Goal: Task Accomplishment & Management: Use online tool/utility

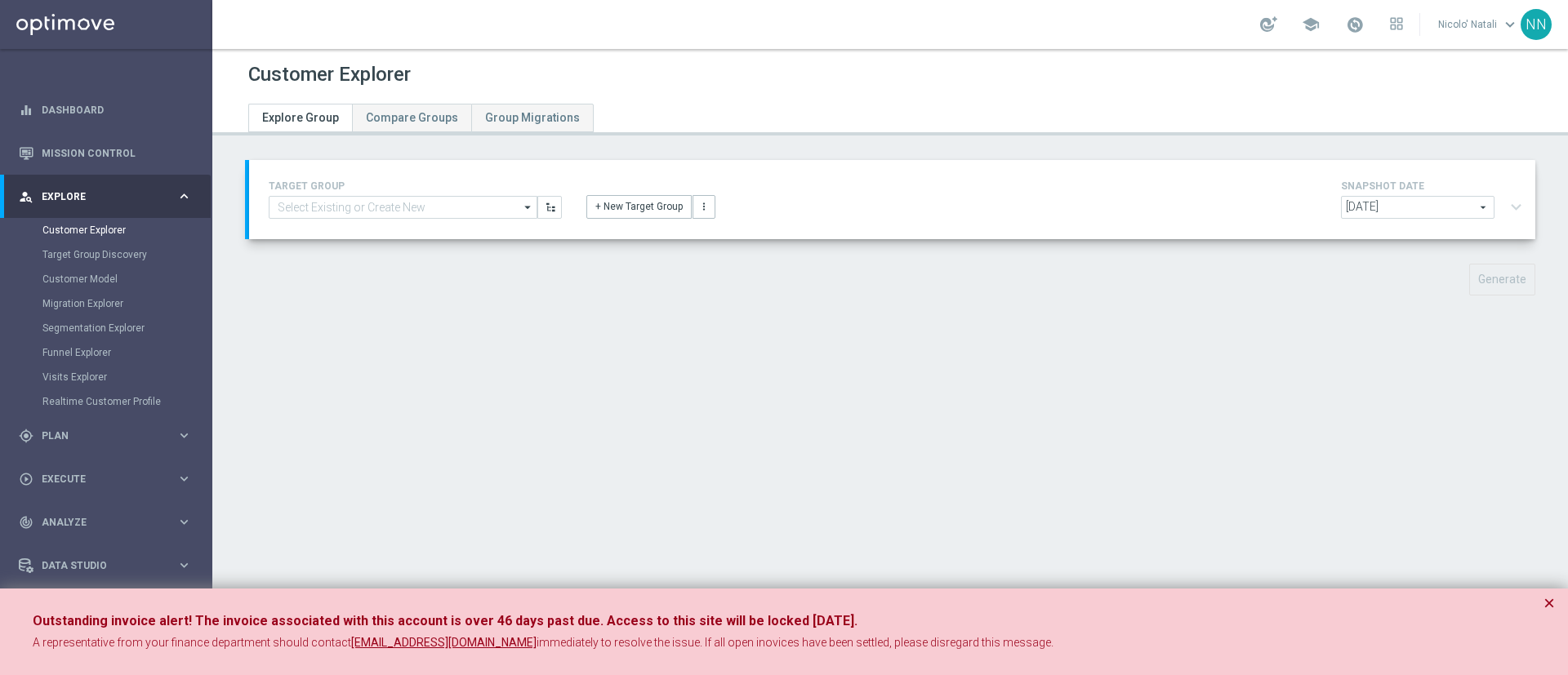
click at [433, 219] on div "TARGET GROUP arrow_drop_down Show Selected 0 of 4950 01.02 reminder 2701 BIANCO…" at bounding box center [892, 200] width 1272 height 47
click at [414, 206] on input at bounding box center [403, 207] width 269 height 22
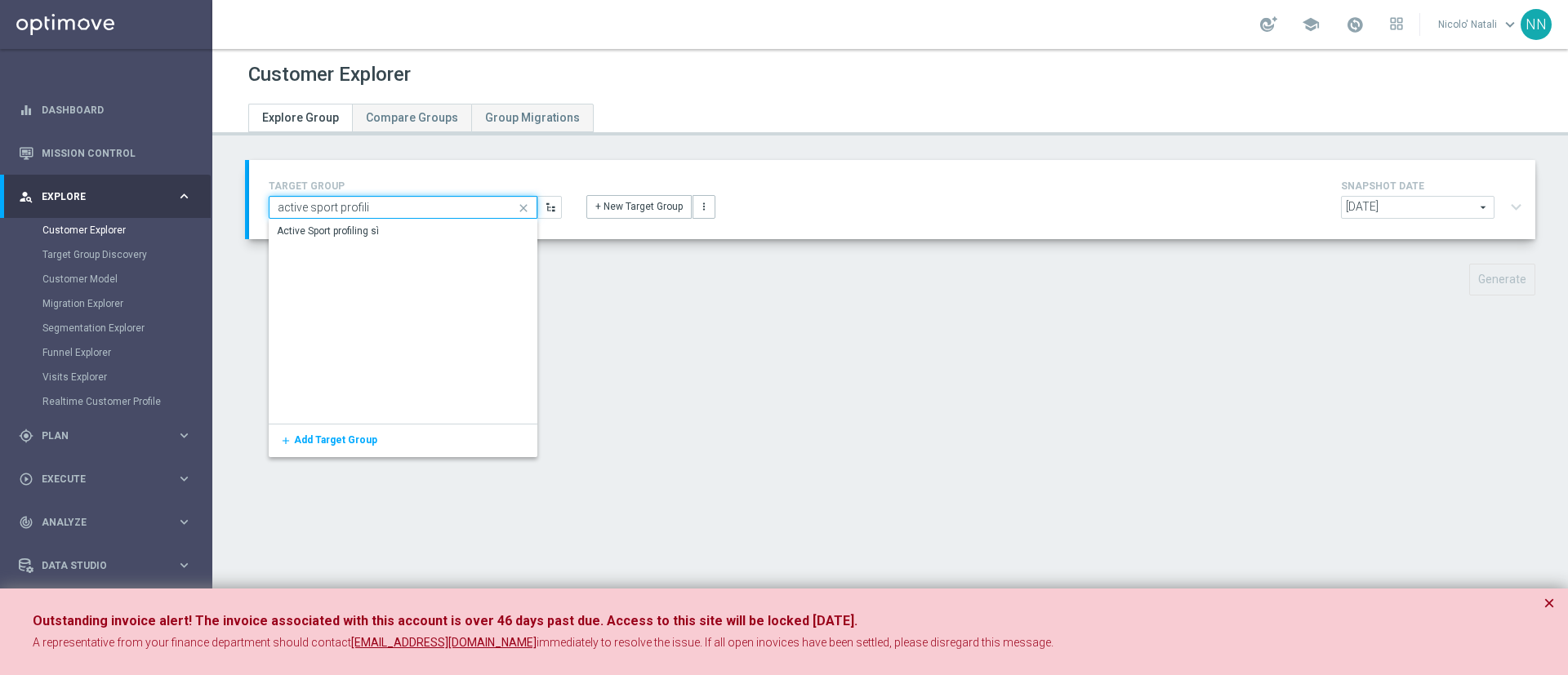
type input "active sport profili"
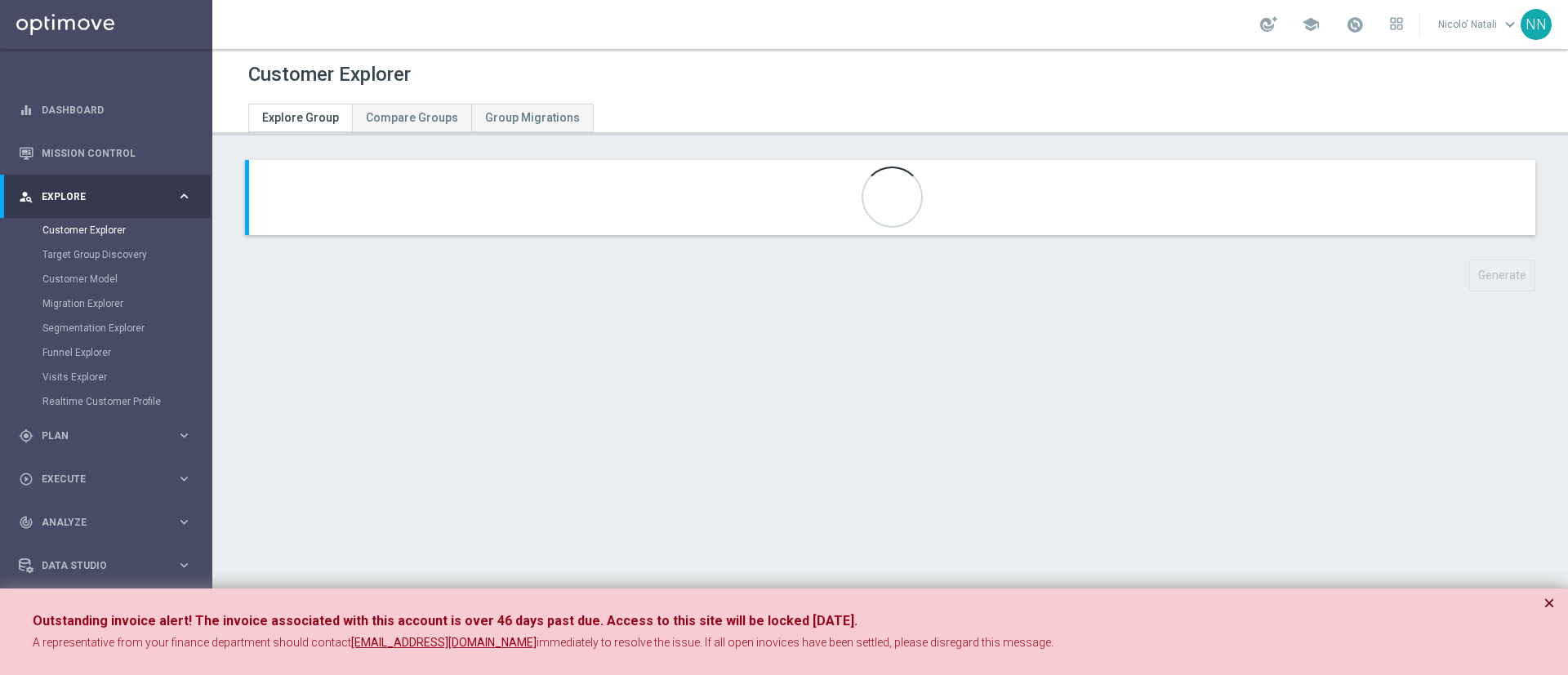
click at [1045, 449] on button "×" at bounding box center [1550, 604] width 12 height 20
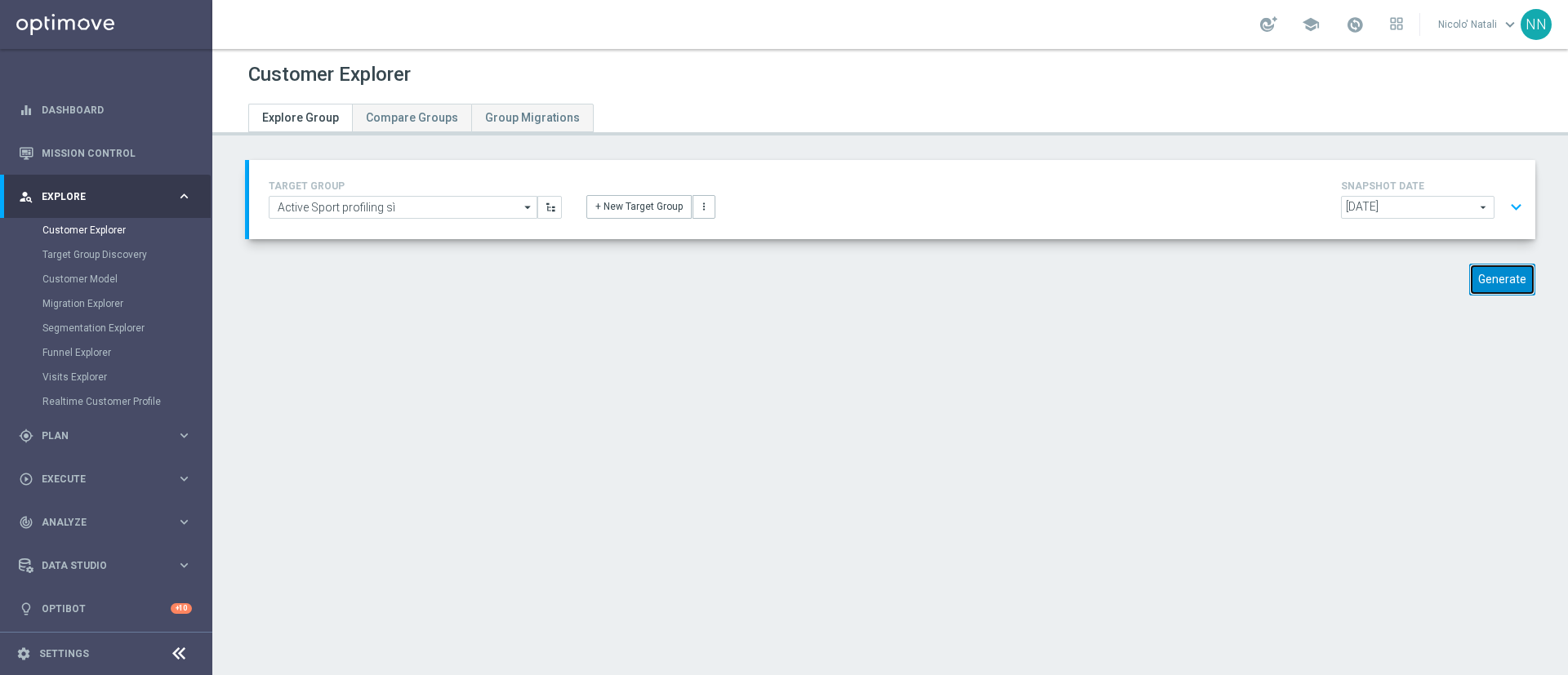
click at [1045, 284] on button "Generate" at bounding box center [1502, 279] width 67 height 32
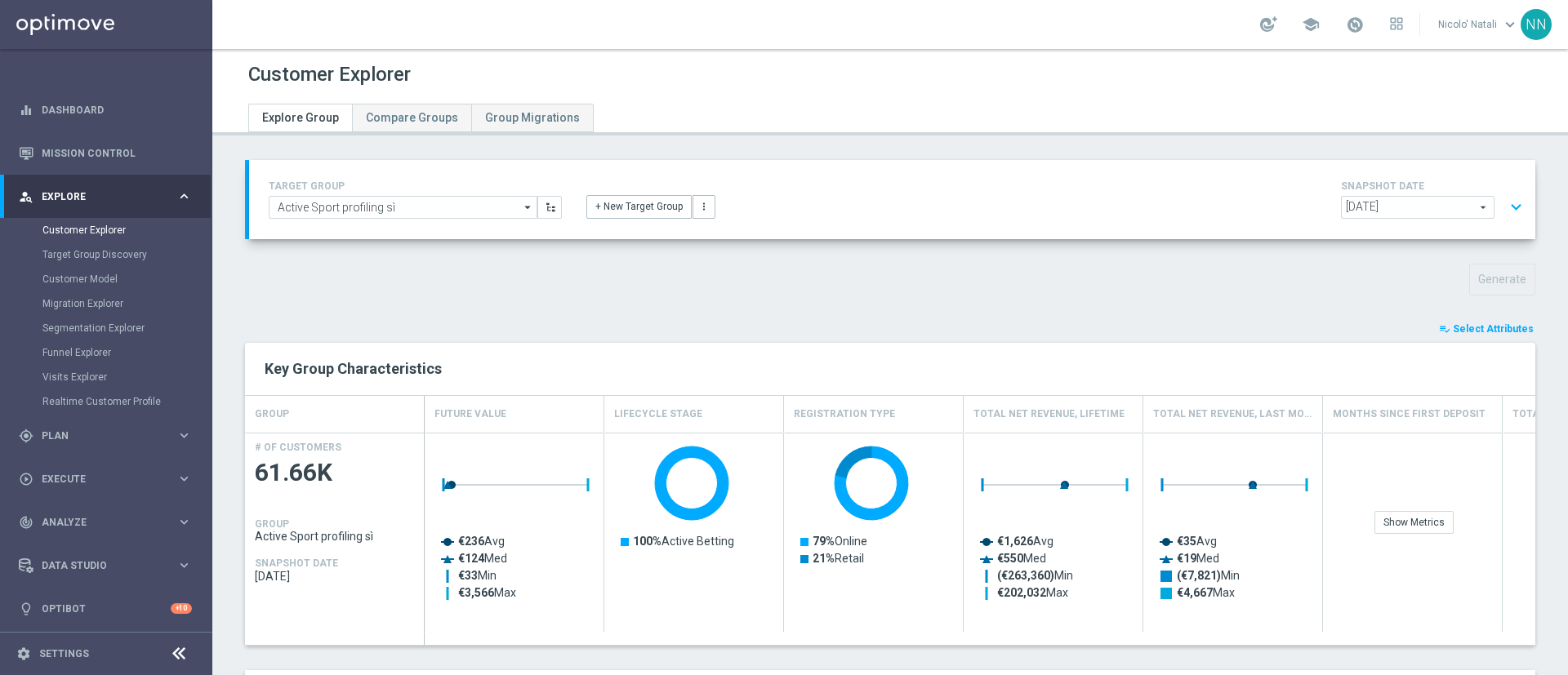
click at [1045, 328] on span "Select Attributes" at bounding box center [1493, 329] width 81 height 12
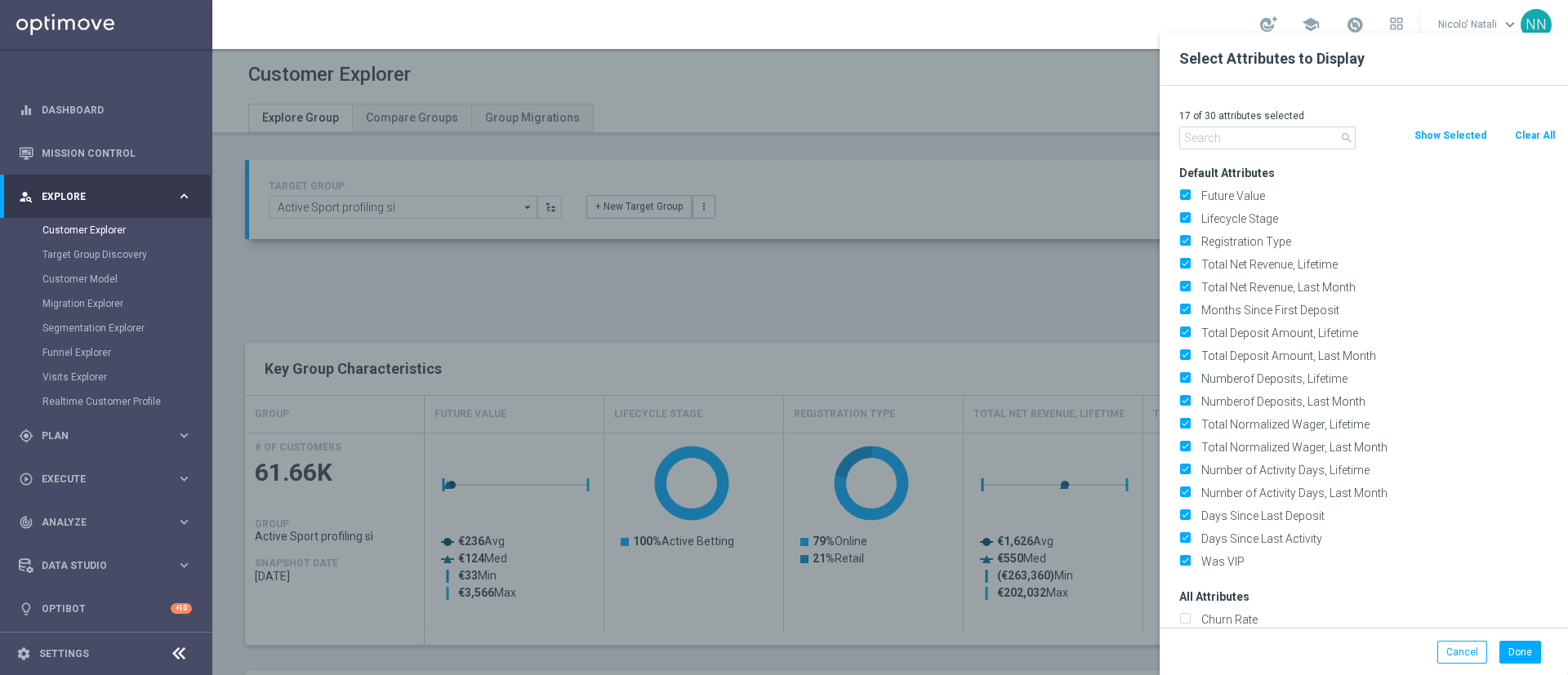
click at [1045, 144] on button "Clear All" at bounding box center [1535, 135] width 43 height 18
checkbox input "false"
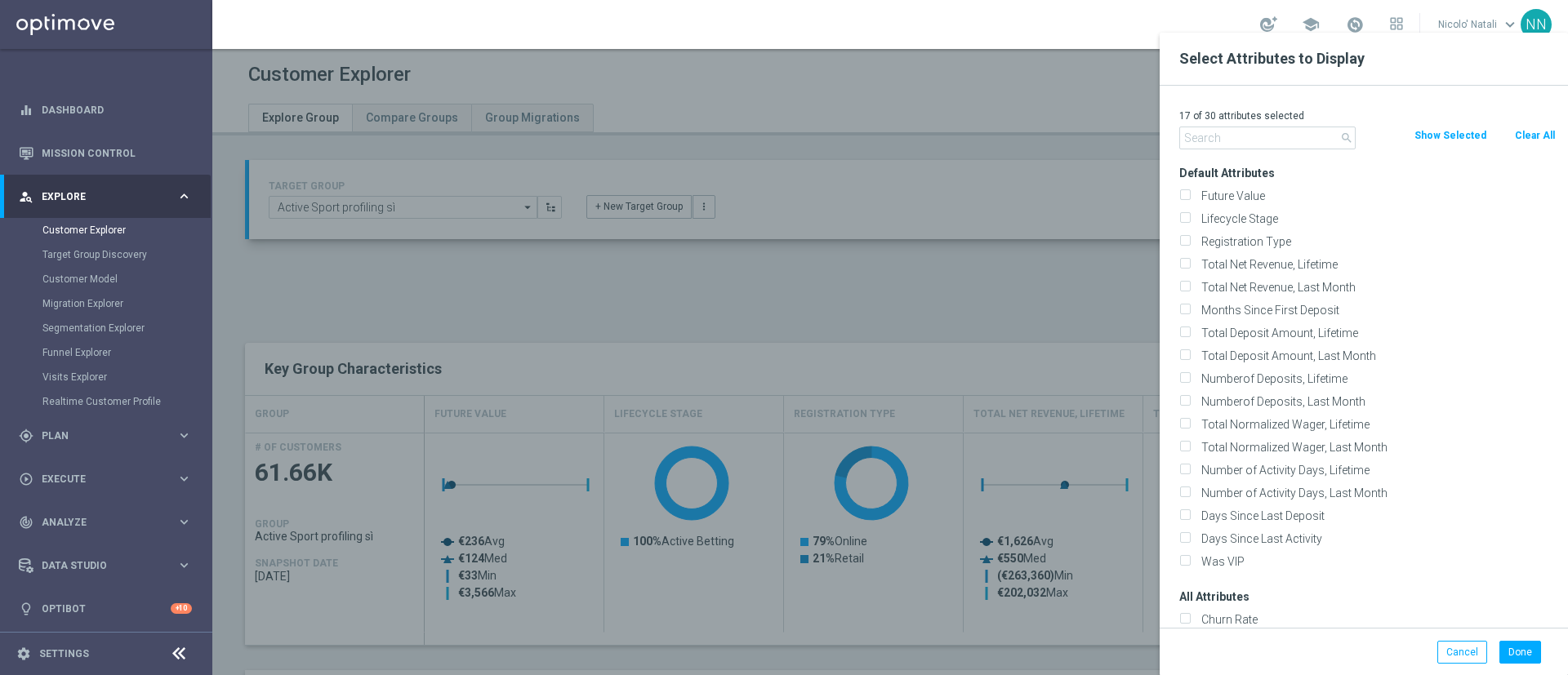
checkbox input "false"
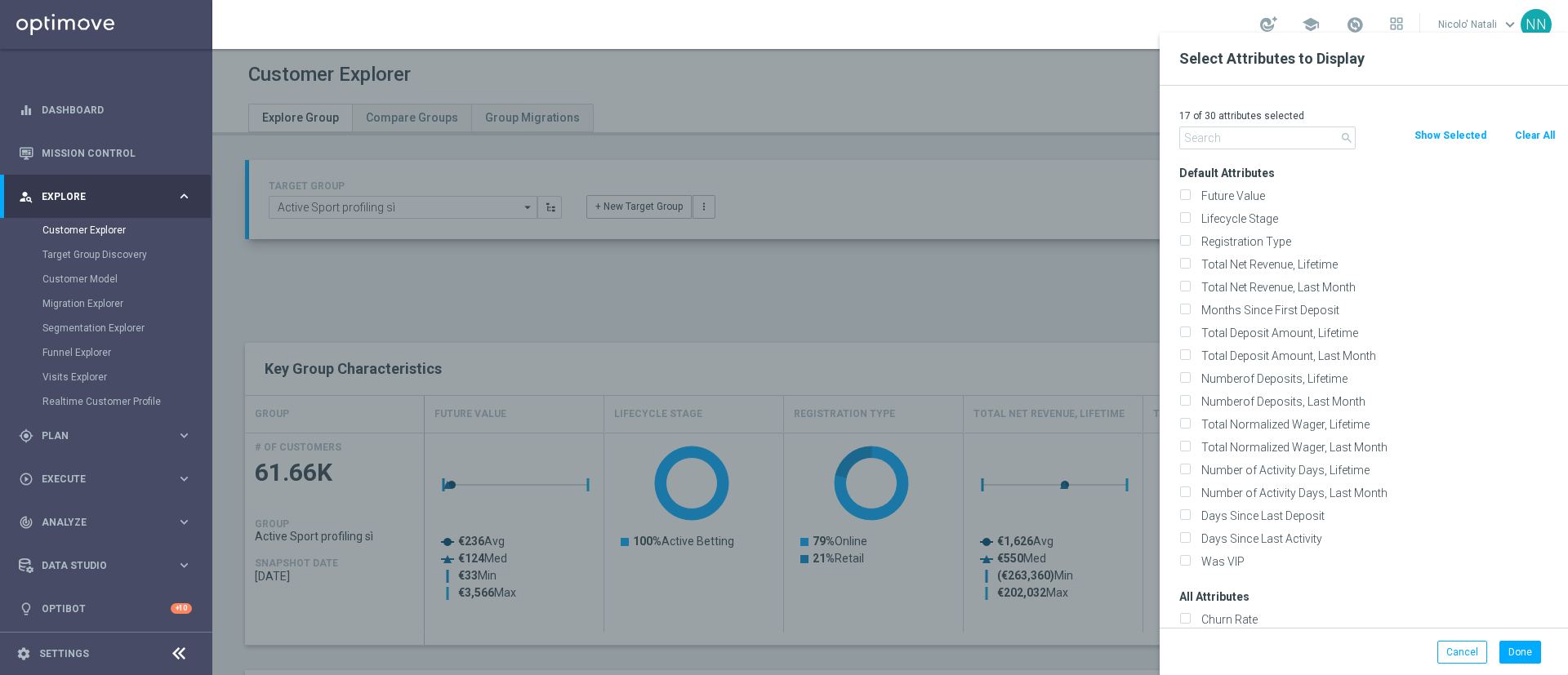
checkbox input "false"
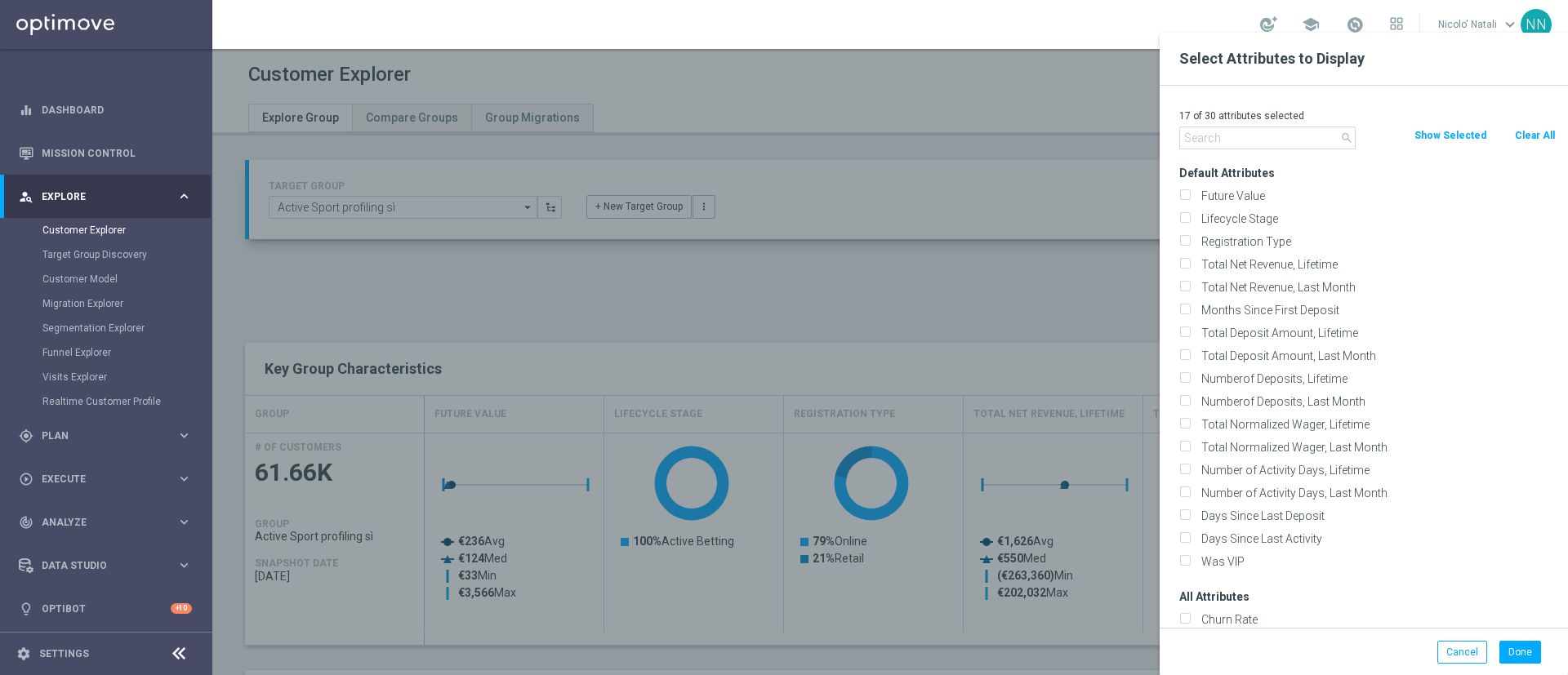
checkbox input "false"
click at [1045, 130] on input "text" at bounding box center [1268, 137] width 176 height 22
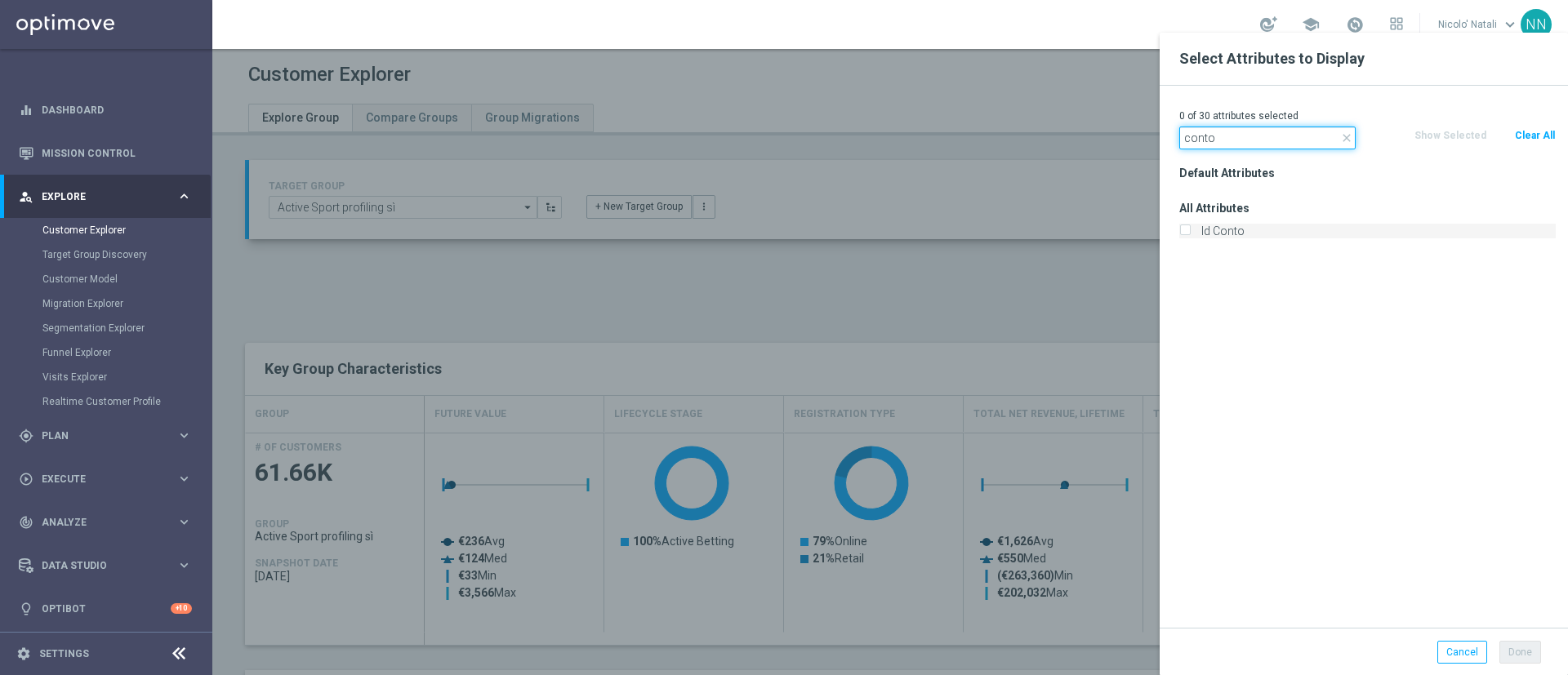
type input "conto"
click at [1045, 230] on label "Id Conto" at bounding box center [1375, 231] width 360 height 15
click at [1045, 230] on input "Id Conto" at bounding box center [1185, 233] width 11 height 11
checkbox input "true"
click at [1045, 449] on button "Done" at bounding box center [1521, 652] width 42 height 22
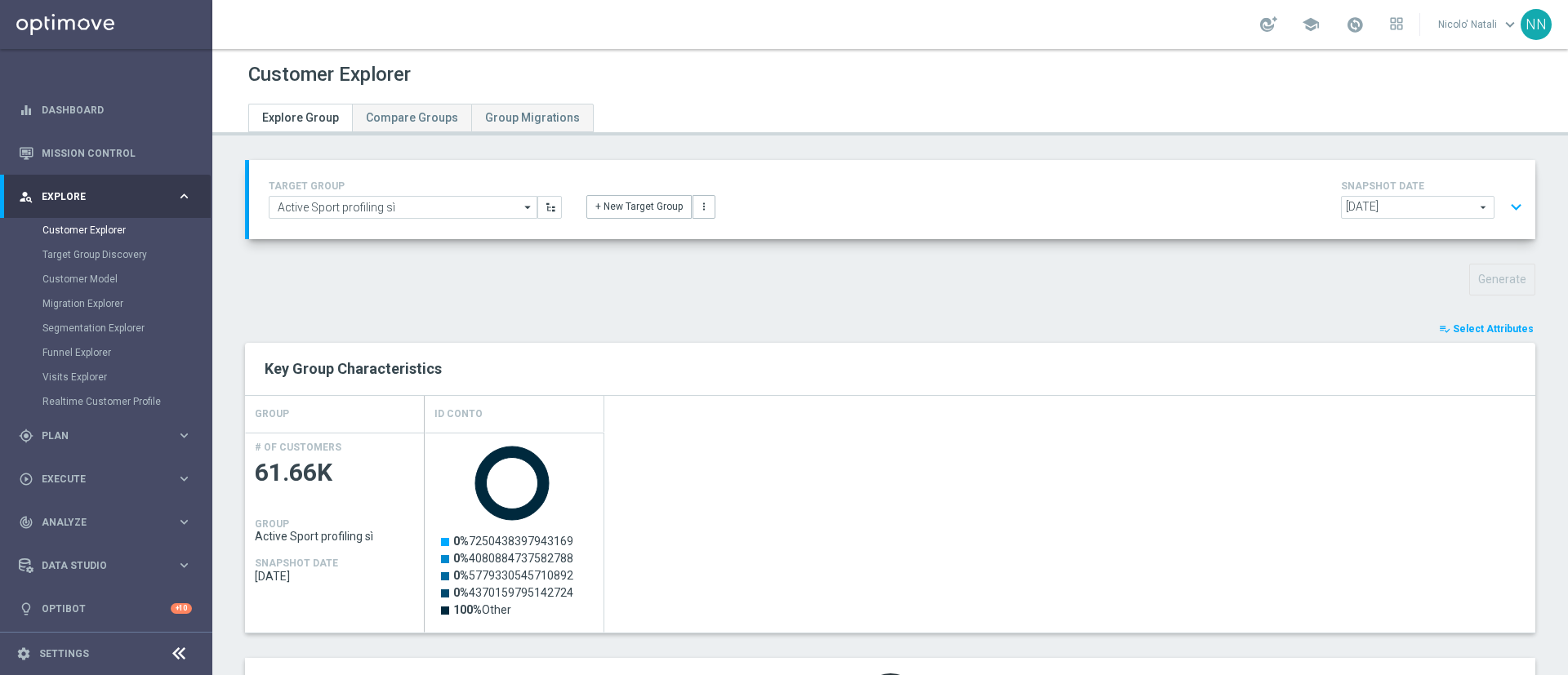
scroll to position [116, 0]
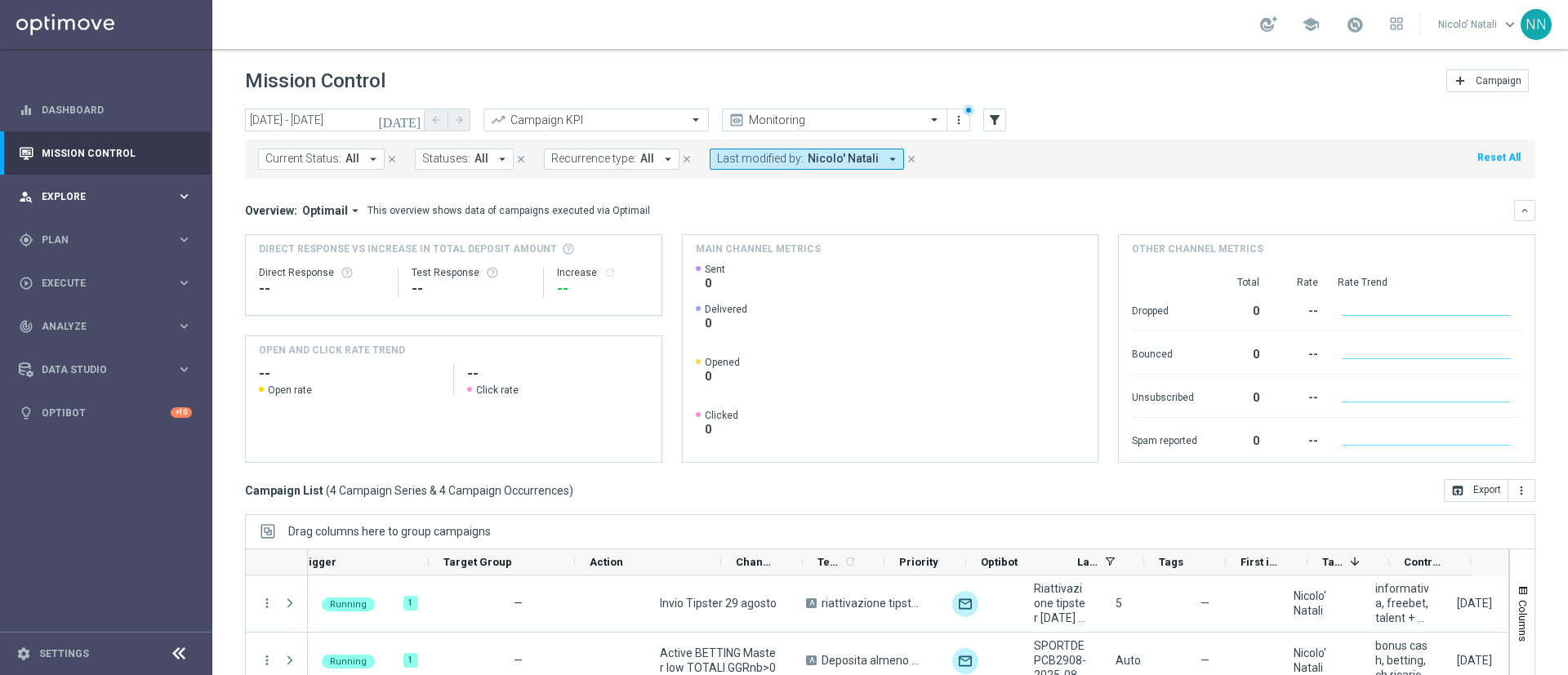
scroll to position [0, 215]
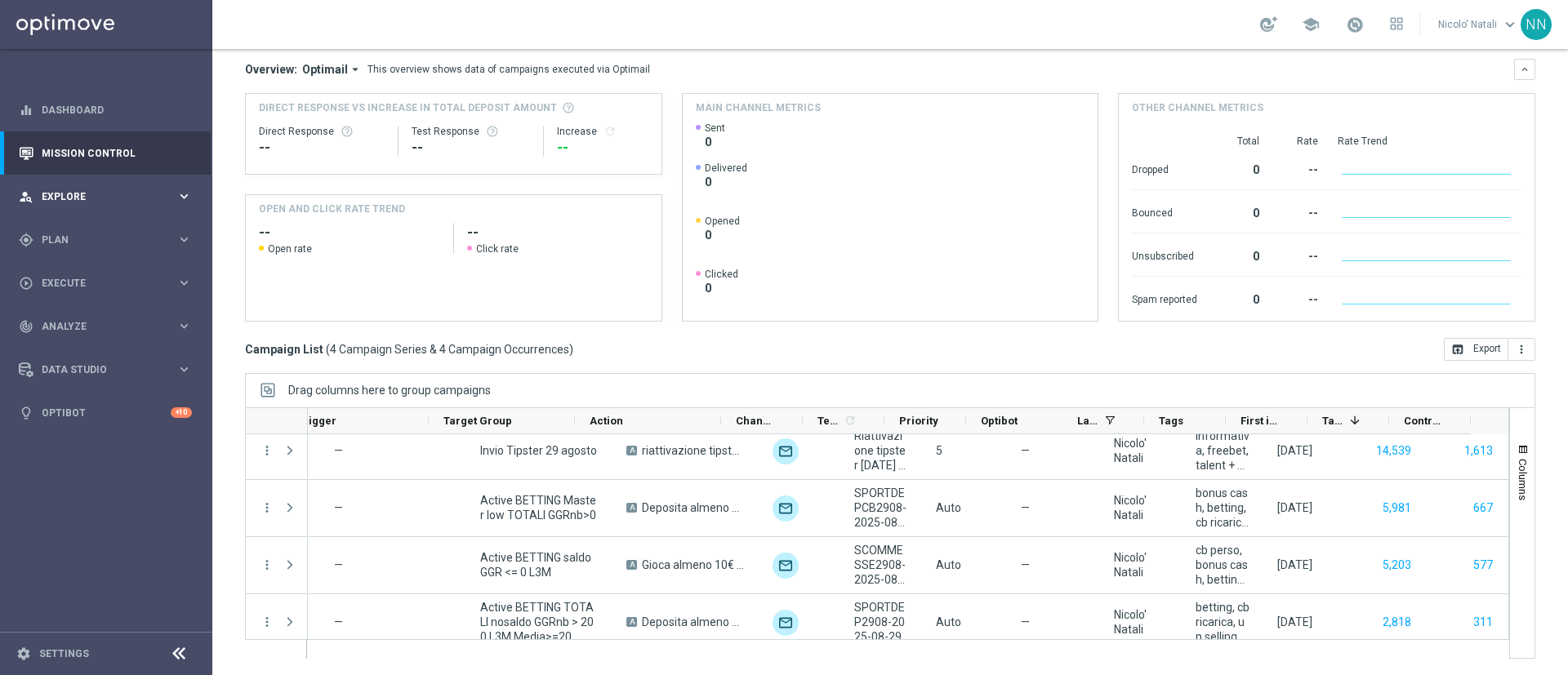
click at [84, 200] on span "Explore" at bounding box center [109, 197] width 135 height 10
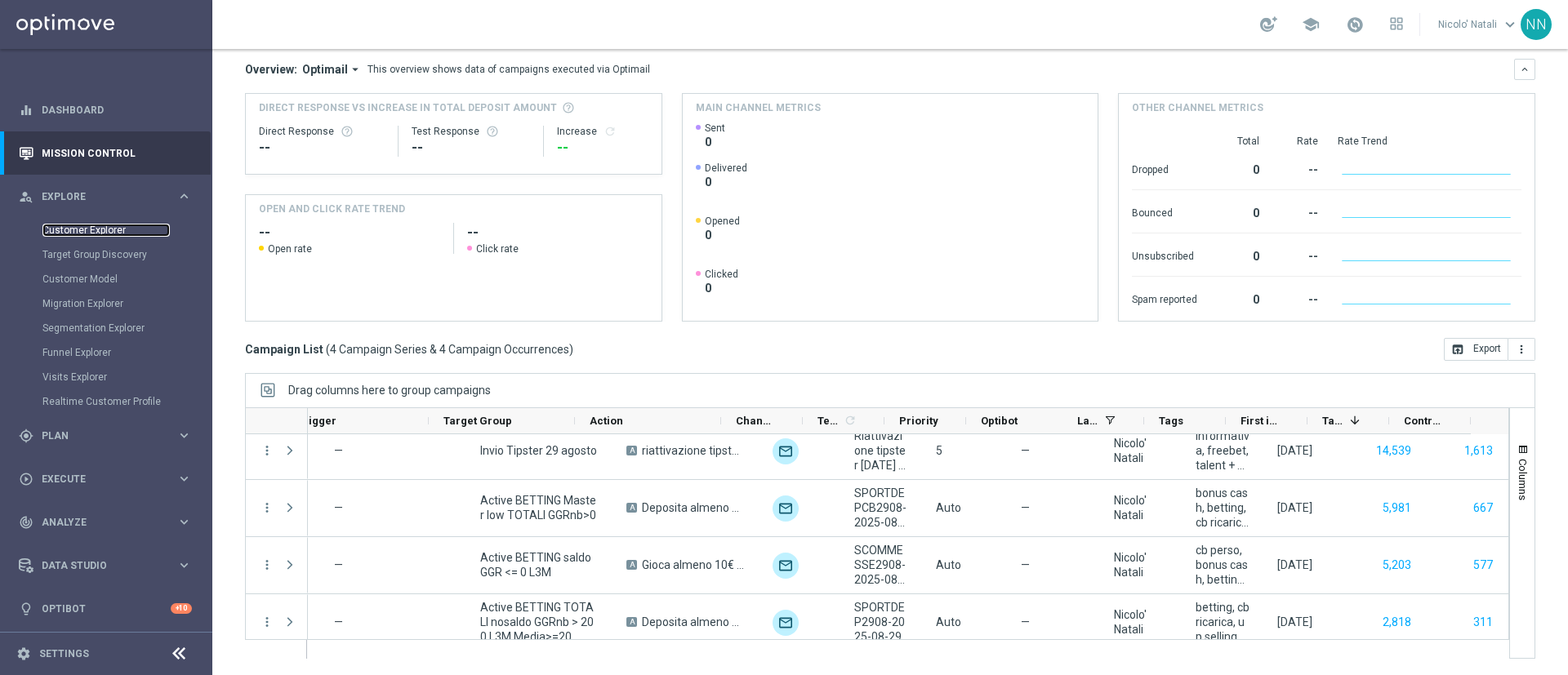
click at [87, 224] on link "Customer Explorer" at bounding box center [106, 230] width 127 height 13
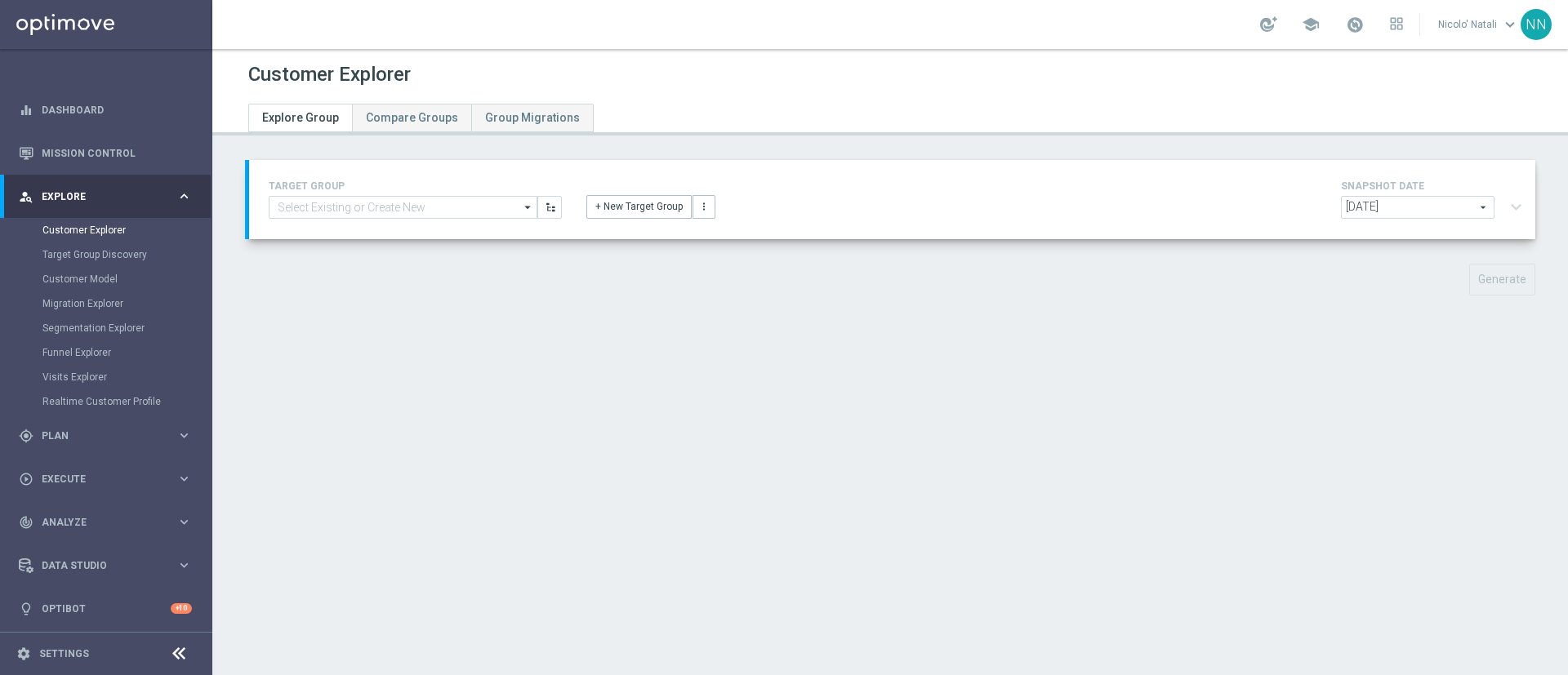
click at [408, 193] on div "TARGET GROUP arrow_drop_down Drag here to set row groups Drag here to set colum…" at bounding box center [415, 197] width 318 height 42
click at [404, 202] on input at bounding box center [403, 207] width 269 height 22
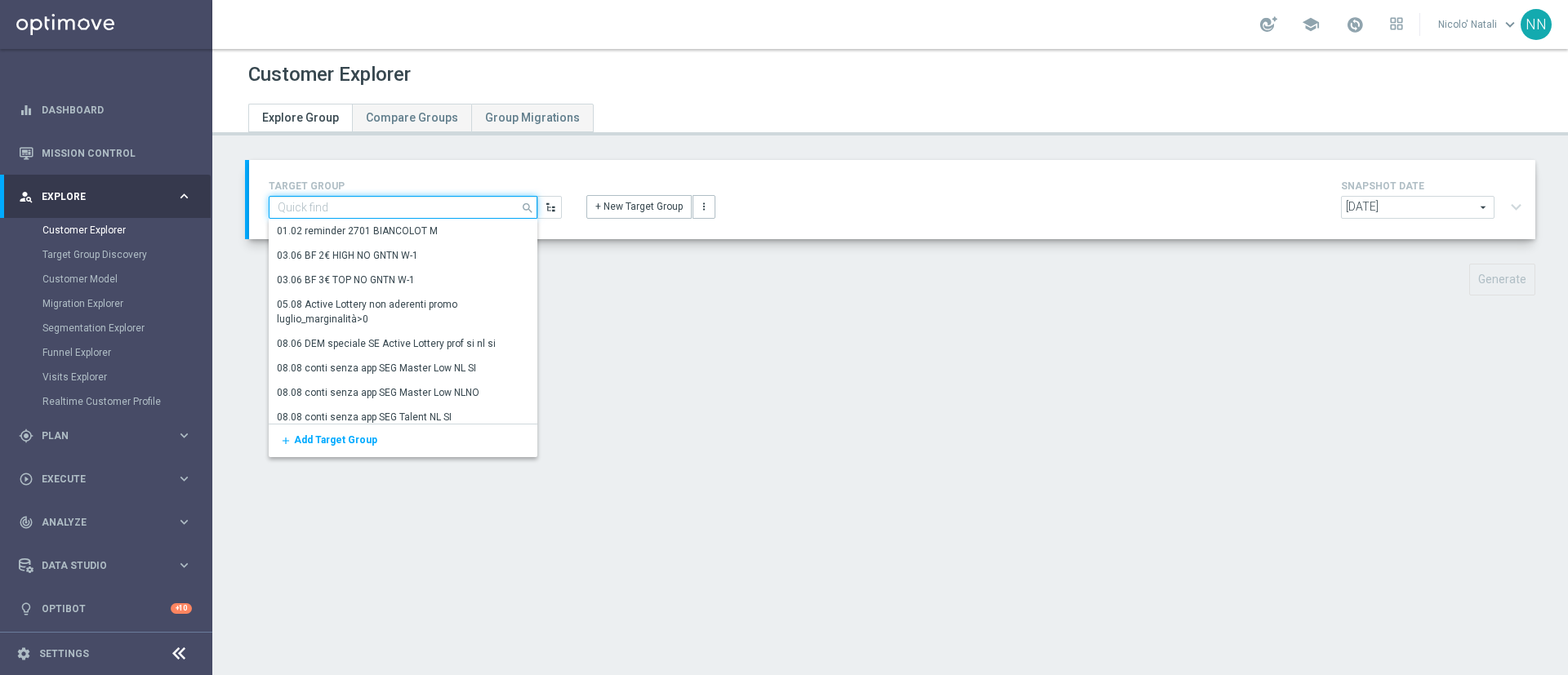
type input "a"
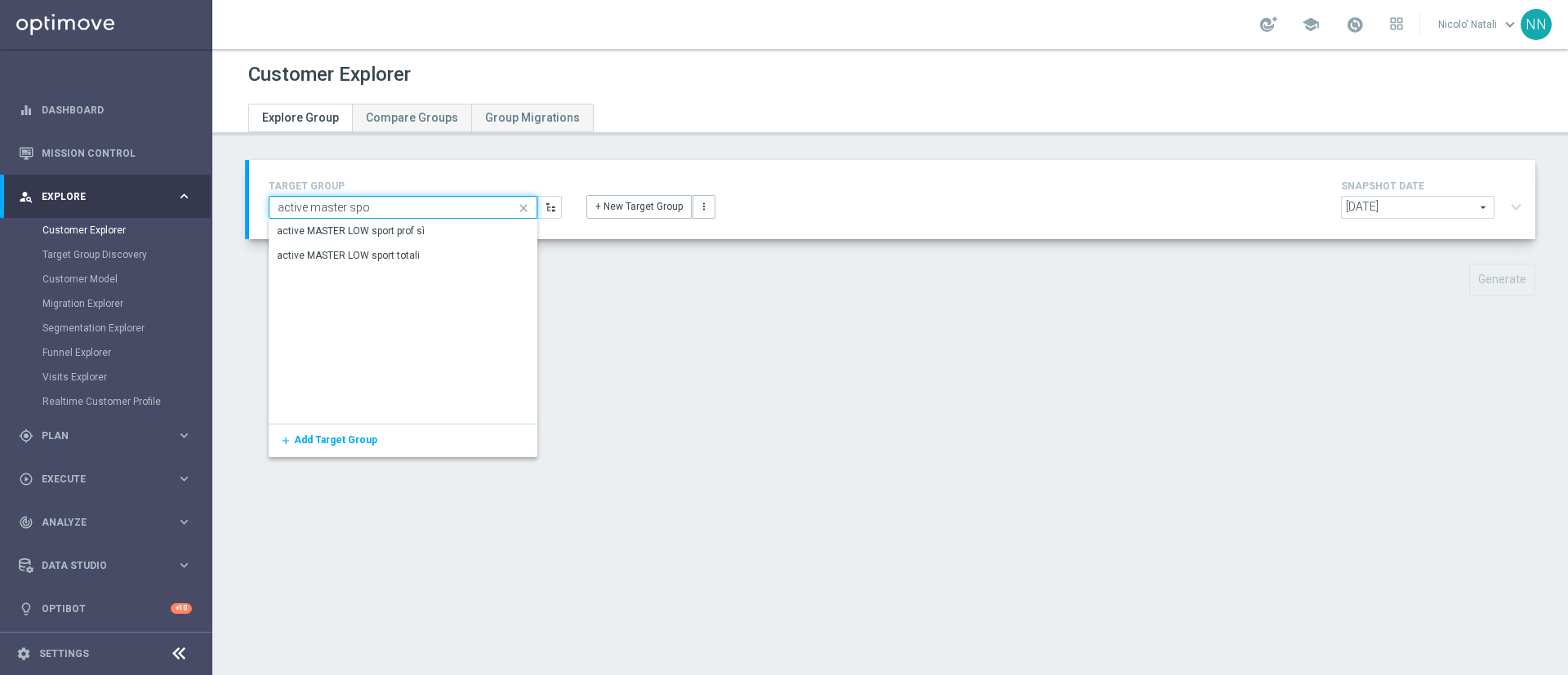
type input "active master spo"
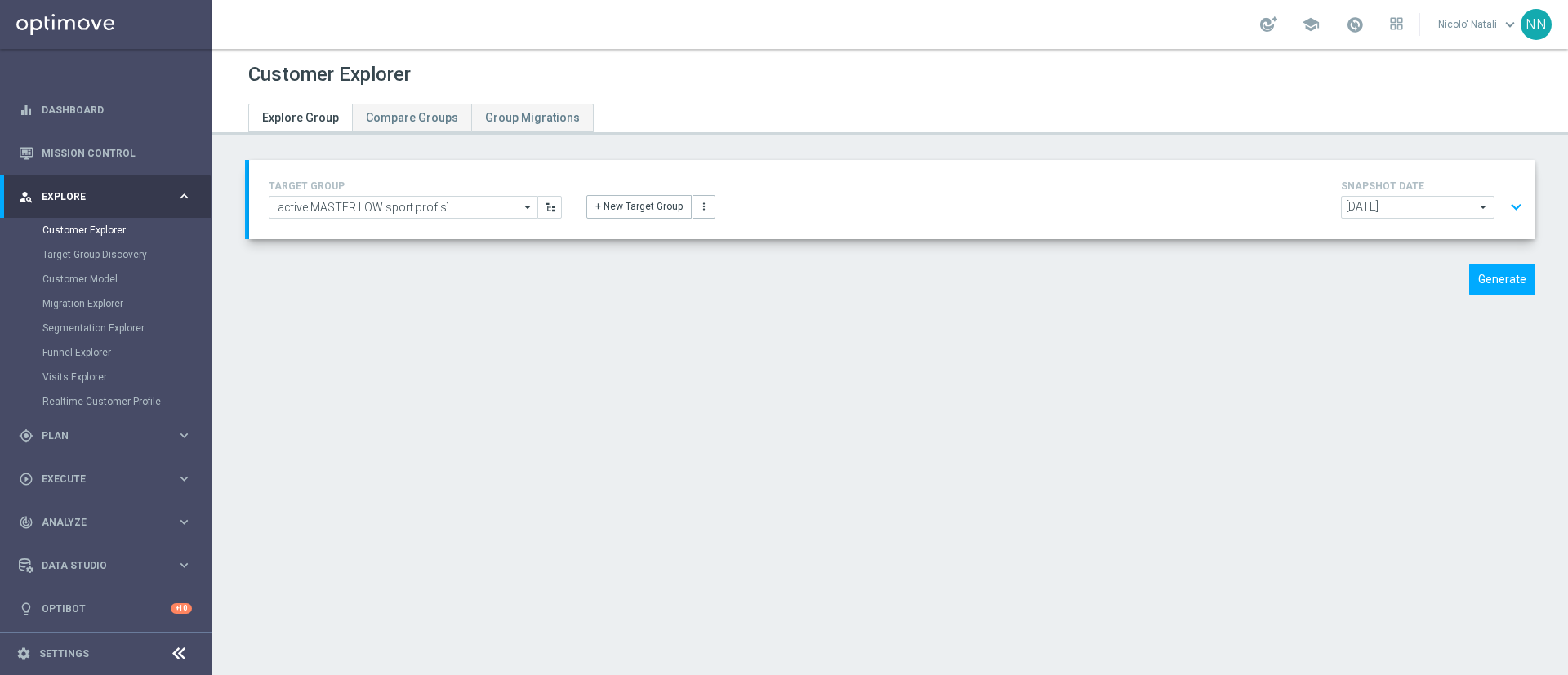
drag, startPoint x: 1492, startPoint y: 294, endPoint x: 1011, endPoint y: 382, distance: 489.0
click at [1011, 382] on div "Customer Explorer Explore Group Compare Groups Group Migrations TARGET GROUP ac…" at bounding box center [890, 362] width 1356 height 626
click at [1483, 273] on button "Generate" at bounding box center [1502, 279] width 67 height 32
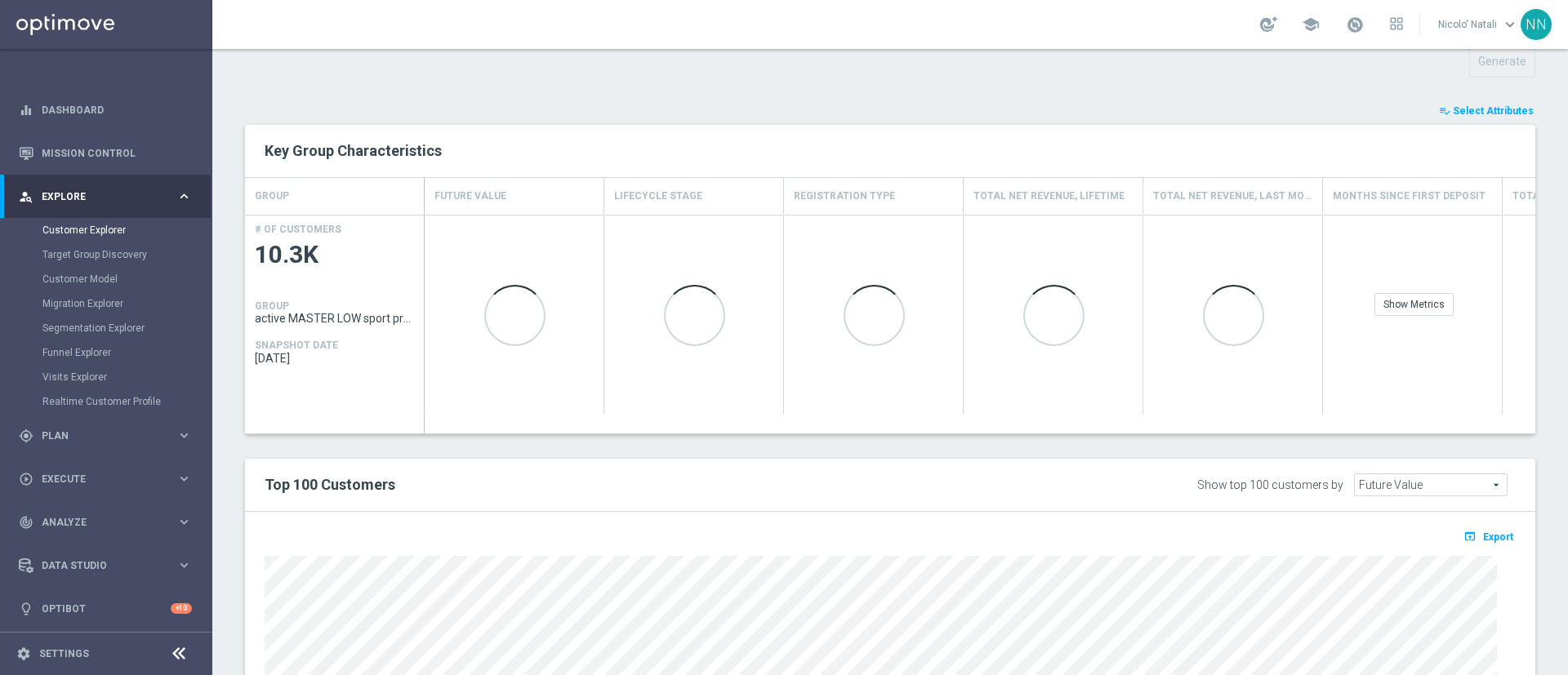
scroll to position [220, 0]
click at [1459, 109] on span "Select Attributes" at bounding box center [1493, 109] width 81 height 12
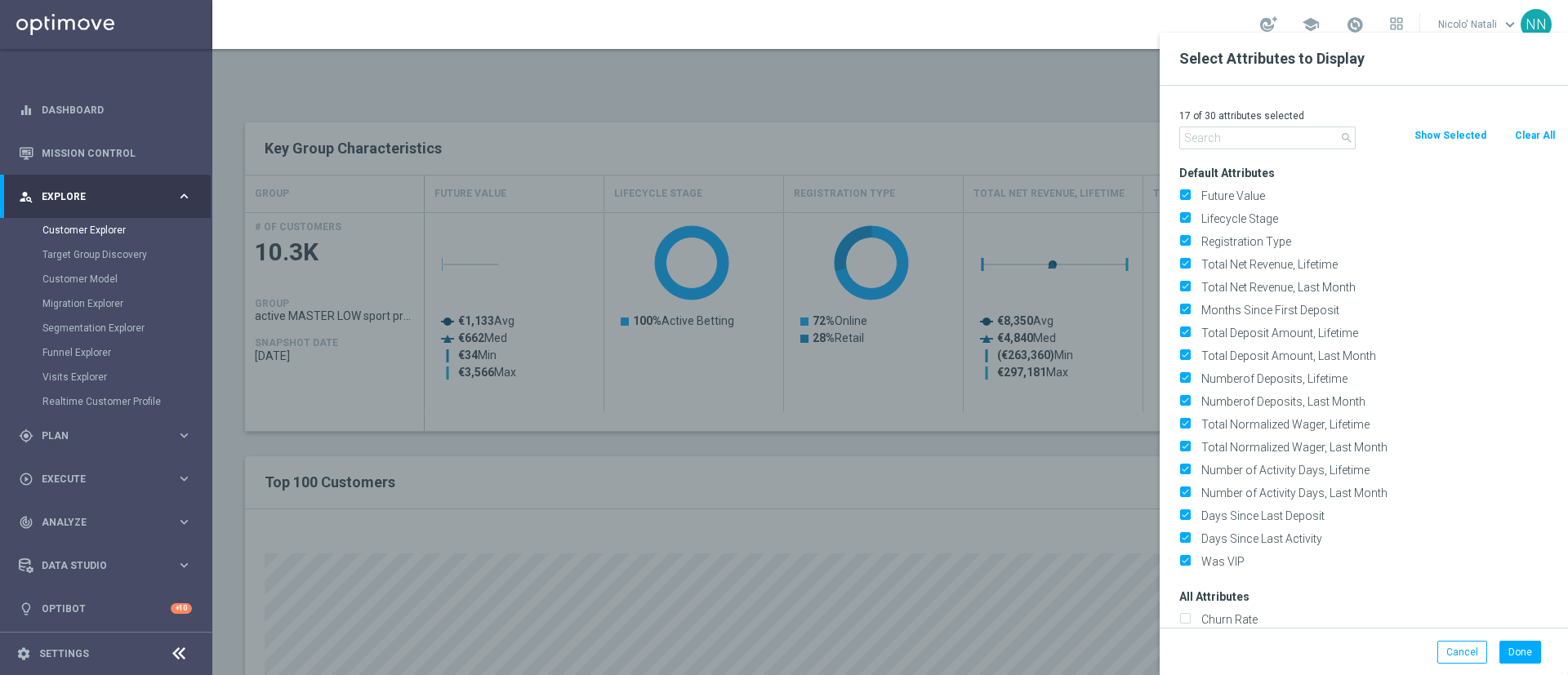
drag, startPoint x: 1516, startPoint y: 134, endPoint x: 1529, endPoint y: 137, distance: 13.3
click at [1529, 137] on button "Clear All" at bounding box center [1535, 135] width 43 height 18
checkbox input "false"
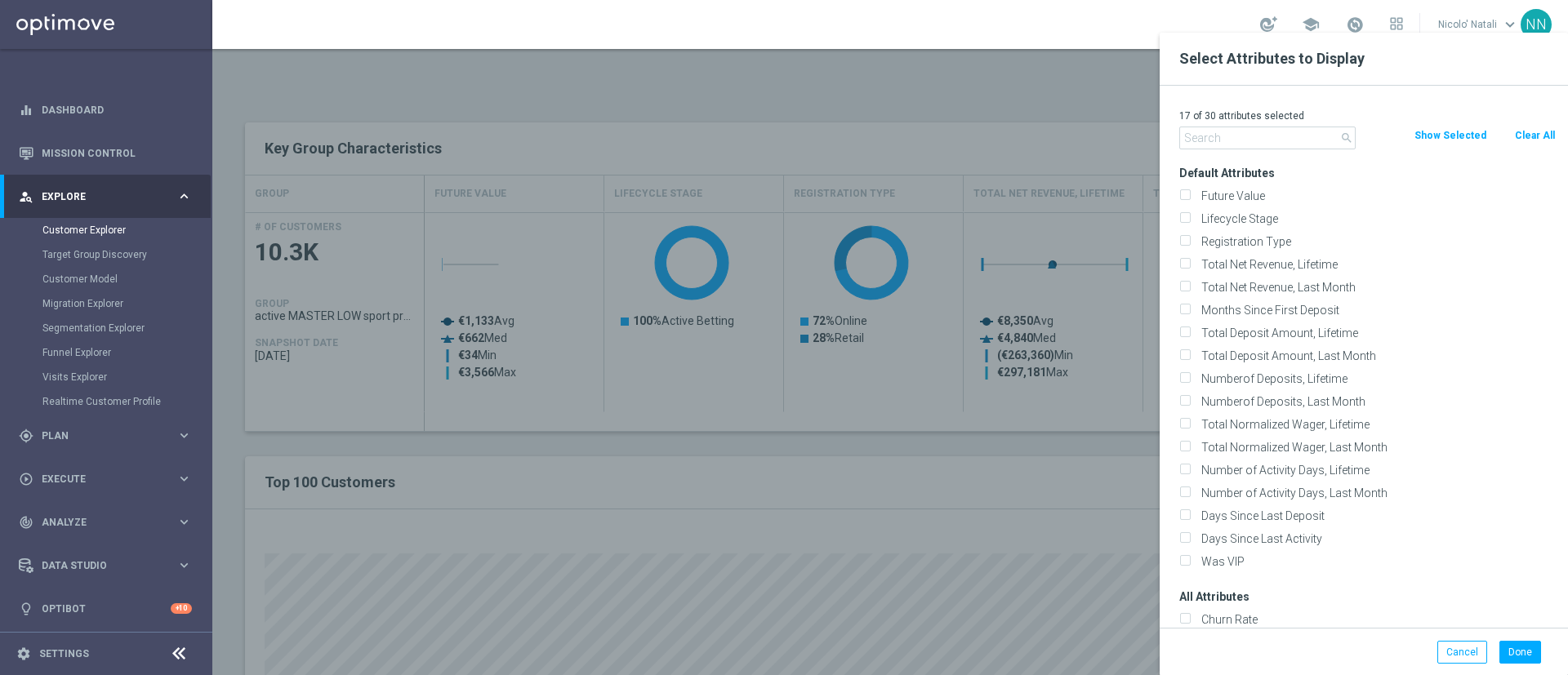
checkbox input "false"
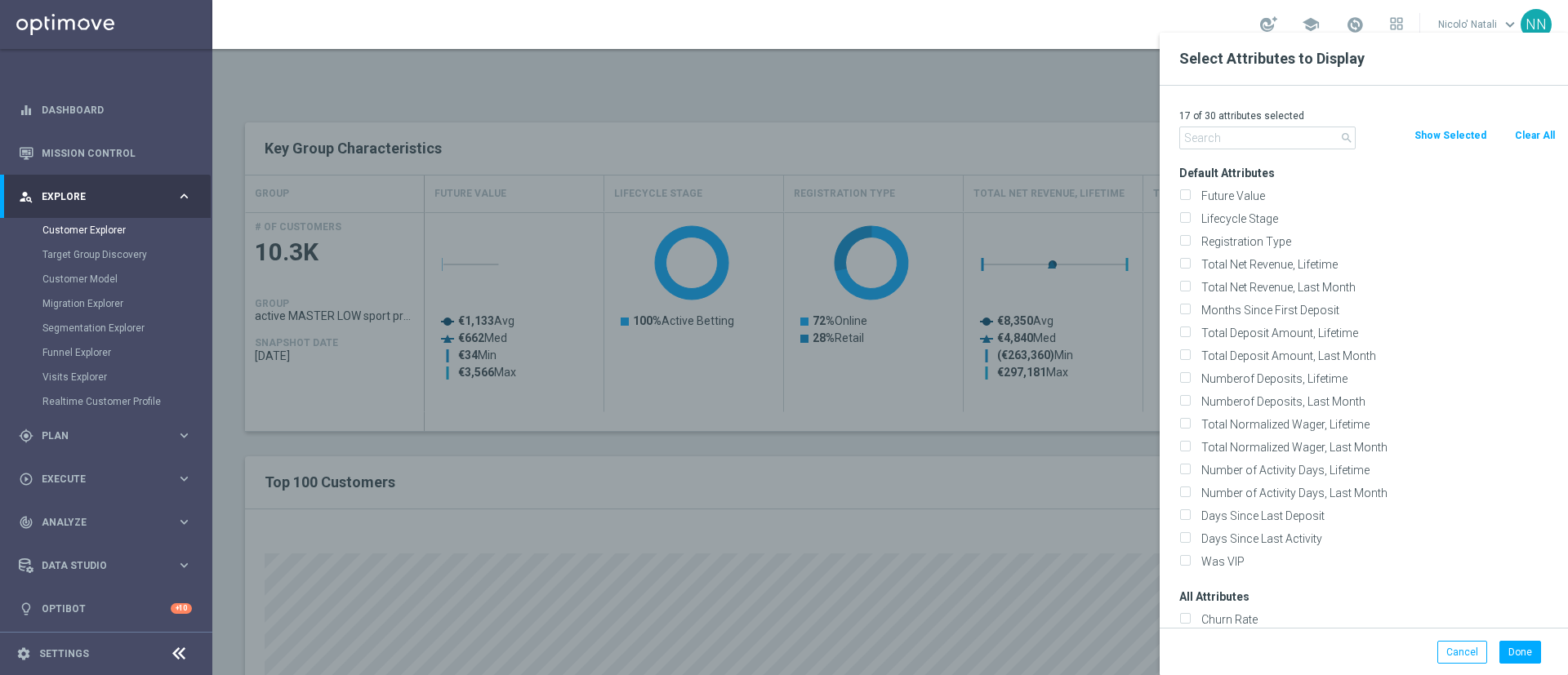
checkbox input "false"
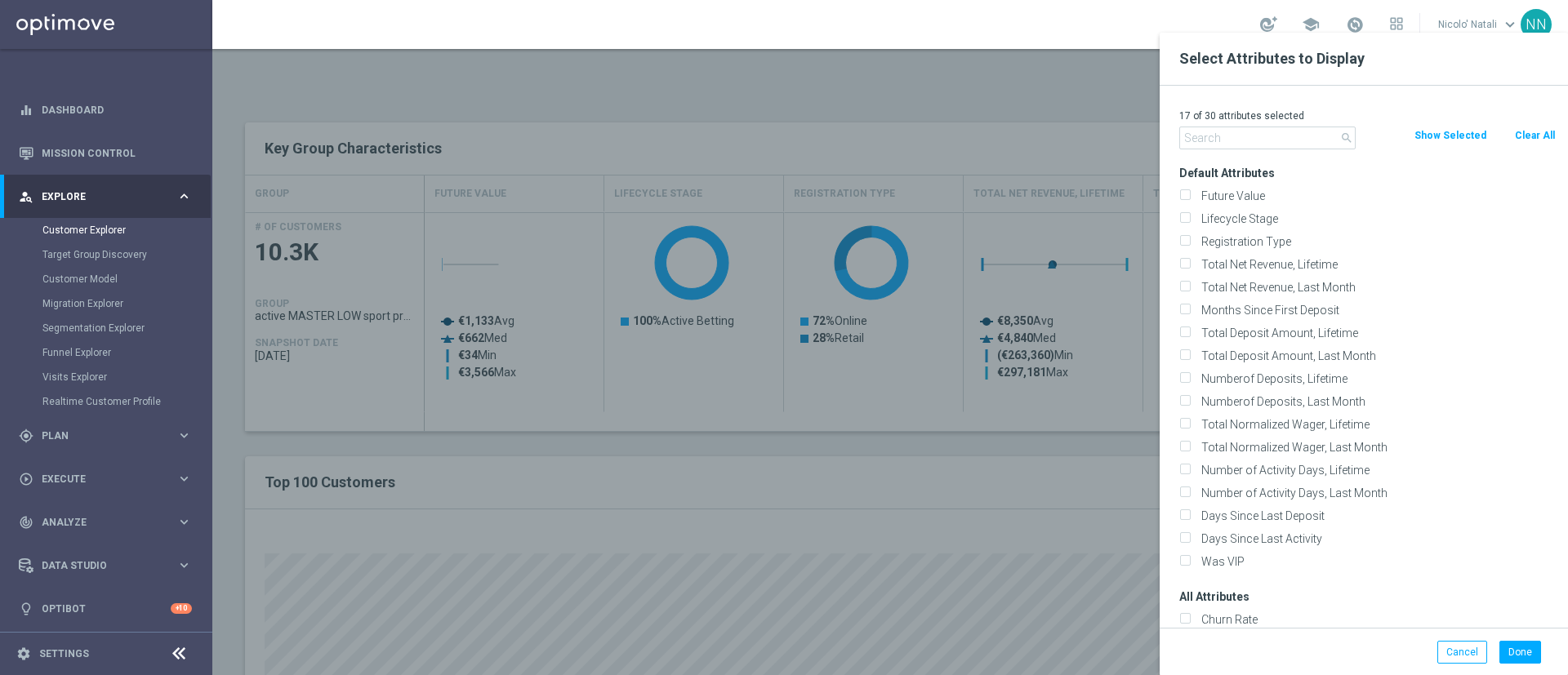
checkbox input "false"
click at [1285, 133] on input "text" at bounding box center [1268, 137] width 176 height 22
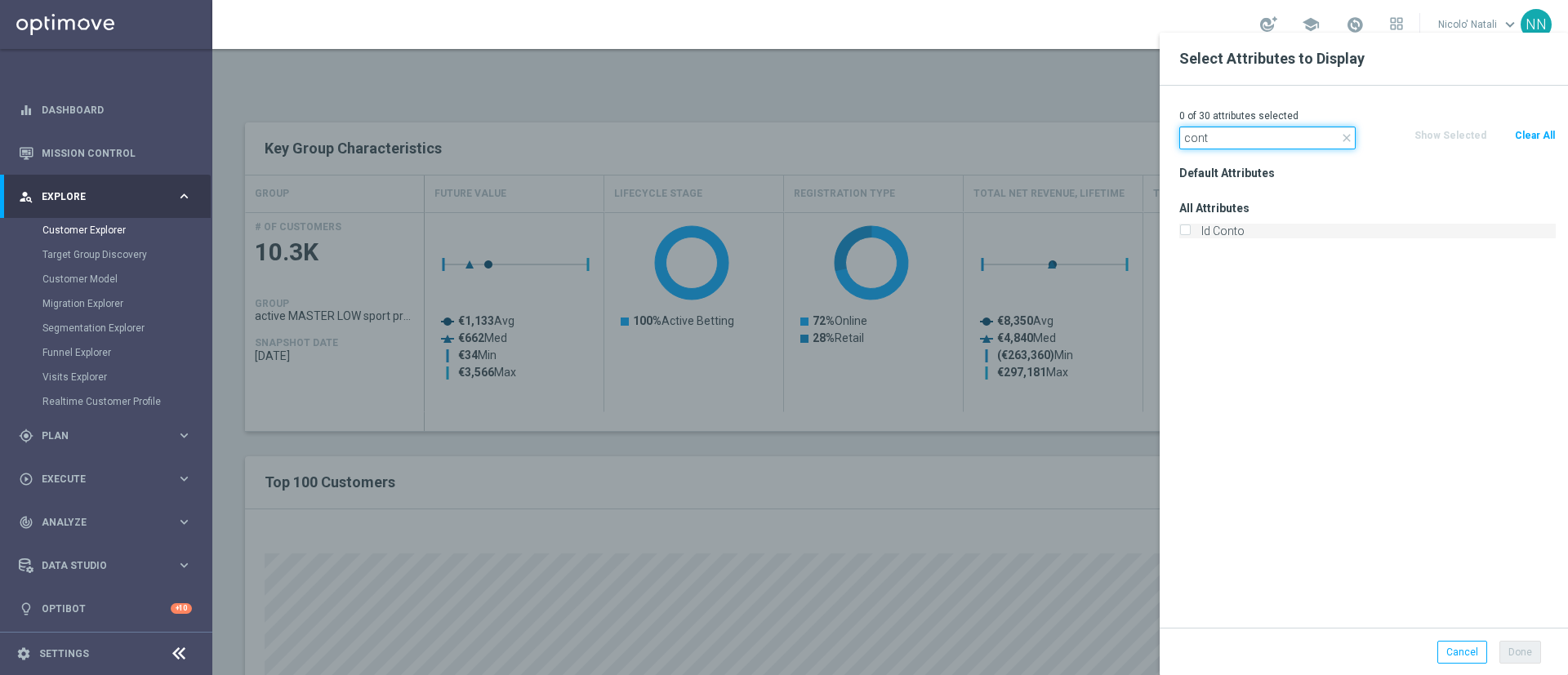
type input "cont"
click at [1239, 231] on label "Id Conto" at bounding box center [1375, 231] width 360 height 15
click at [1190, 231] on input "Id Conto" at bounding box center [1185, 233] width 11 height 11
checkbox input "true"
click at [1525, 648] on button "Done" at bounding box center [1521, 652] width 42 height 22
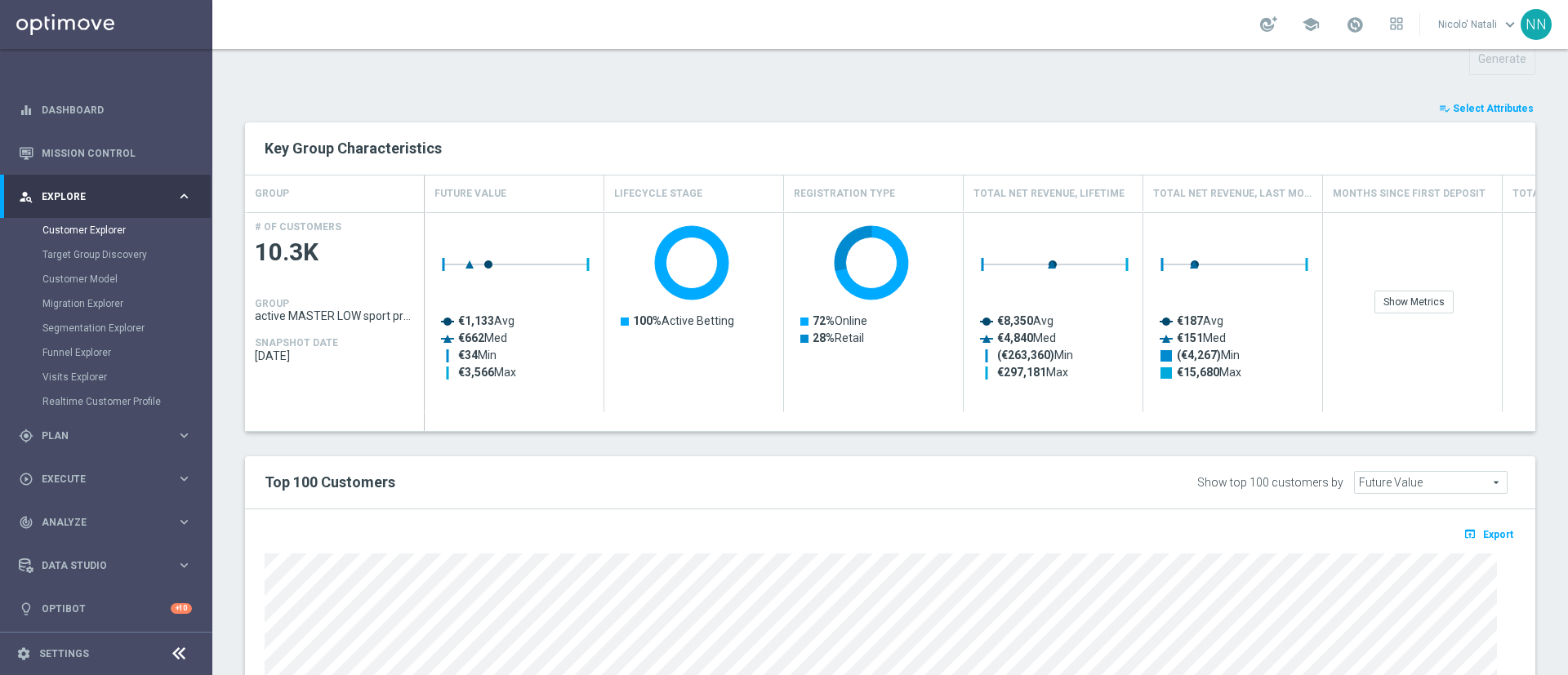
type input "Search"
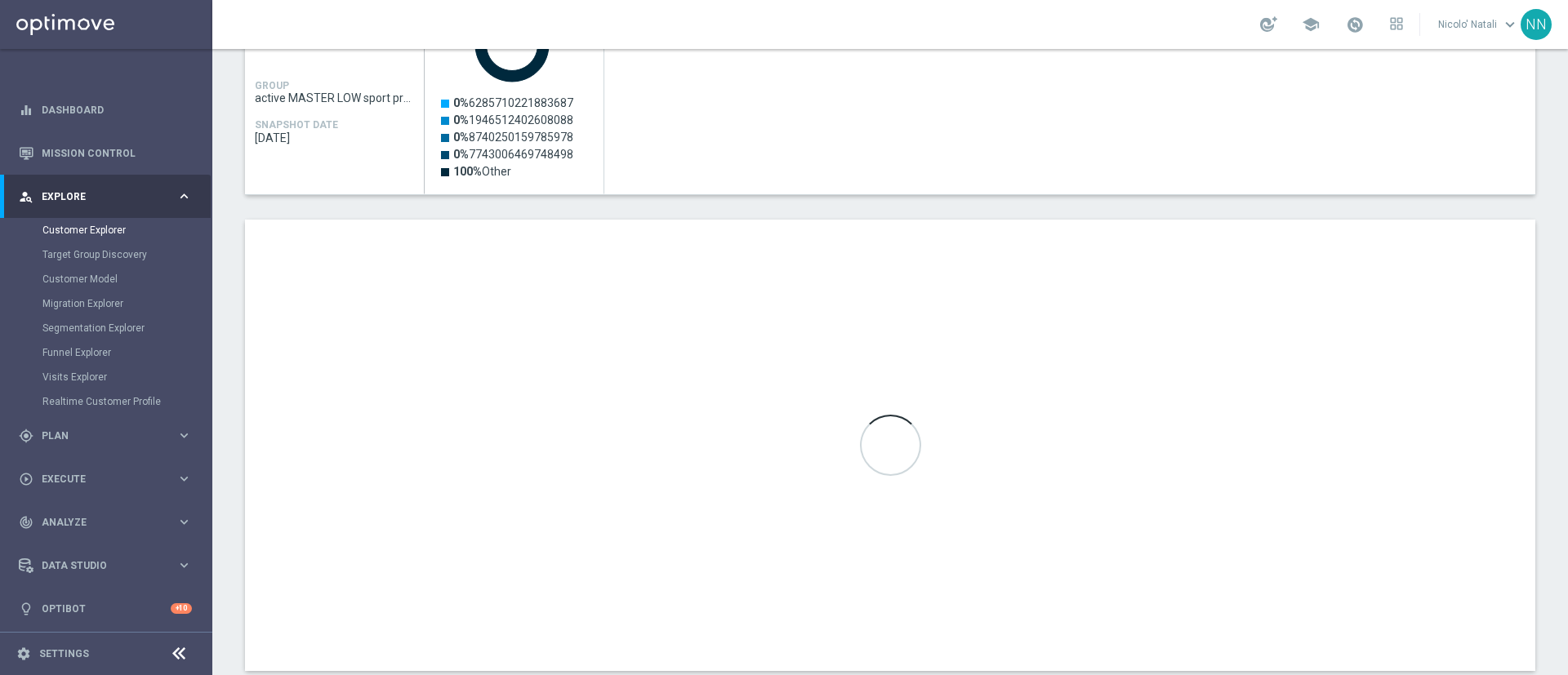
scroll to position [450, 0]
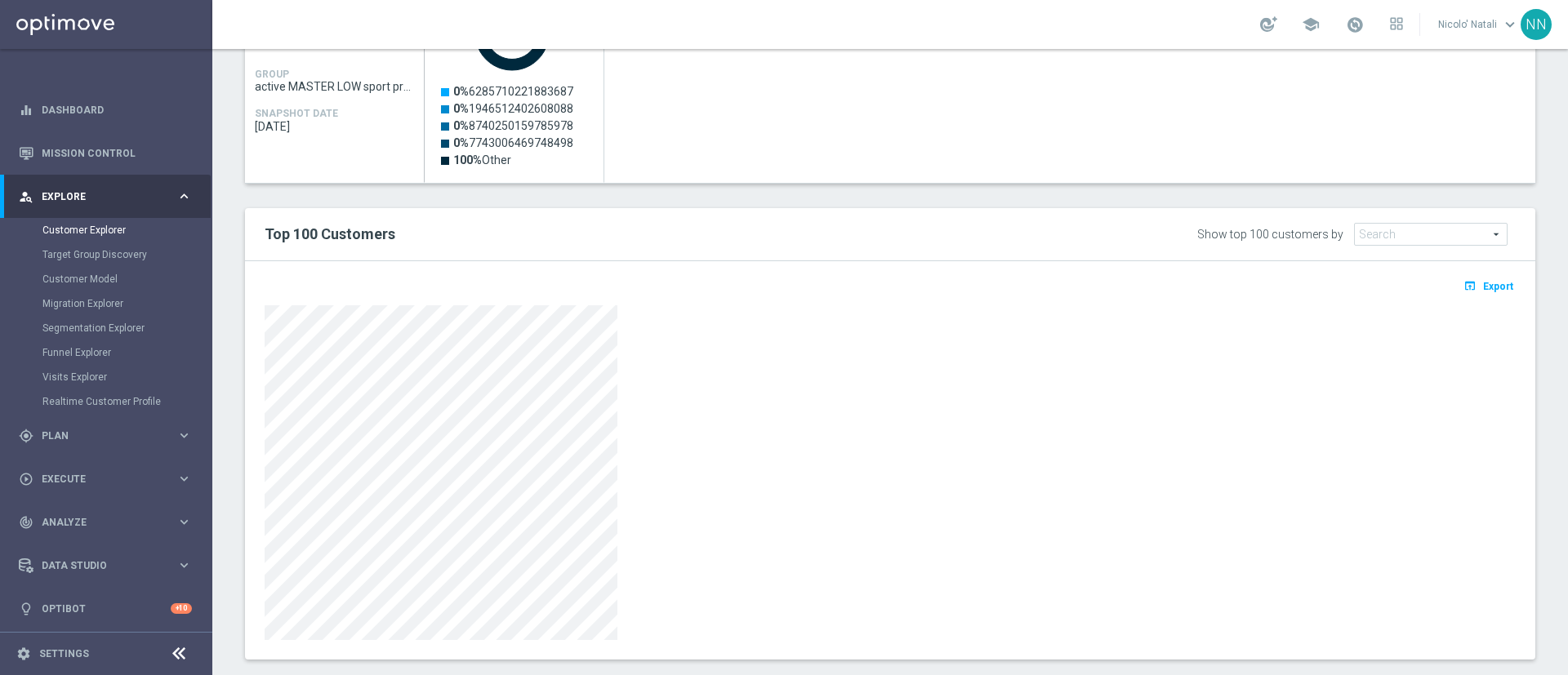
drag, startPoint x: 1465, startPoint y: 293, endPoint x: 1482, endPoint y: 351, distance: 60.4
click at [1482, 351] on div at bounding box center [890, 472] width 1251 height 335
drag, startPoint x: 1475, startPoint y: 289, endPoint x: 1510, endPoint y: 325, distance: 50.2
click at [1483, 291] on span "Export" at bounding box center [1498, 287] width 30 height 12
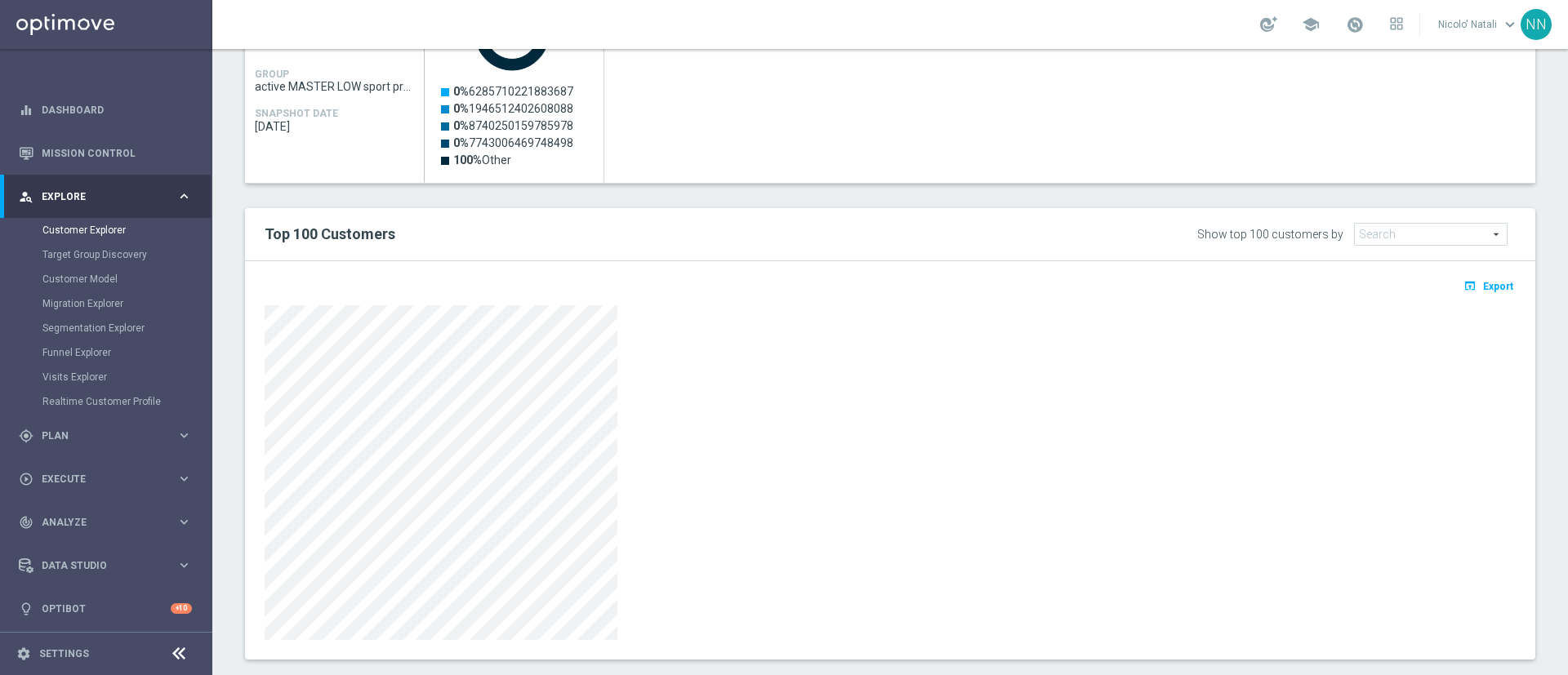
drag, startPoint x: 646, startPoint y: 673, endPoint x: 1383, endPoint y: 467, distance: 765.2
drag, startPoint x: 1383, startPoint y: 467, endPoint x: 1473, endPoint y: 292, distance: 196.8
click at [1483, 292] on span "Export" at bounding box center [1498, 287] width 30 height 12
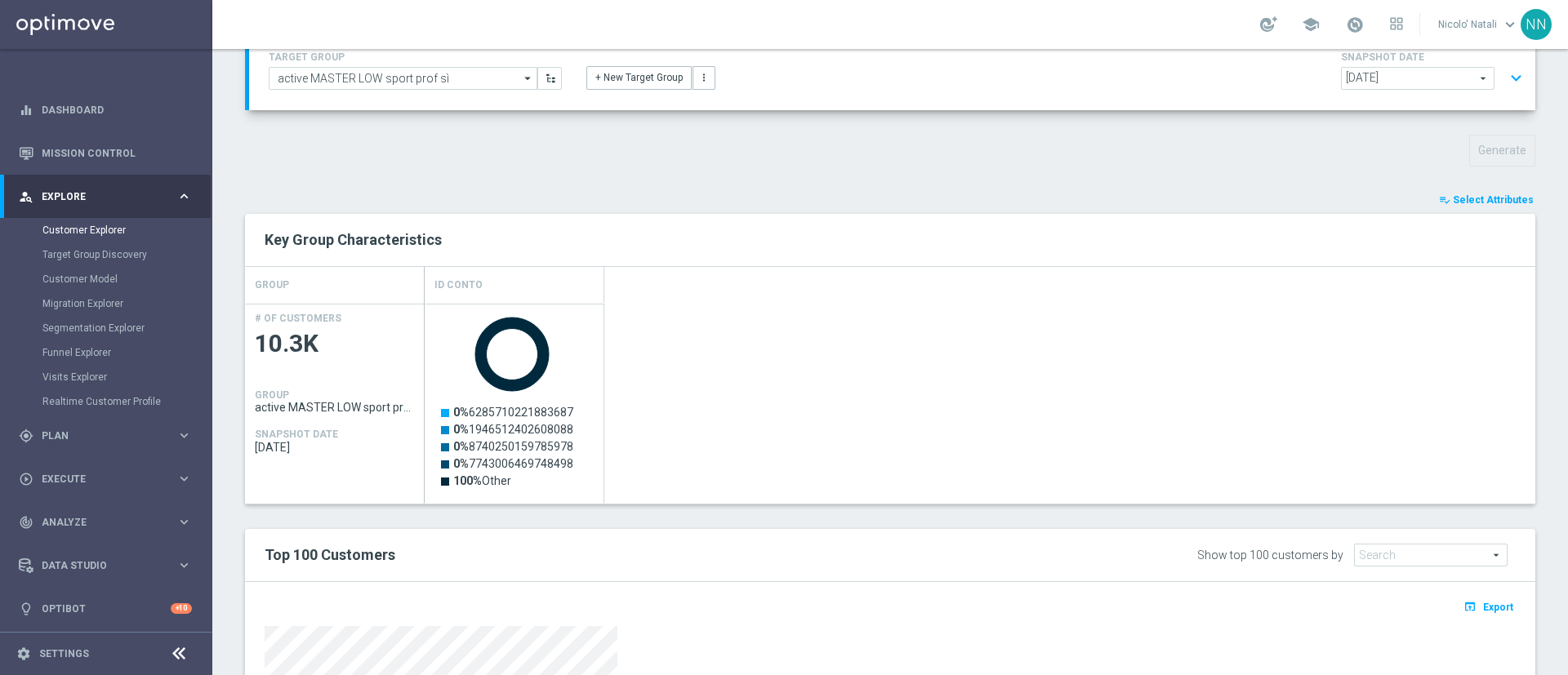
scroll to position [0, 0]
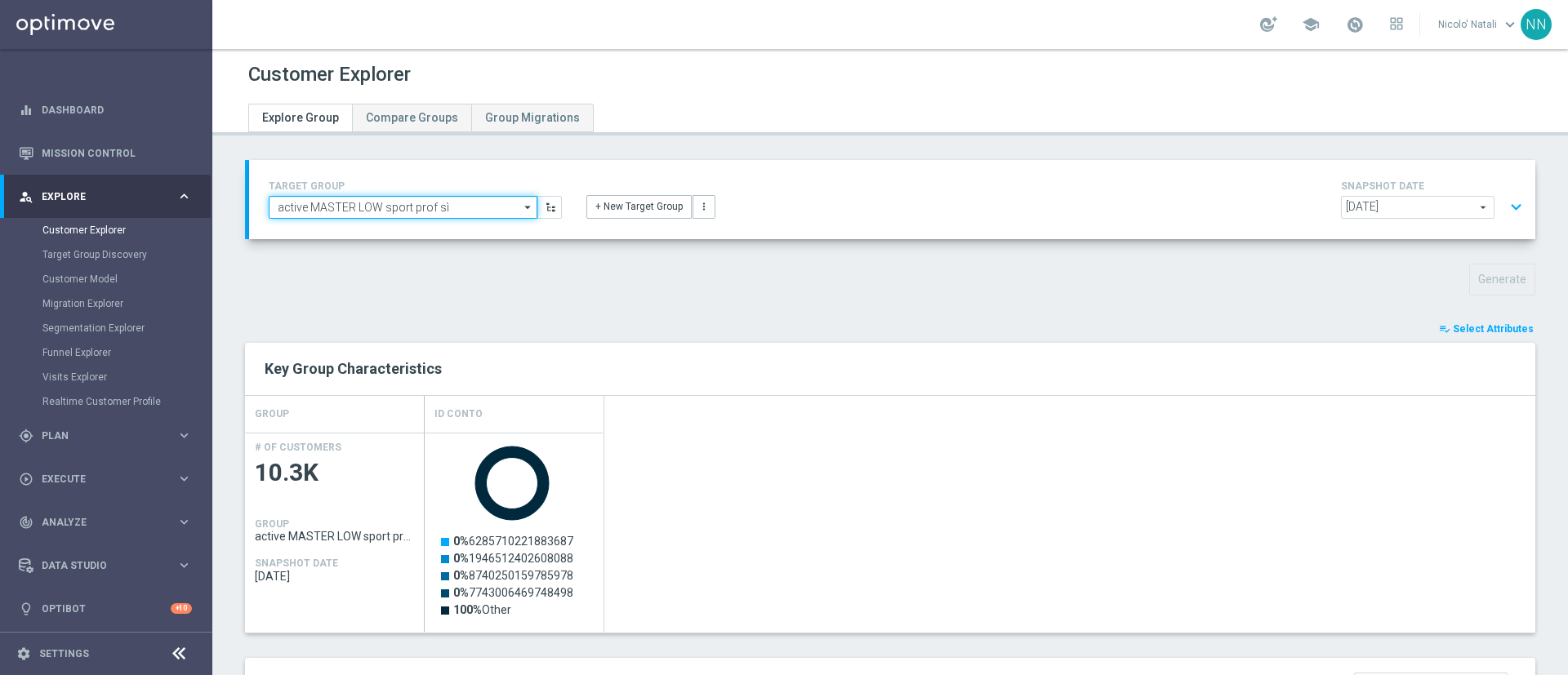
click at [487, 209] on input "active MASTER LOW sport prof sì" at bounding box center [403, 207] width 269 height 22
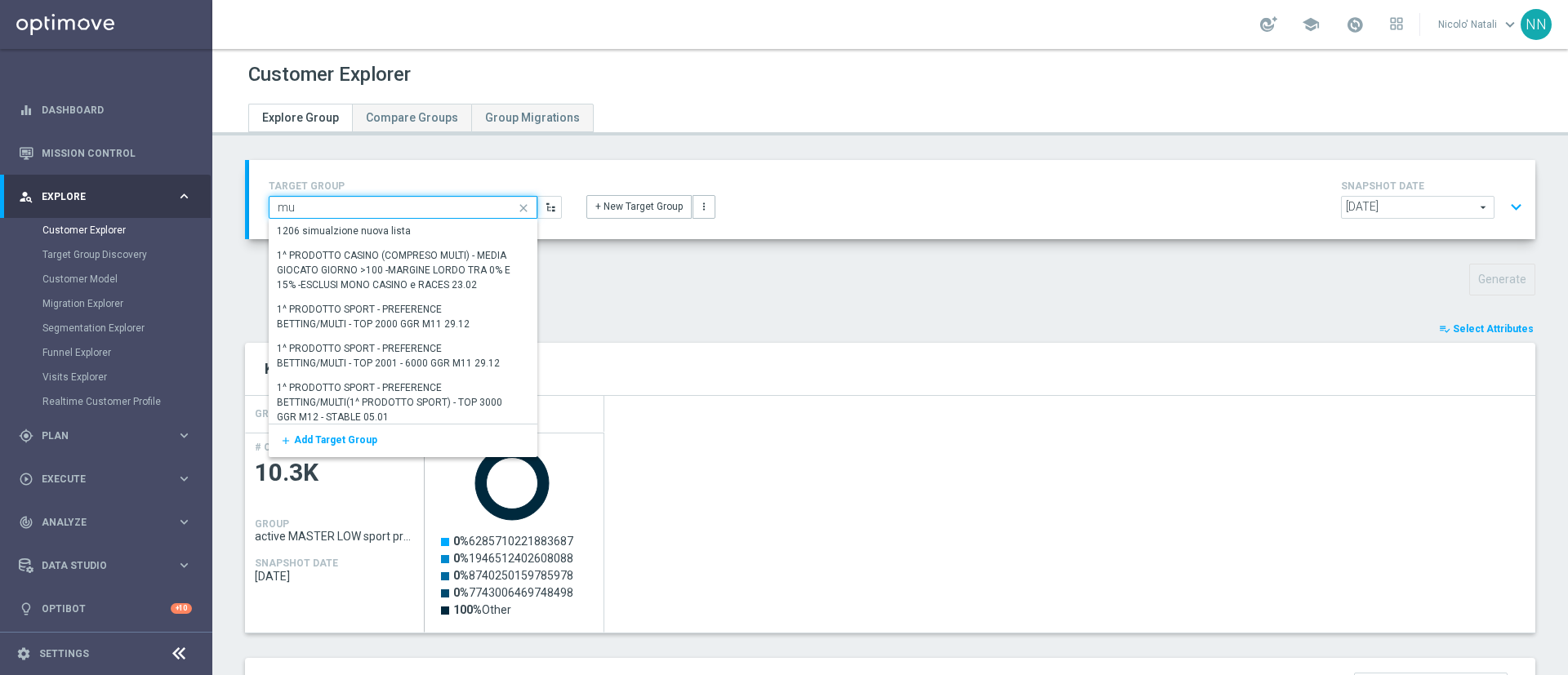
type input "m"
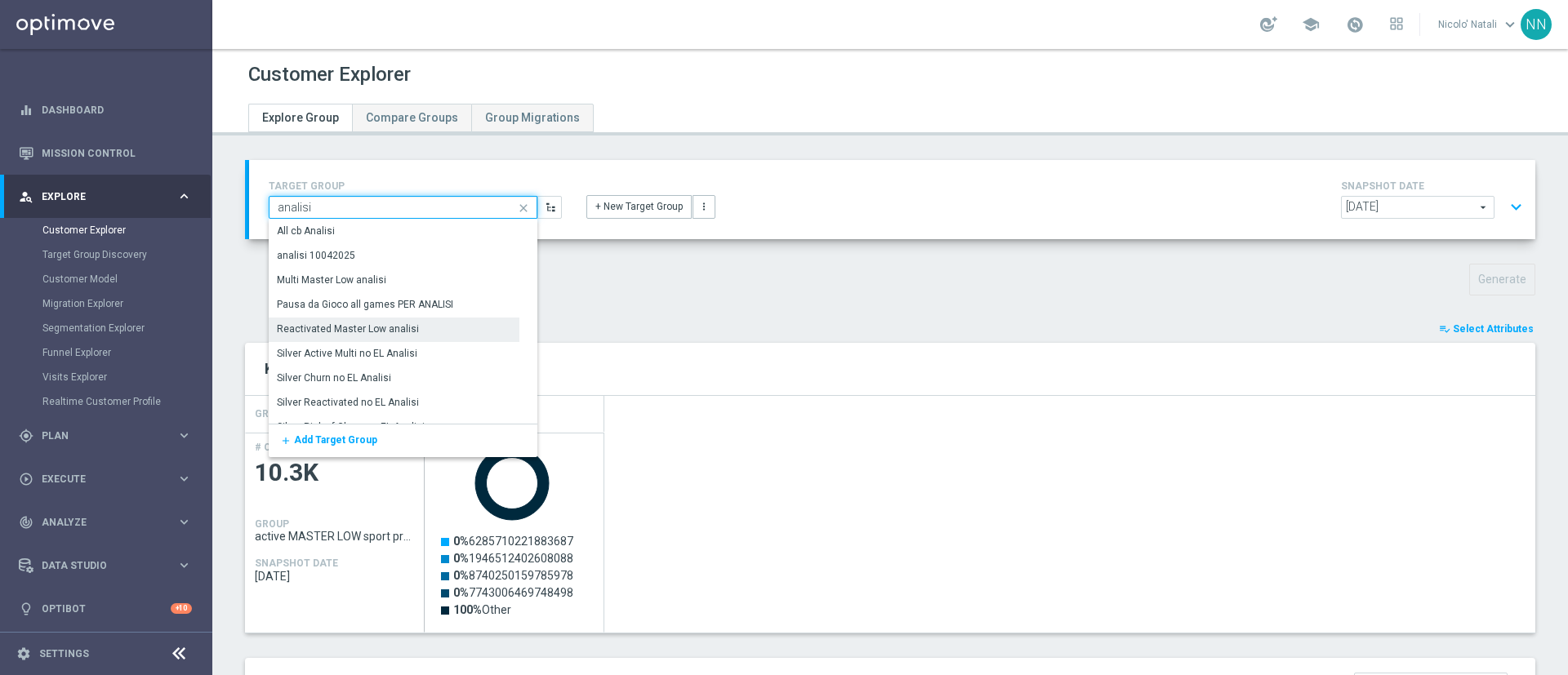
scroll to position [17, 0]
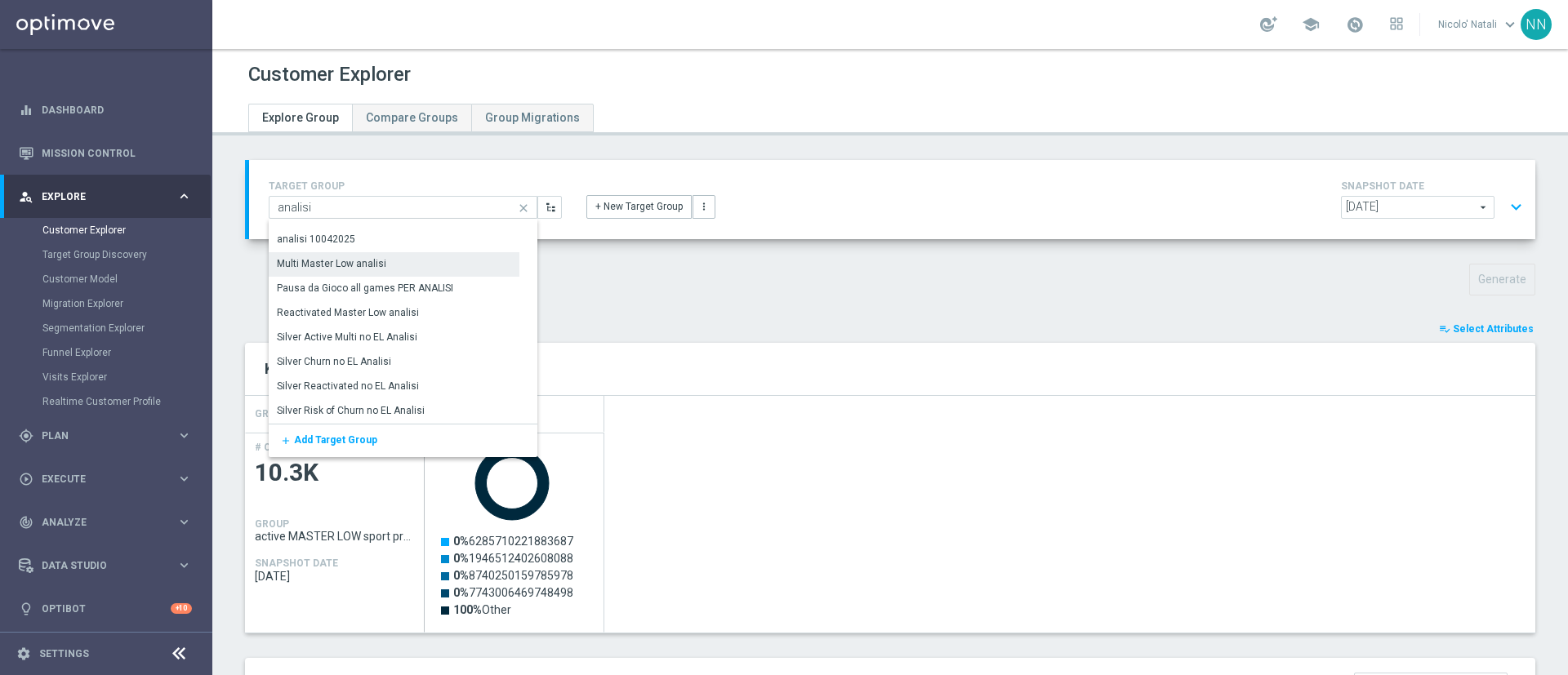
click at [372, 266] on div "Multi Master Low analisi" at bounding box center [332, 264] width 110 height 15
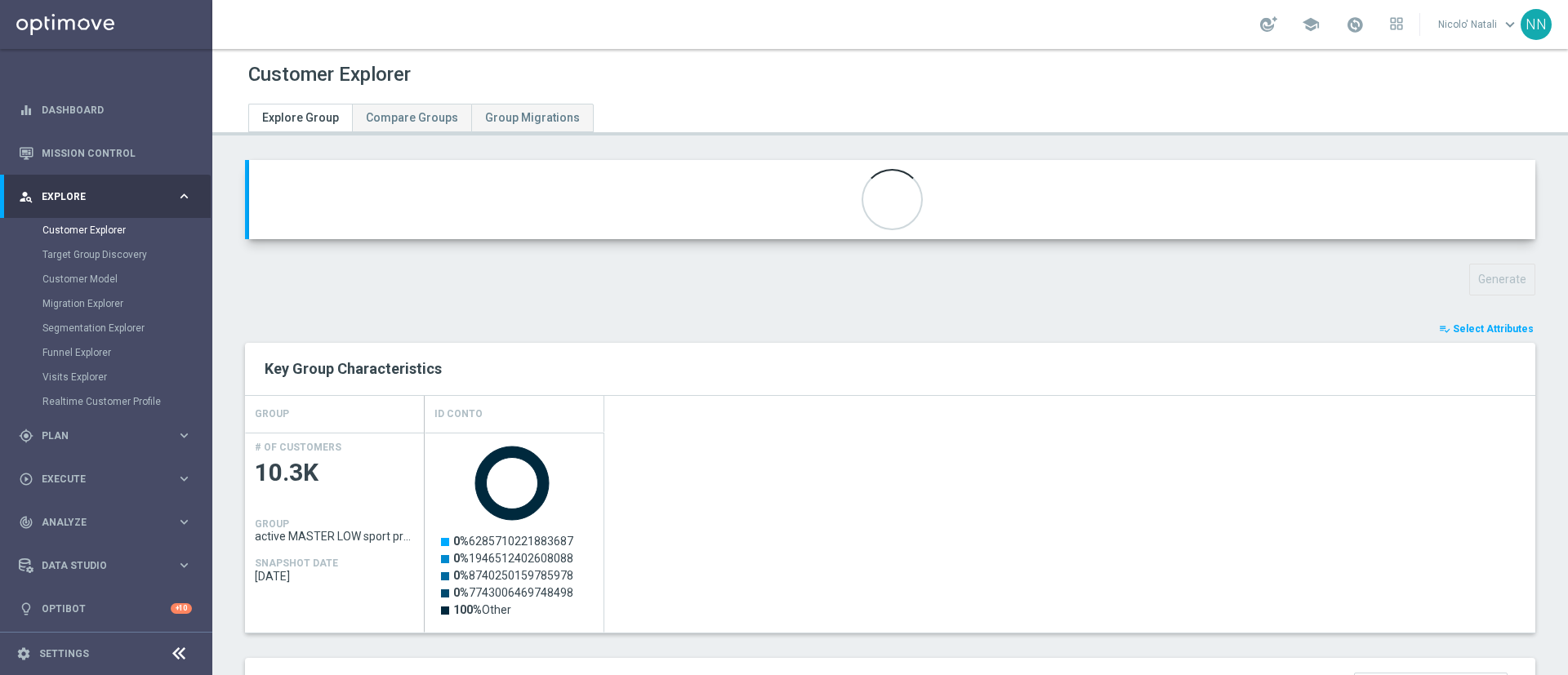
type input "Multi Master Low analisi"
type input "Multi Master Low"
click at [1364, 197] on span "[DATE]" at bounding box center [1417, 208] width 152 height 22
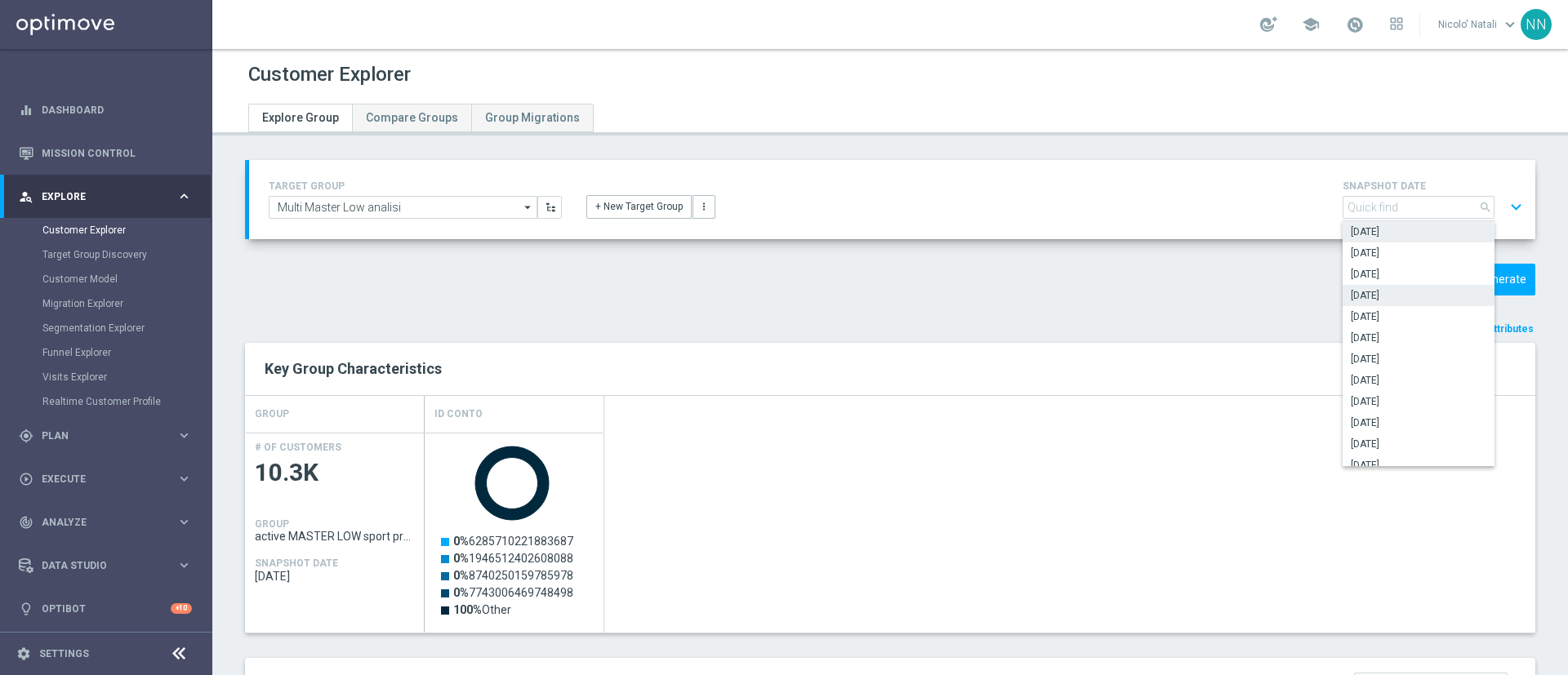
click at [1375, 293] on span "[DATE]" at bounding box center [1418, 296] width 136 height 13
type input "[DATE]"
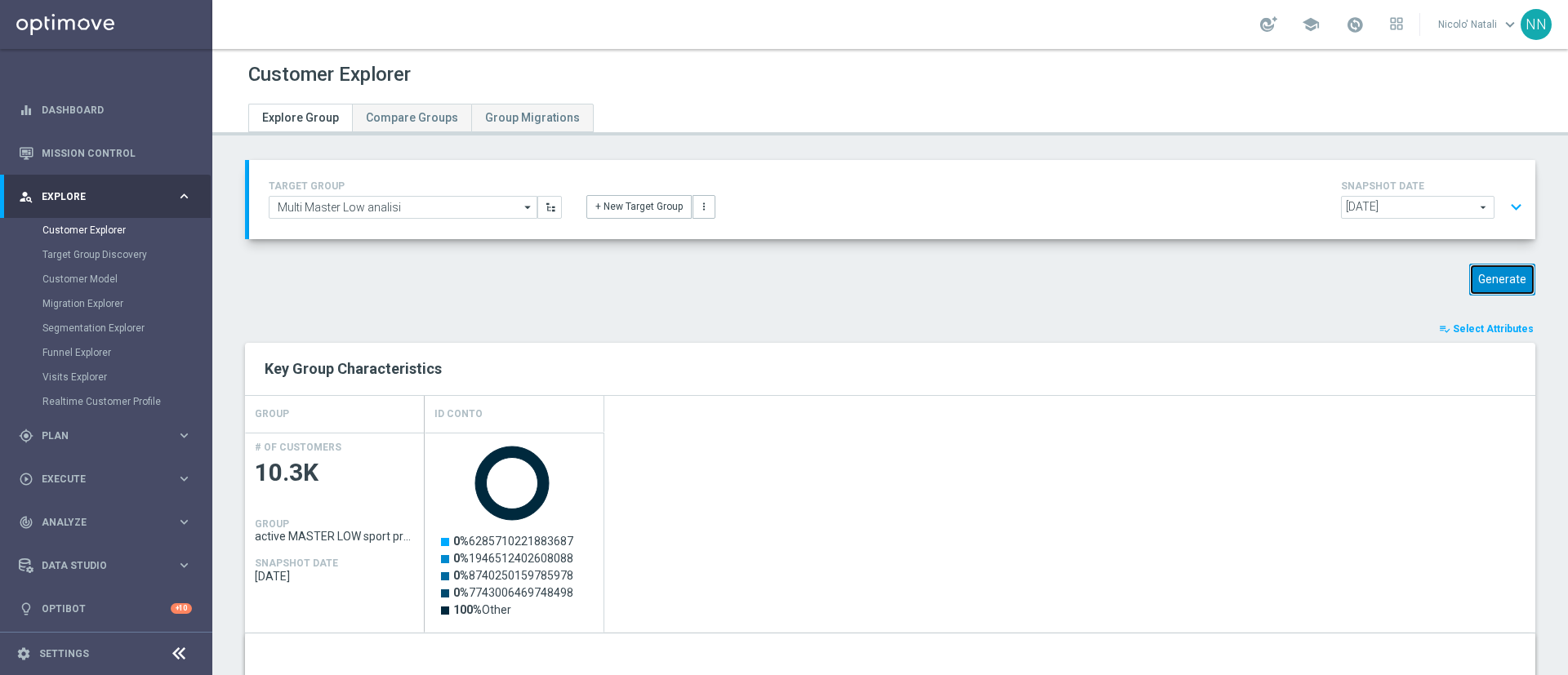
click at [1472, 273] on button "Generate" at bounding box center [1502, 279] width 67 height 32
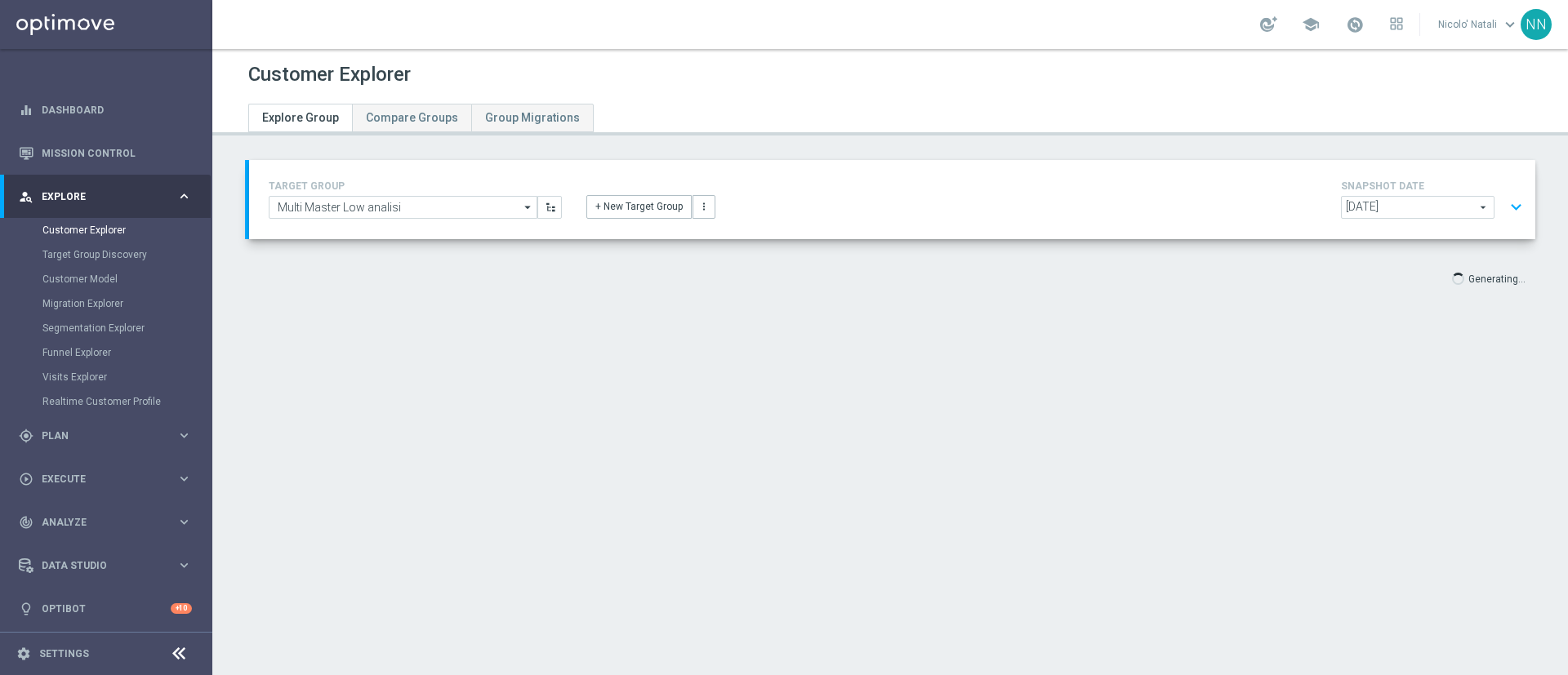
click at [1505, 209] on button "expand_more" at bounding box center [1516, 207] width 23 height 31
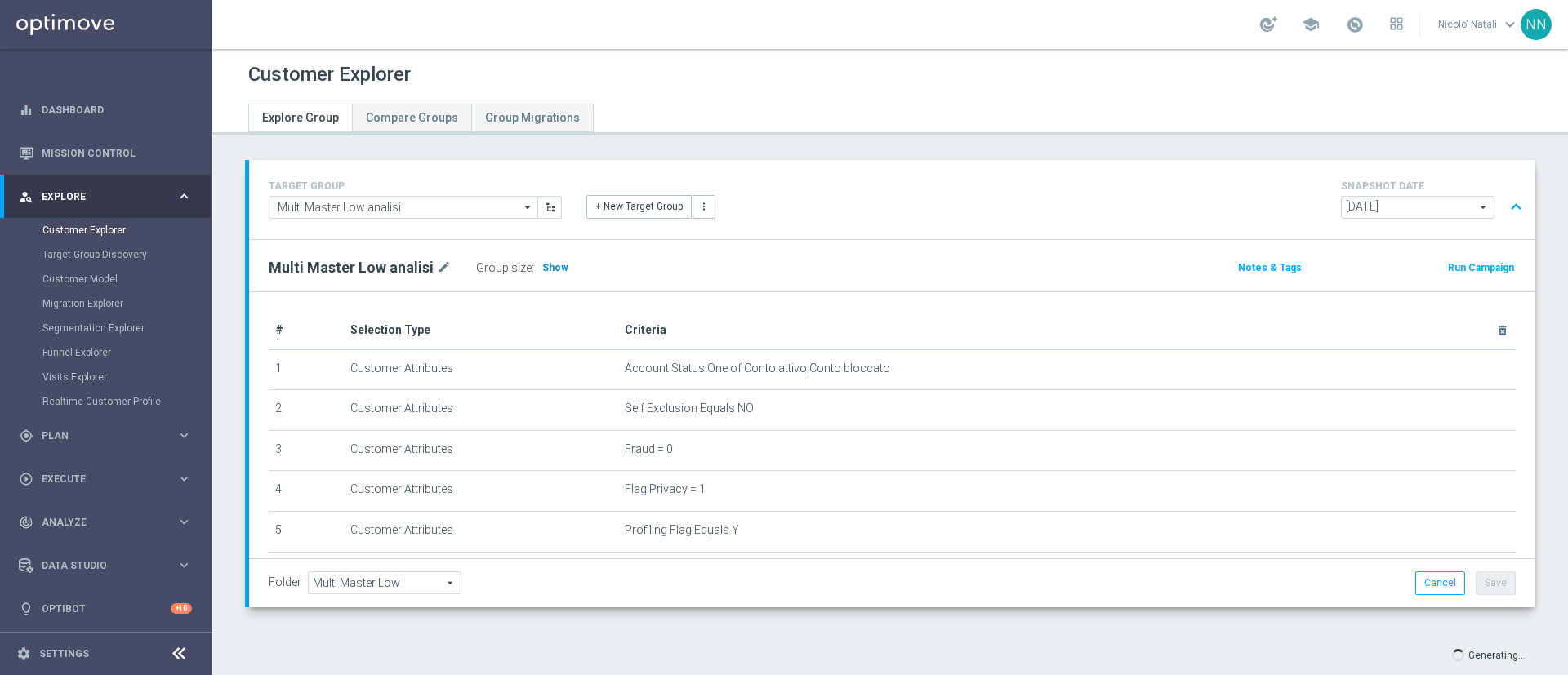
click at [543, 273] on h3 "Show" at bounding box center [555, 268] width 29 height 18
click at [1505, 200] on button "expand_less" at bounding box center [1516, 207] width 23 height 31
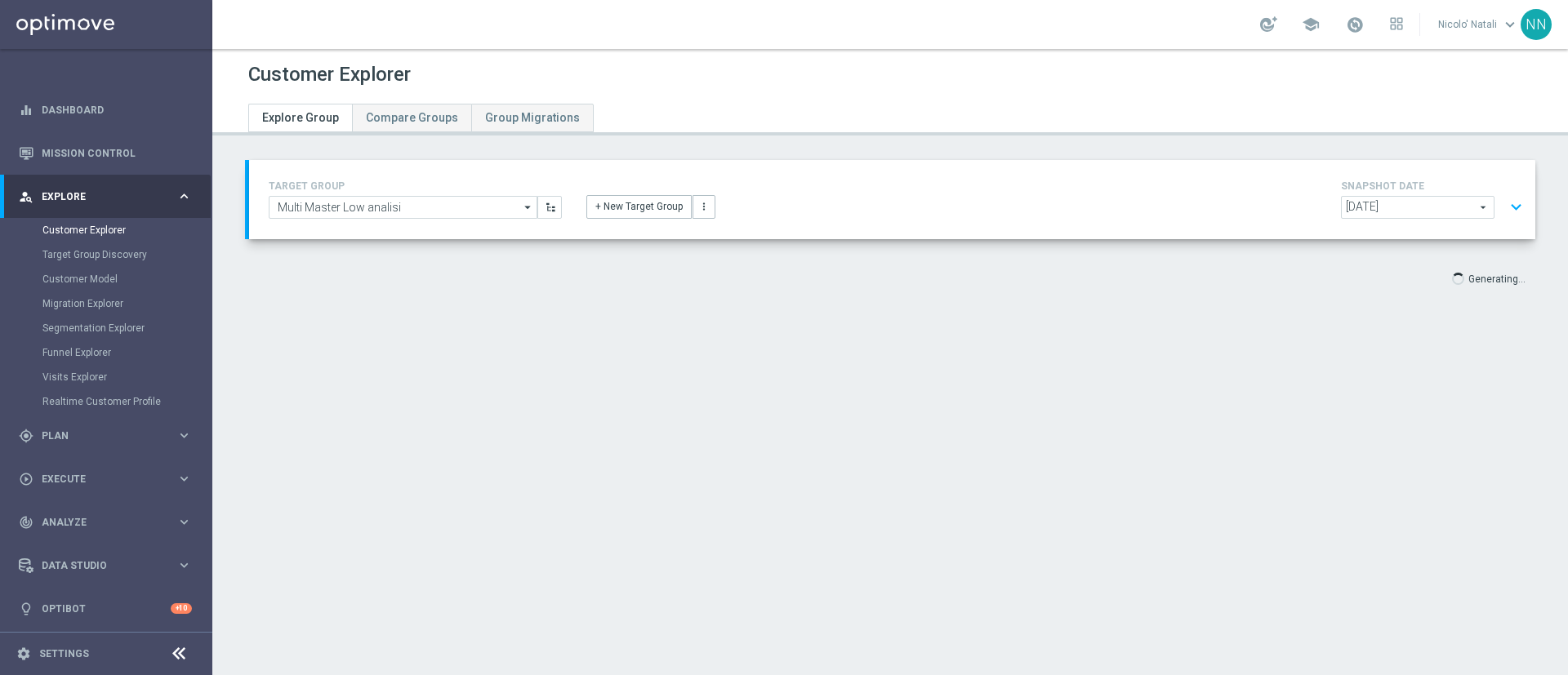
click at [1505, 209] on button "expand_more" at bounding box center [1516, 207] width 23 height 31
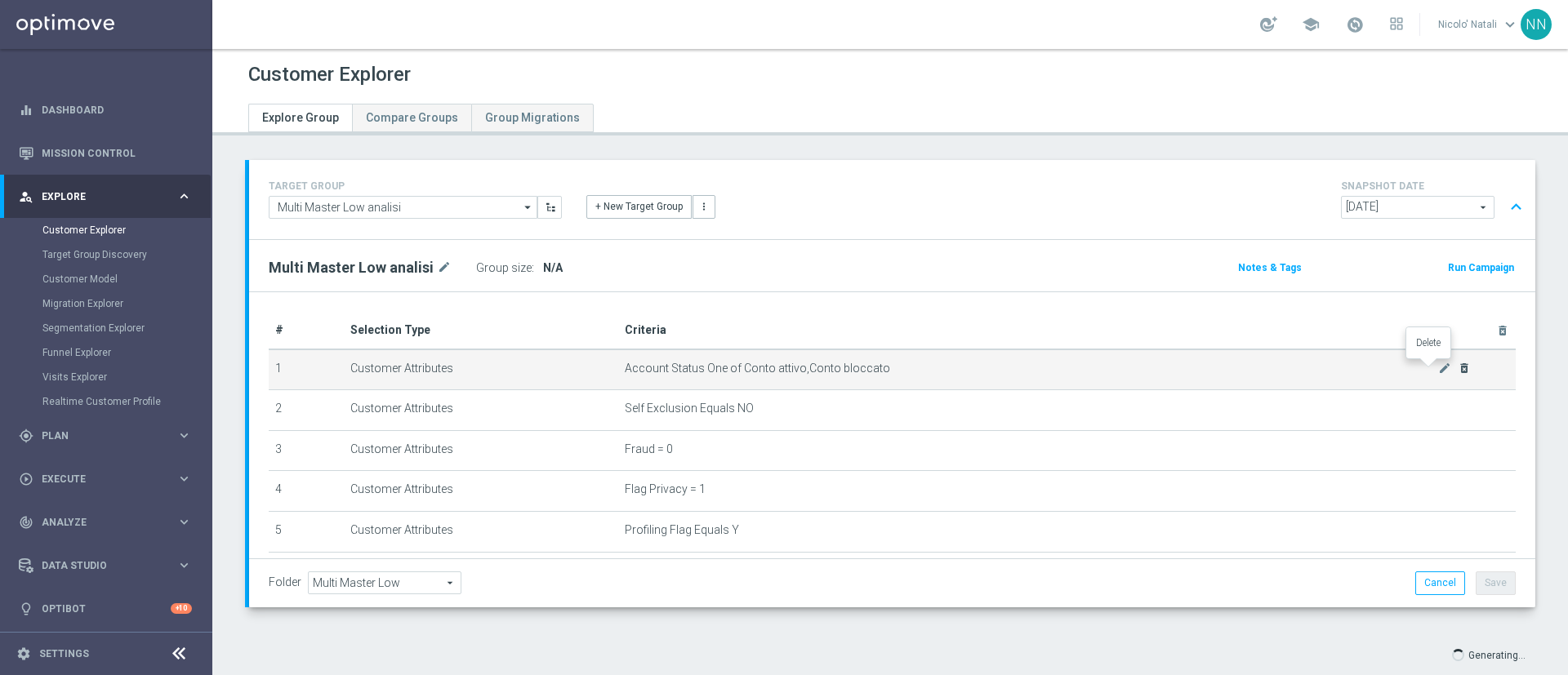
click at [1458, 371] on icon "delete_forever" at bounding box center [1465, 368] width 13 height 13
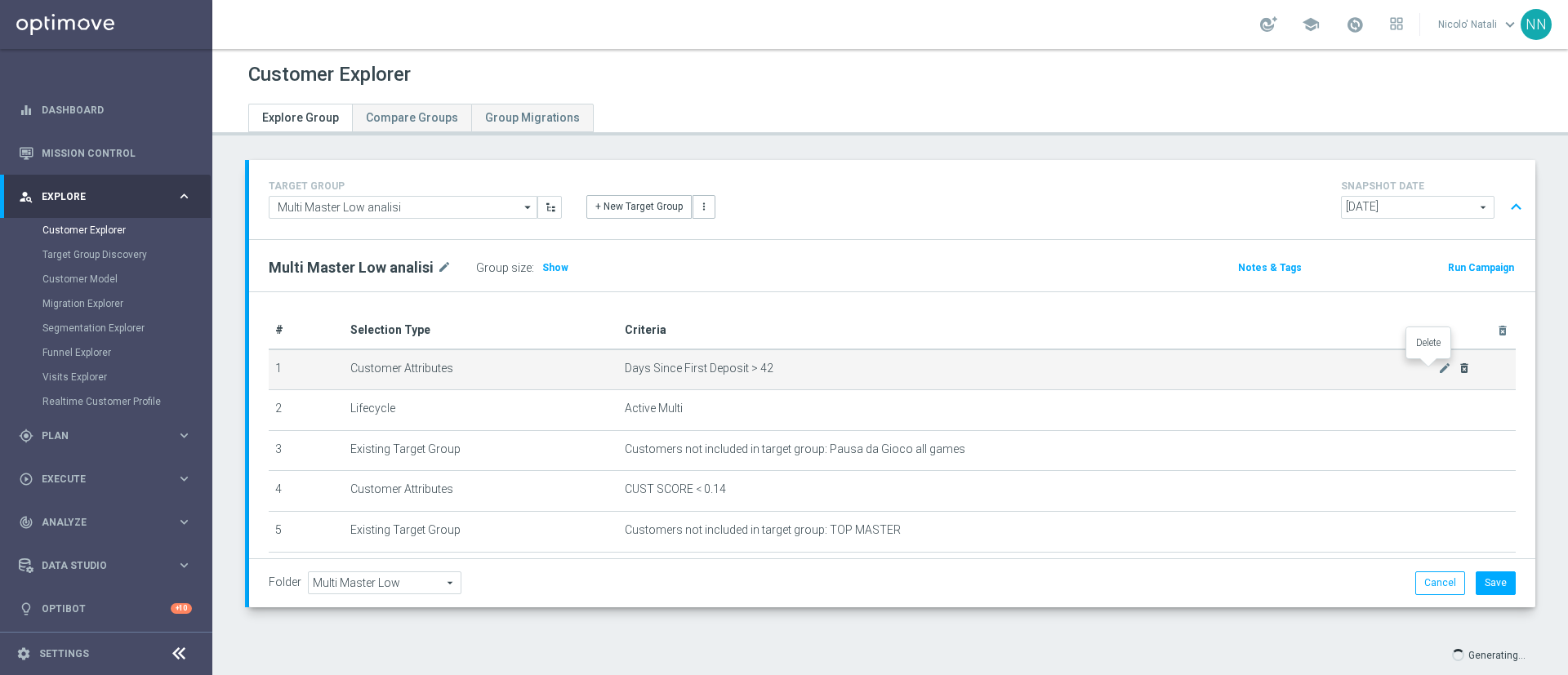
click at [1458, 371] on icon "delete_forever" at bounding box center [1465, 368] width 13 height 13
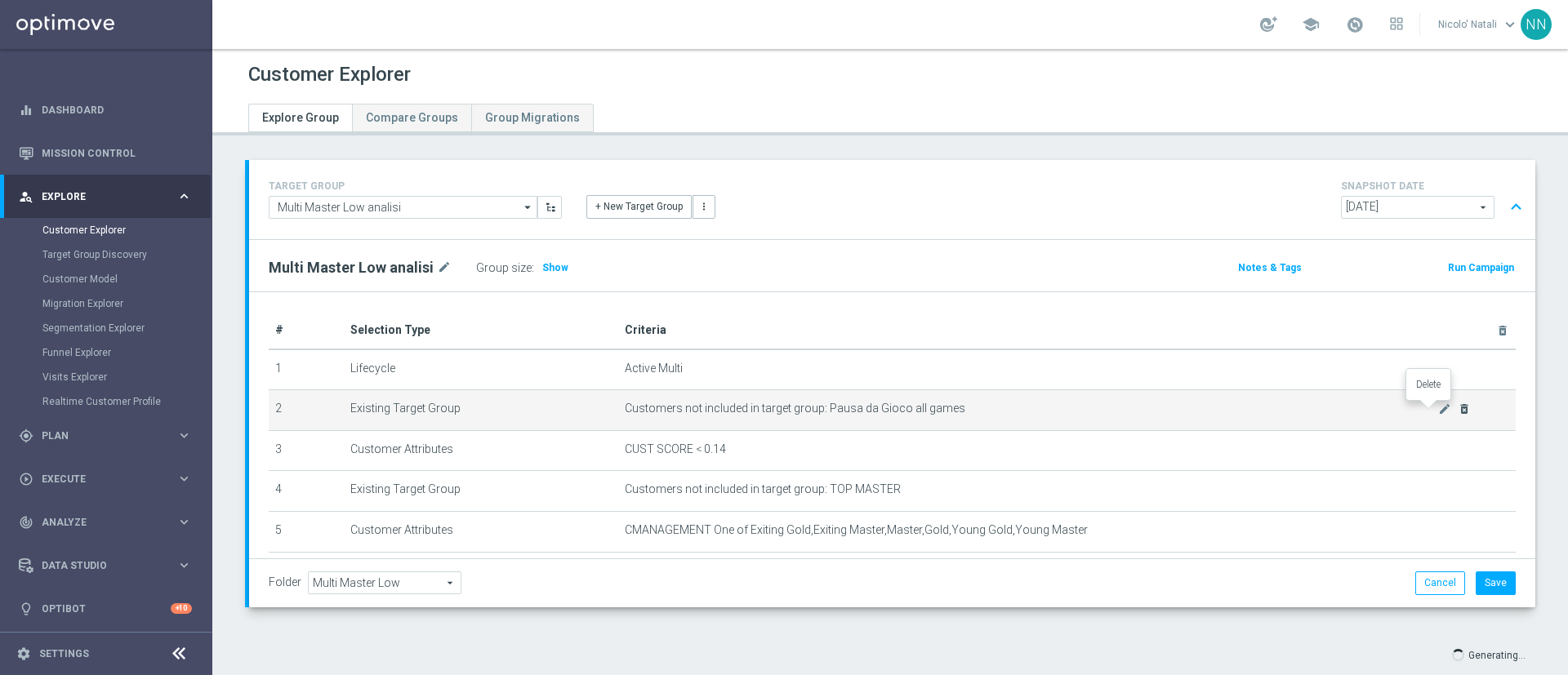
click at [1458, 410] on icon "delete_forever" at bounding box center [1465, 409] width 13 height 13
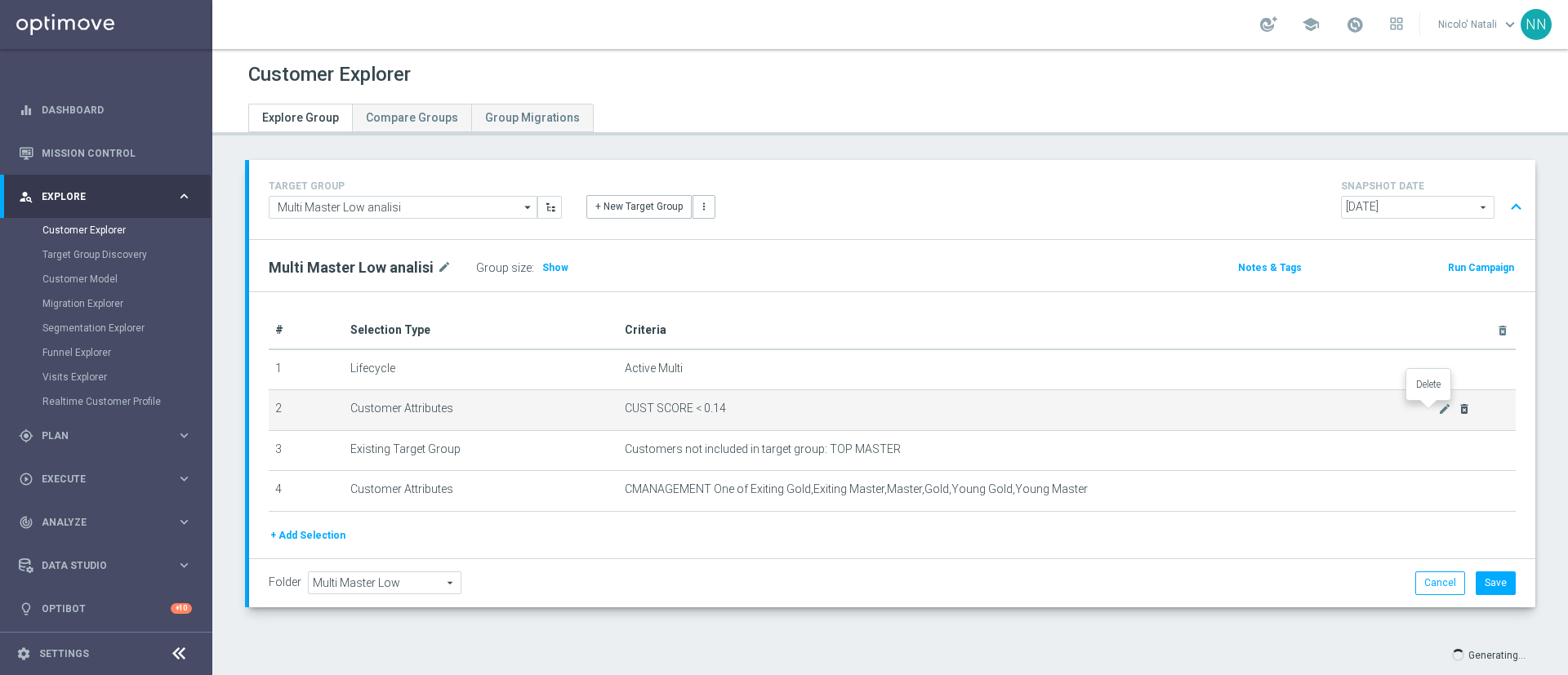
click at [1458, 410] on icon "delete_forever" at bounding box center [1465, 409] width 13 height 13
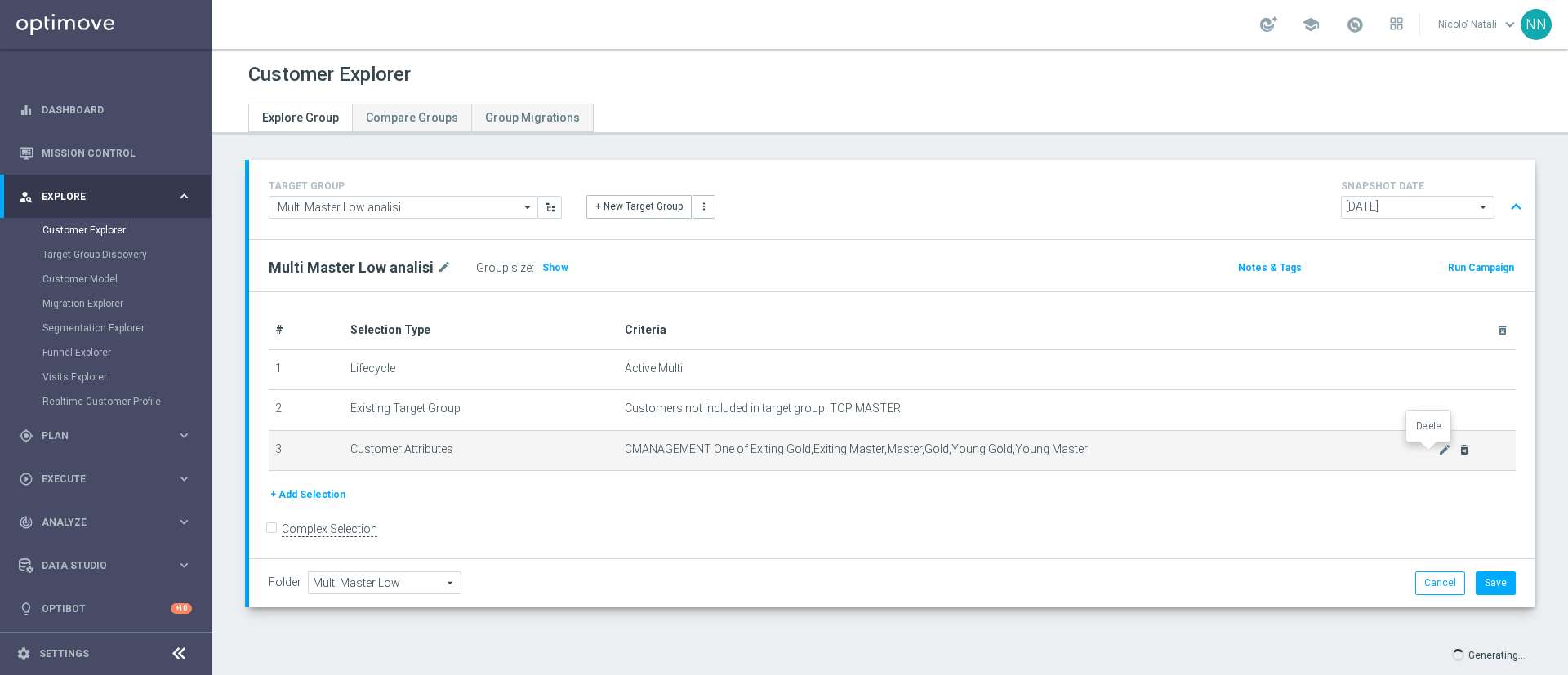
click at [1458, 453] on icon "delete_forever" at bounding box center [1465, 450] width 13 height 13
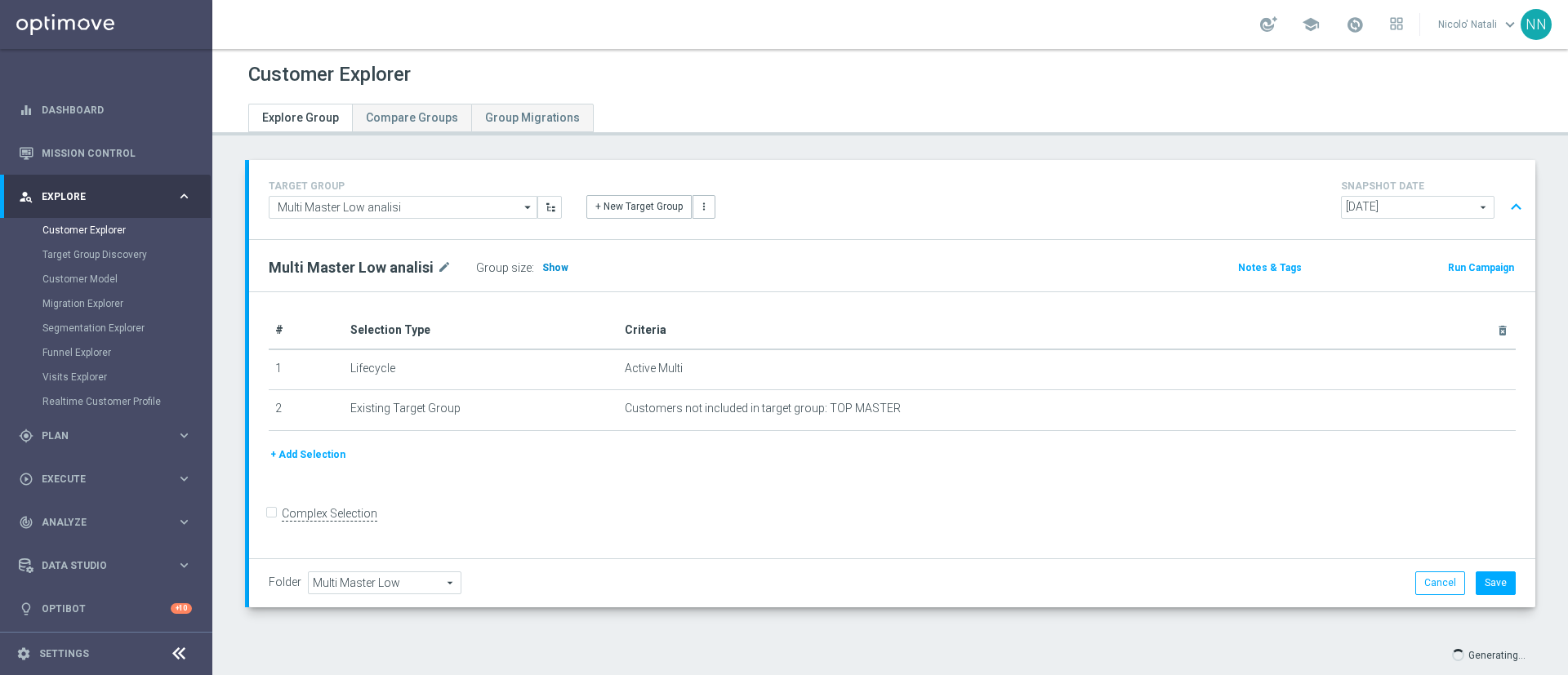
click at [553, 274] on h3 "Show" at bounding box center [555, 268] width 29 height 18
click at [473, 209] on input "Multi Master Low analisi" at bounding box center [403, 207] width 269 height 22
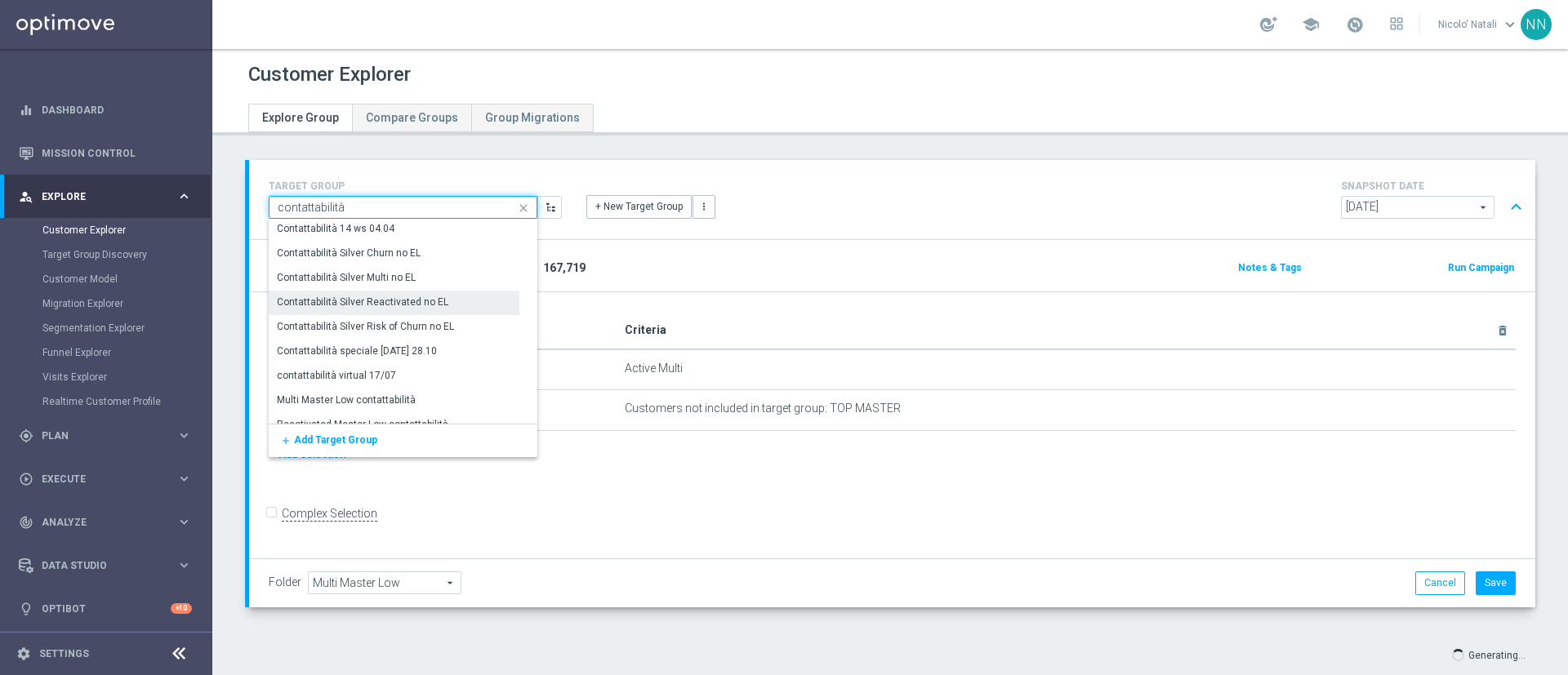
scroll to position [41, 0]
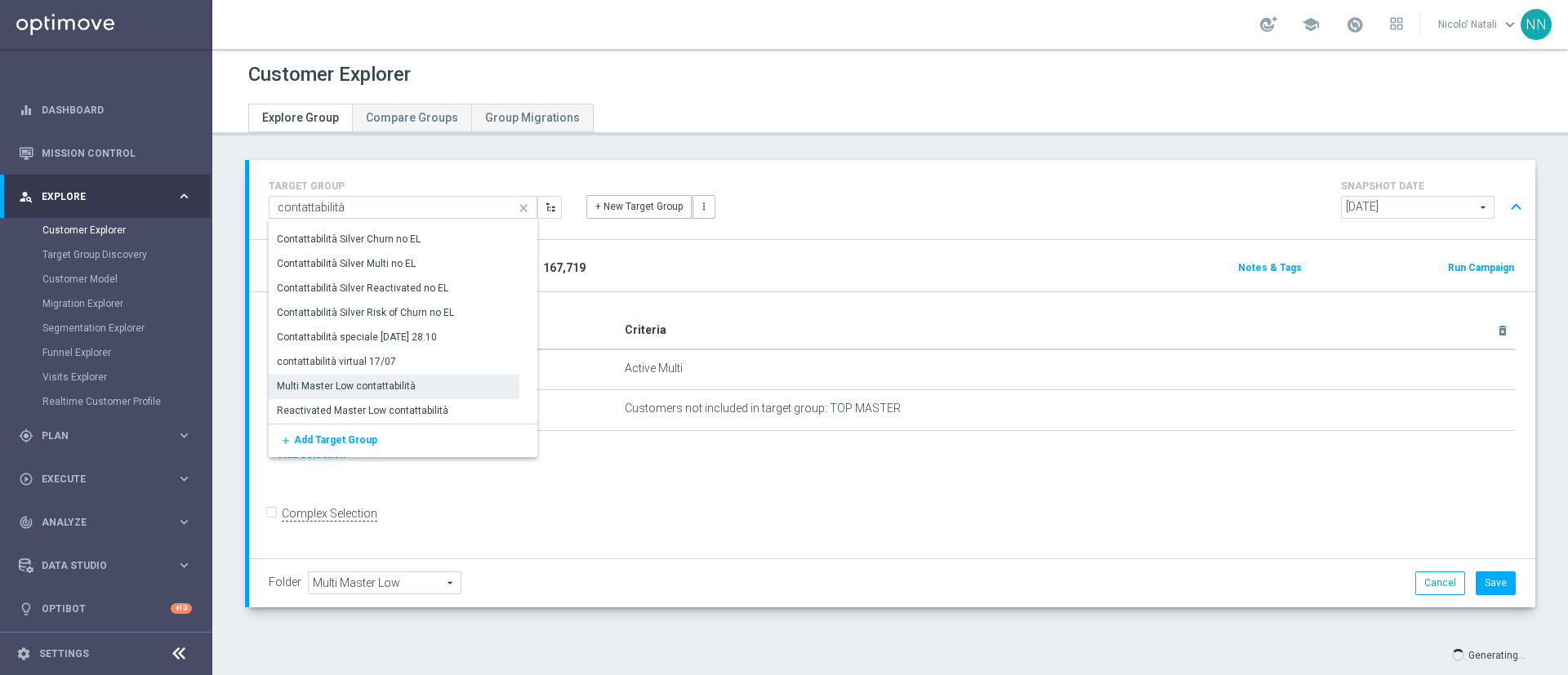
click at [422, 385] on div "Multi Master Low contattabilità" at bounding box center [393, 386] width 250 height 22
type input "Multi Master Low contattabilità"
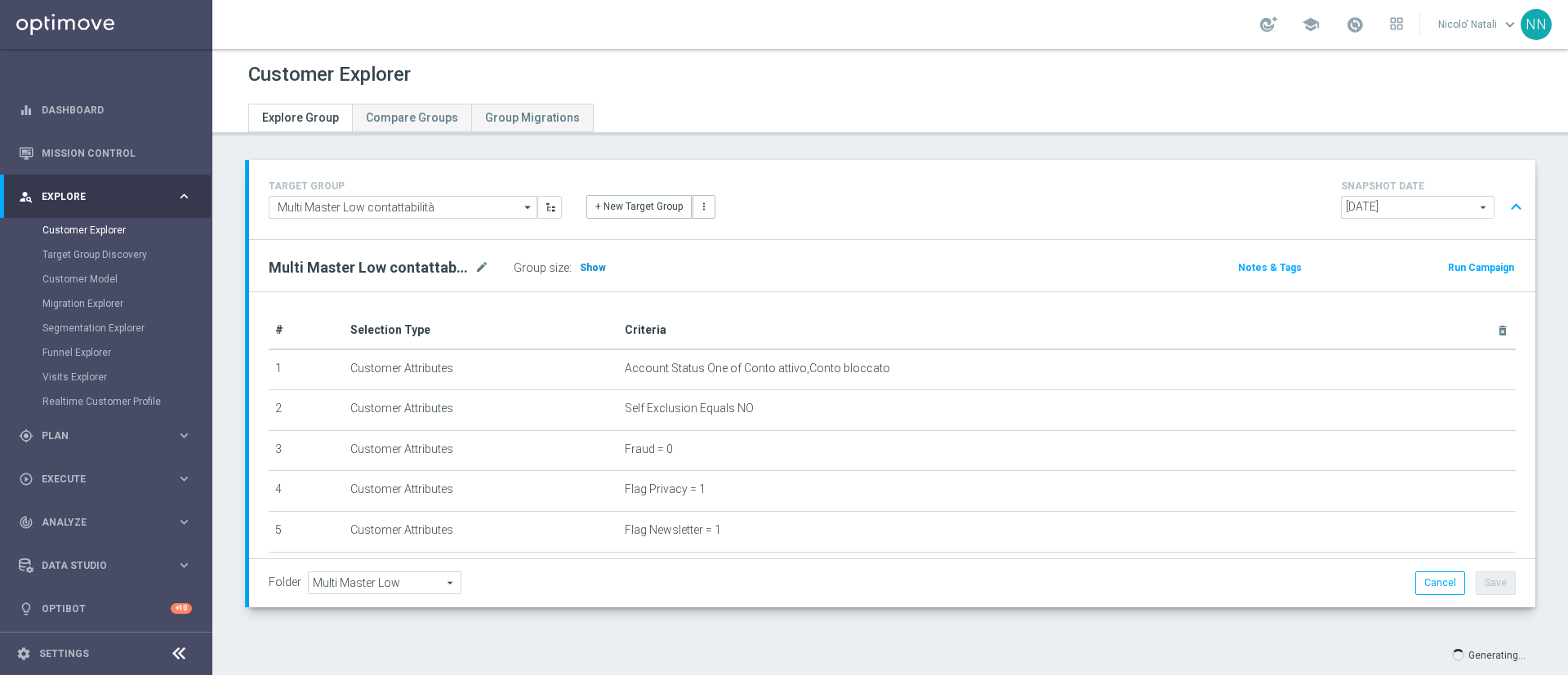
click at [599, 272] on span "Show" at bounding box center [592, 268] width 26 height 12
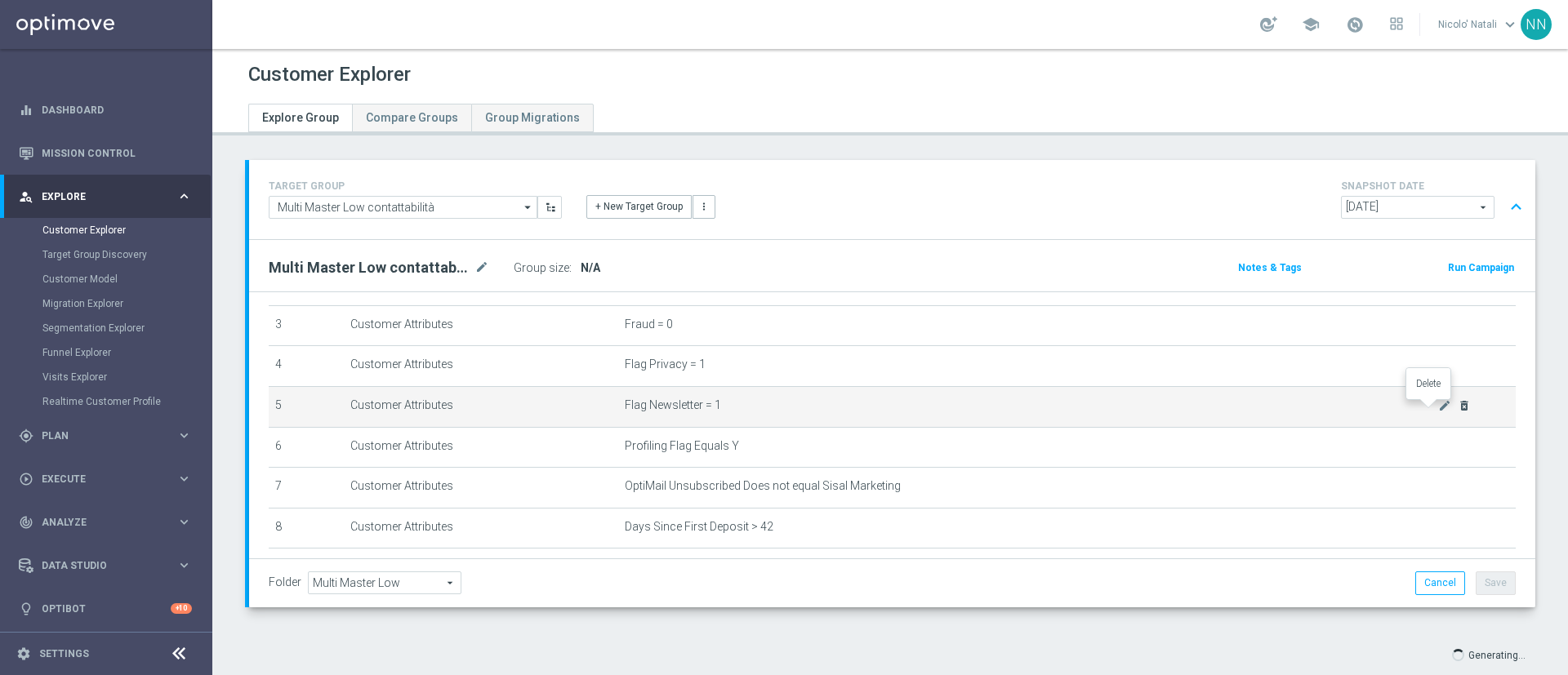
click at [1458, 409] on icon "delete_forever" at bounding box center [1465, 406] width 13 height 13
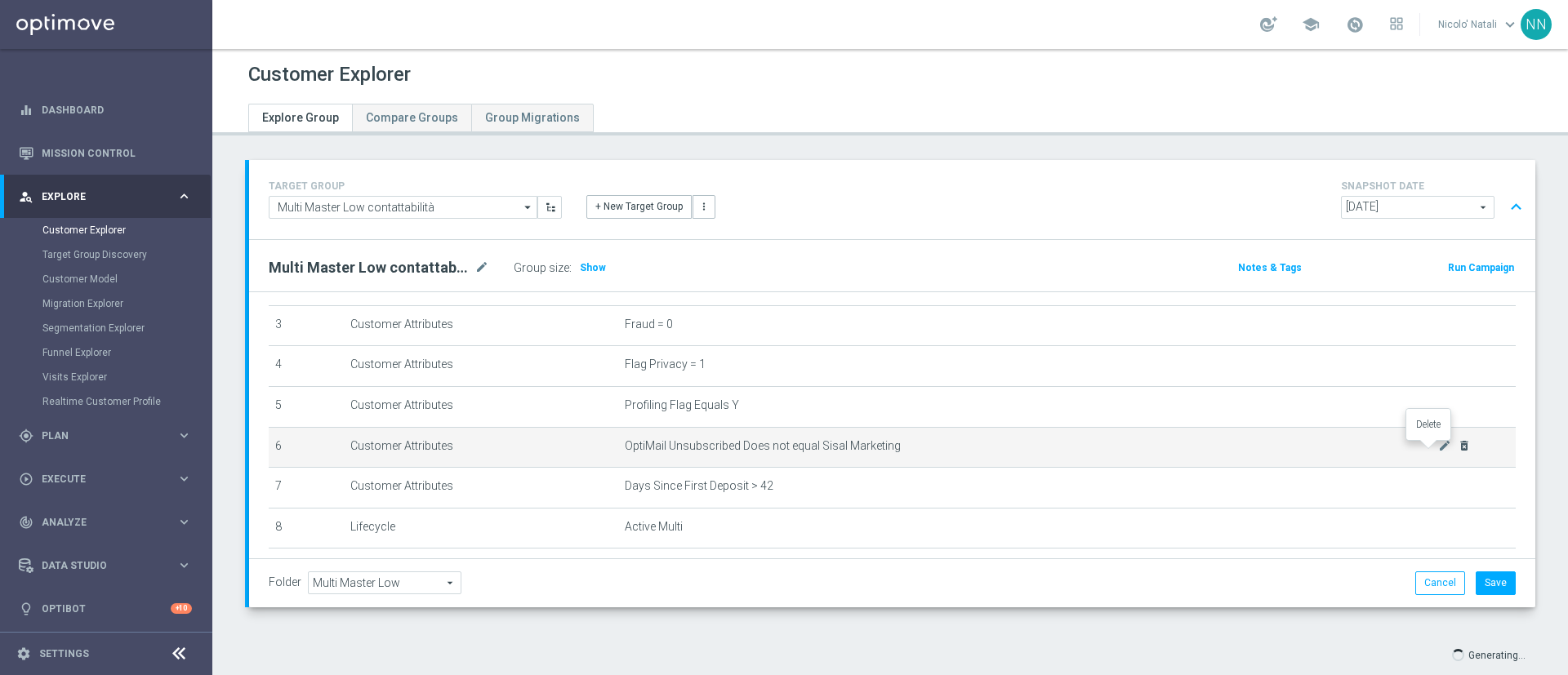
click at [1458, 450] on icon "delete_forever" at bounding box center [1465, 446] width 13 height 13
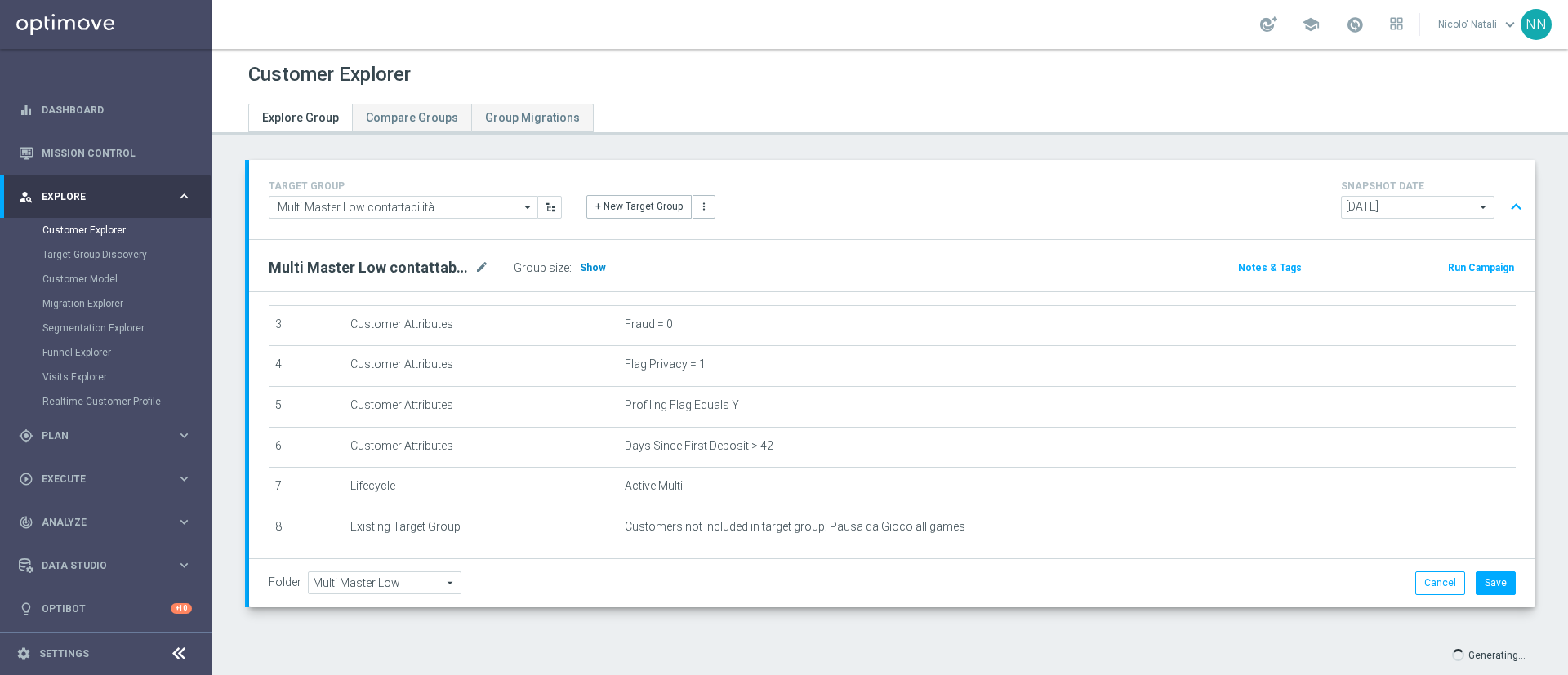
click at [590, 264] on span "Show" at bounding box center [592, 268] width 26 height 12
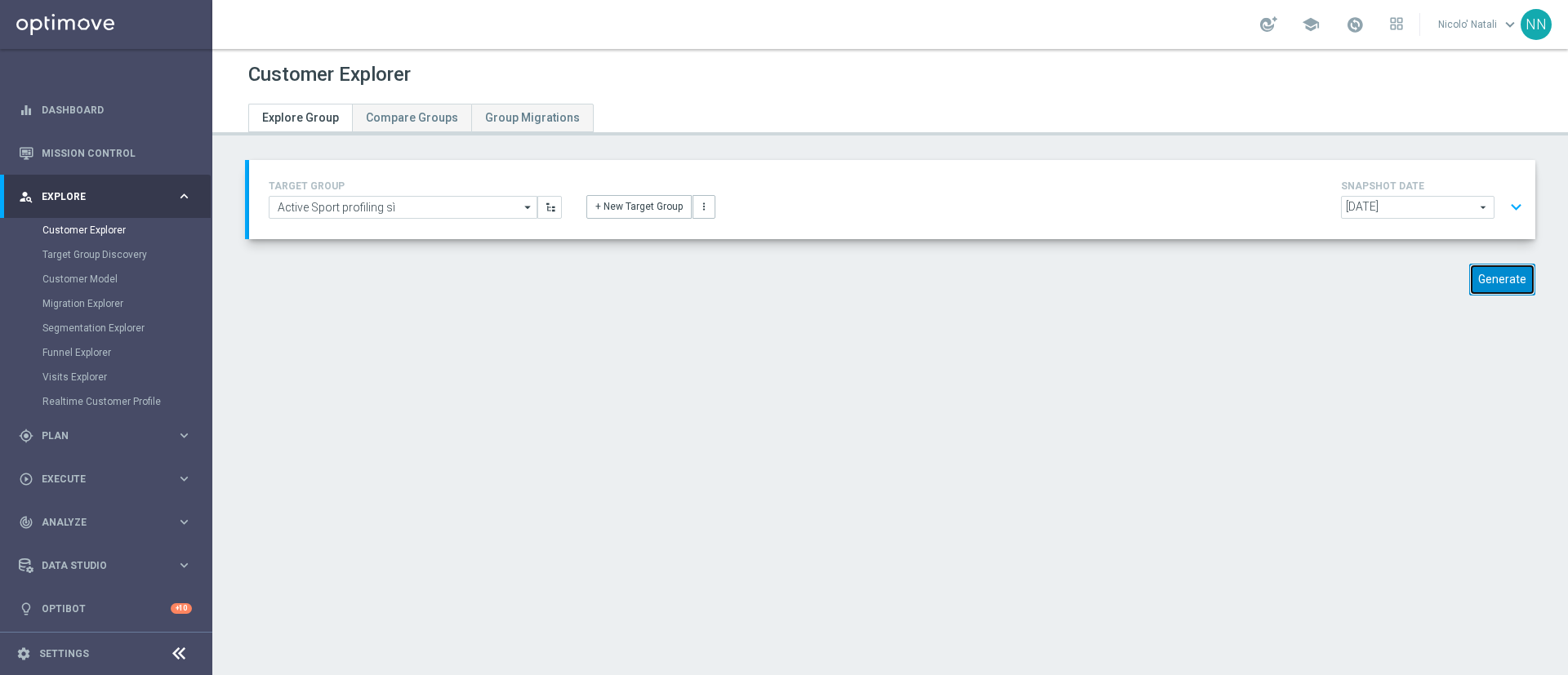
click at [1469, 272] on button "Generate" at bounding box center [1502, 279] width 67 height 32
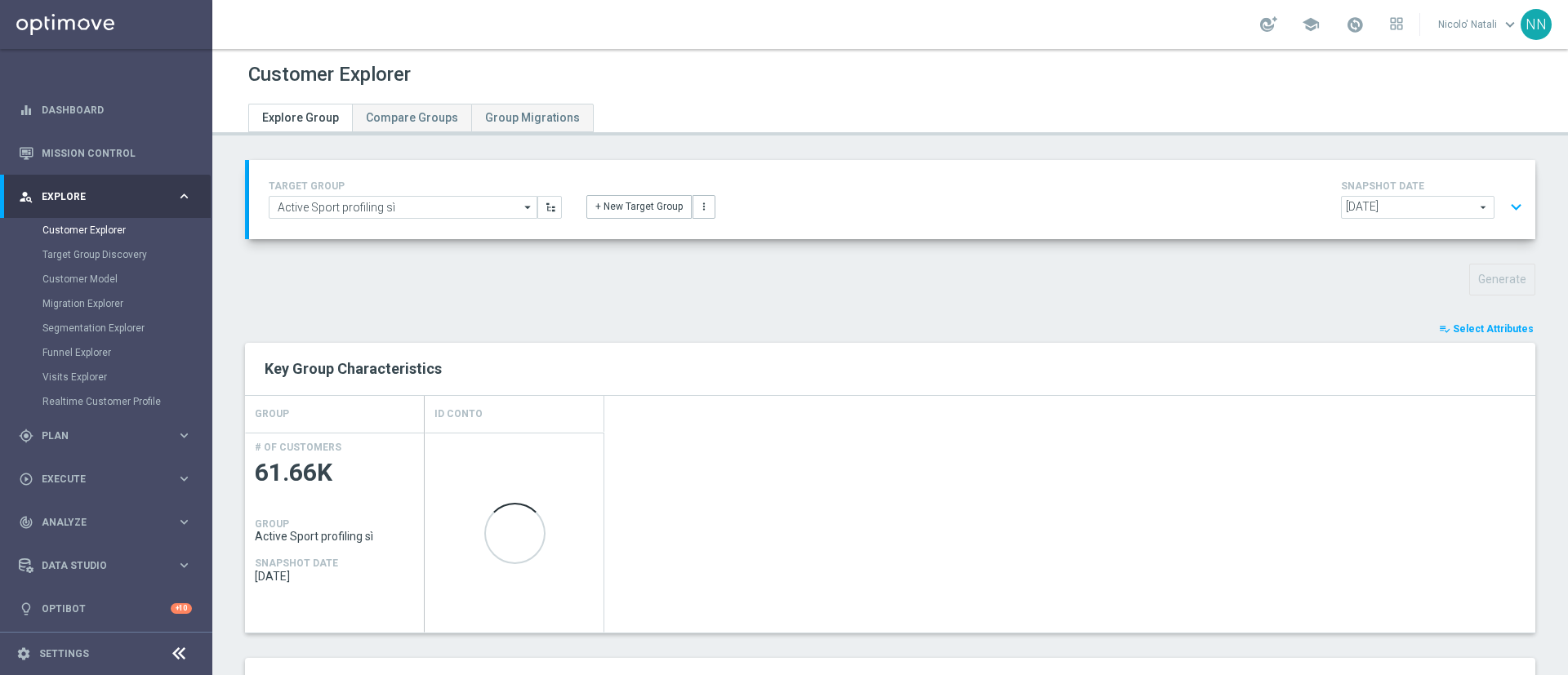
scroll to position [116, 0]
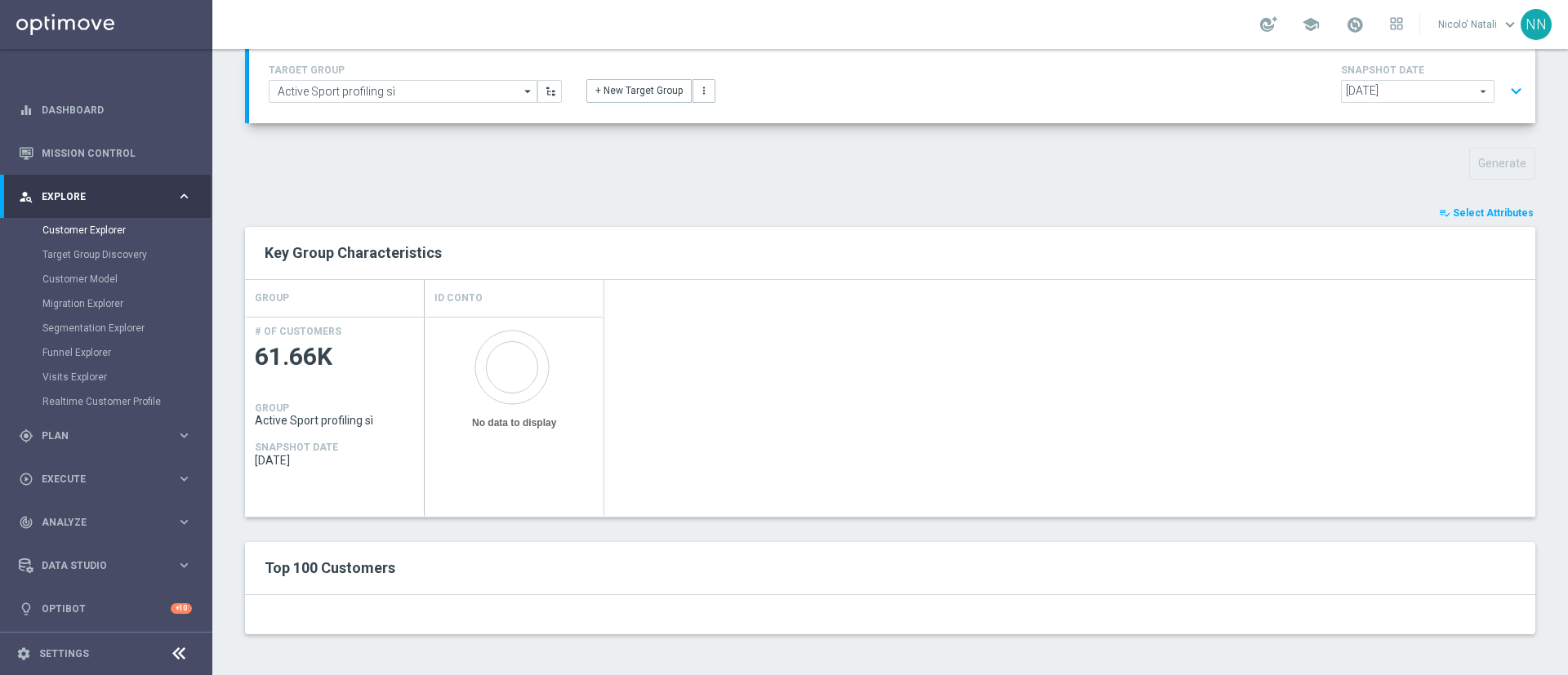
click at [1439, 207] on button "playlist_add_check Select Attributes" at bounding box center [1486, 213] width 98 height 18
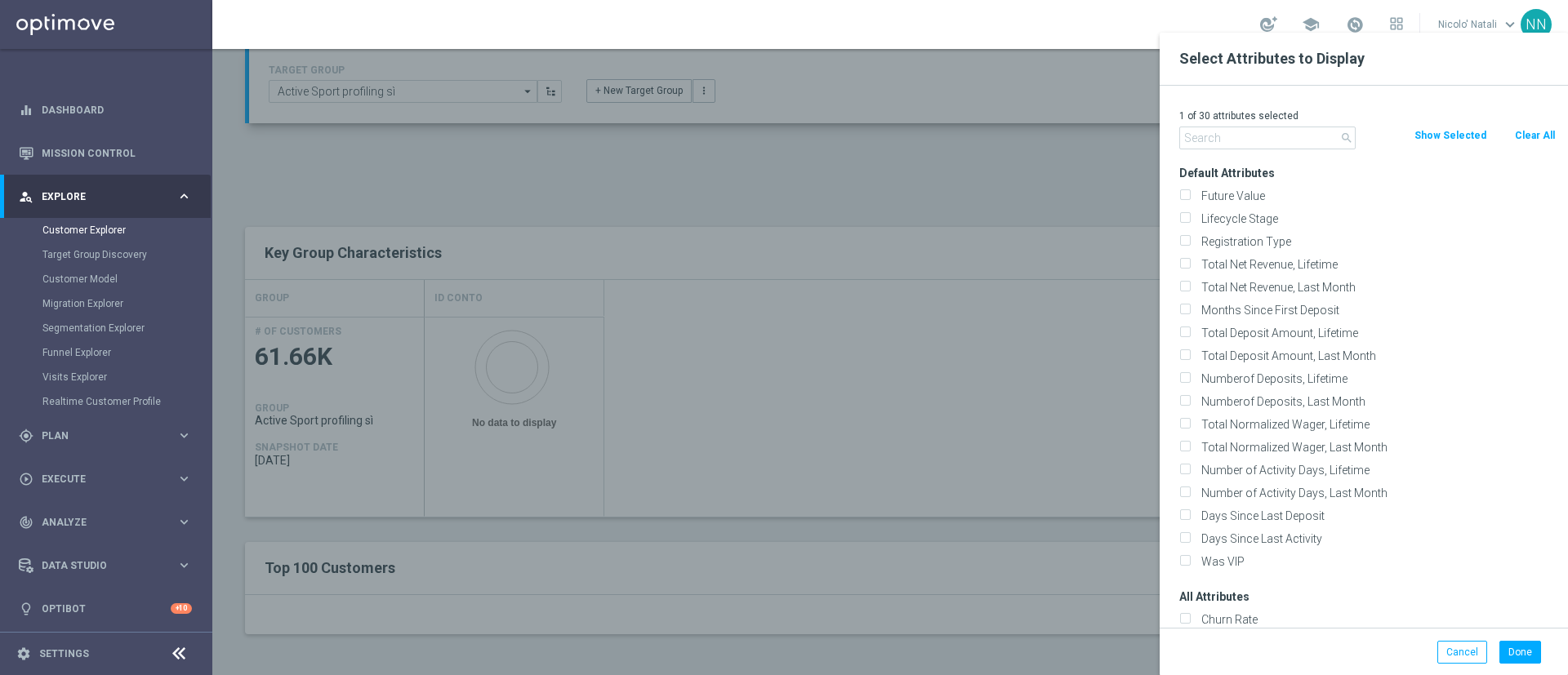
click at [1534, 137] on button "Clear All" at bounding box center [1535, 135] width 43 height 18
checkbox input "false"
click at [1244, 141] on input "text" at bounding box center [1268, 137] width 176 height 22
click at [1051, 155] on div at bounding box center [996, 370] width 1568 height 675
click at [1249, 208] on div "Lifecycle Stage" at bounding box center [1368, 218] width 401 height 22
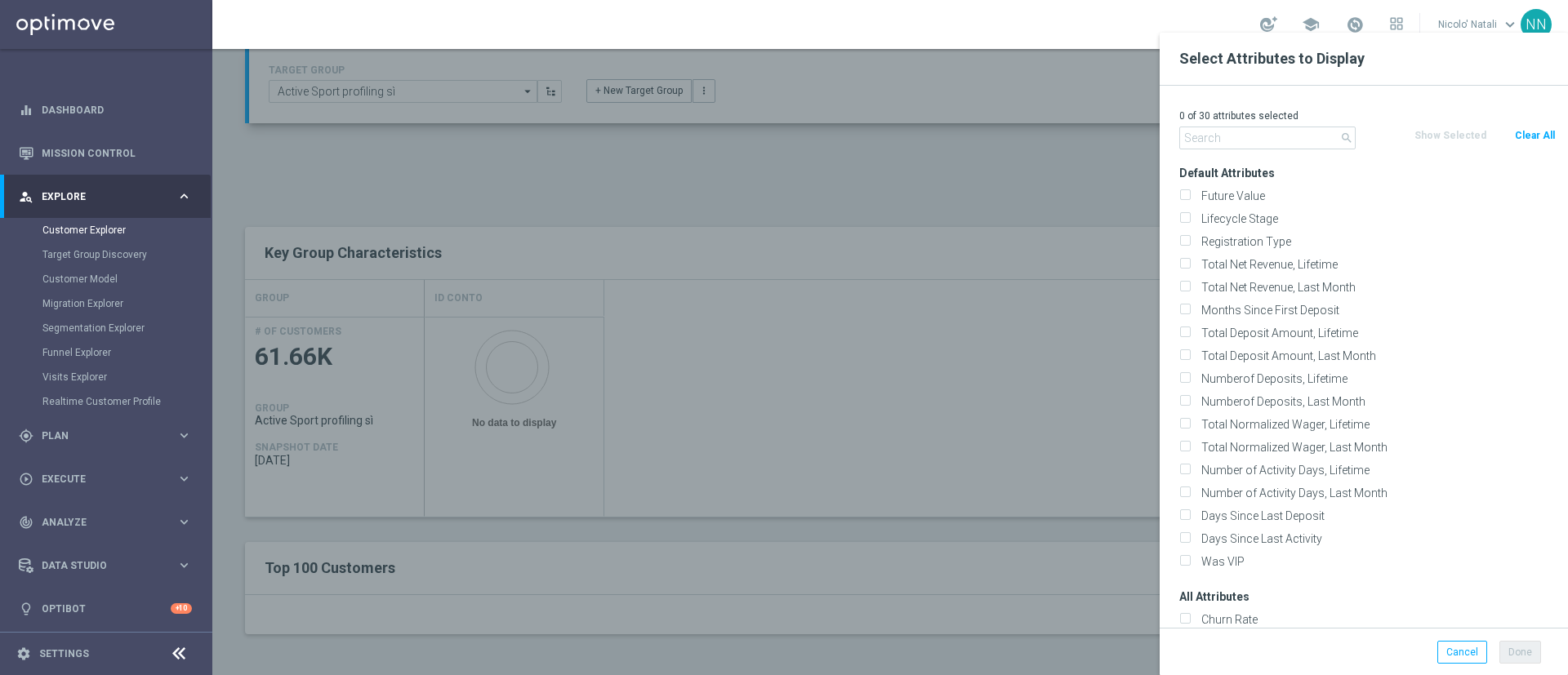
click at [1239, 226] on div "Lifecycle Stage" at bounding box center [1368, 218] width 401 height 22
click at [1237, 213] on label "Lifecycle Stage" at bounding box center [1375, 219] width 360 height 15
click at [1190, 215] on input "Lifecycle Stage" at bounding box center [1185, 220] width 11 height 11
checkbox input "true"
click at [1526, 646] on button "Done" at bounding box center [1521, 652] width 42 height 22
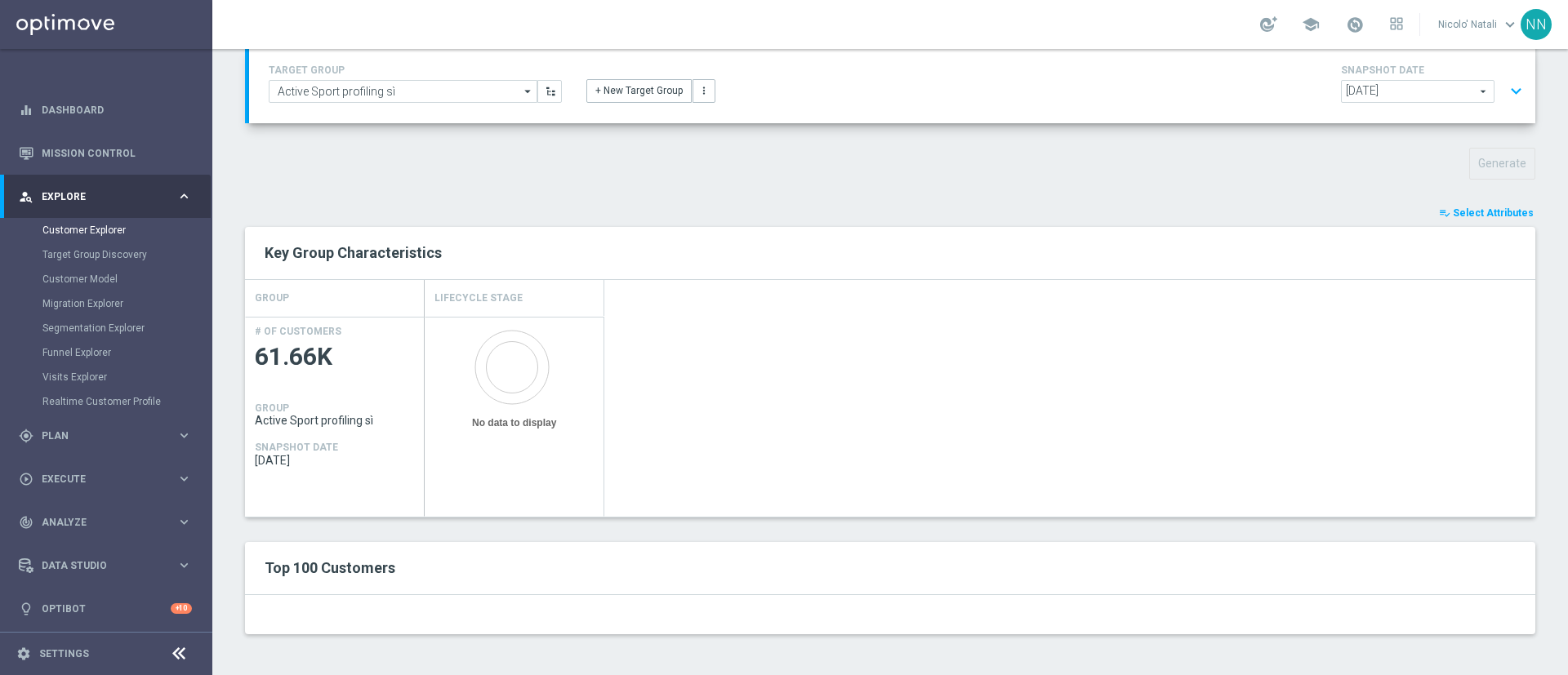
click at [1453, 214] on span "Select Attributes" at bounding box center [1493, 213] width 81 height 12
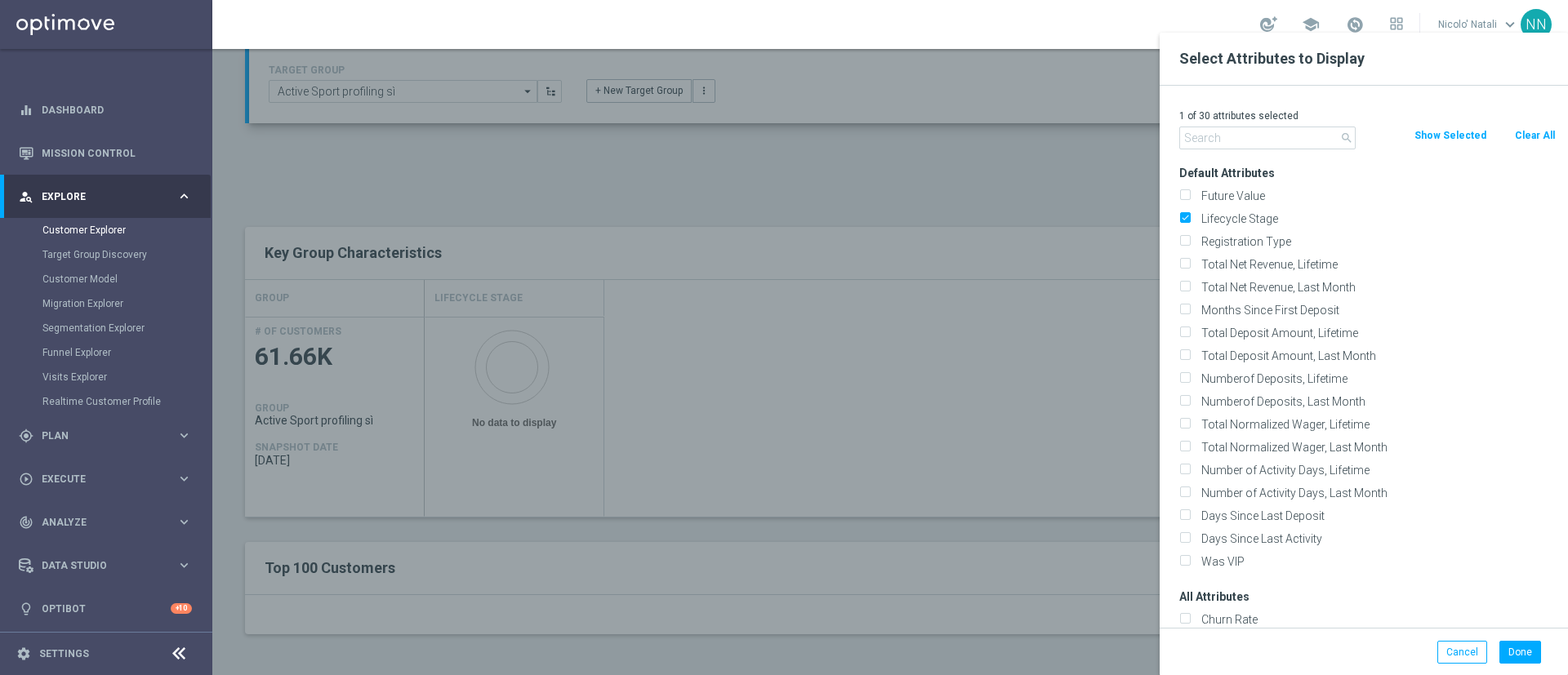
click at [1533, 140] on button "Clear All" at bounding box center [1535, 135] width 43 height 18
checkbox input "false"
click at [1308, 613] on label "Churn Rate" at bounding box center [1375, 619] width 360 height 15
click at [1190, 616] on input "Churn Rate" at bounding box center [1185, 621] width 11 height 11
checkbox input "true"
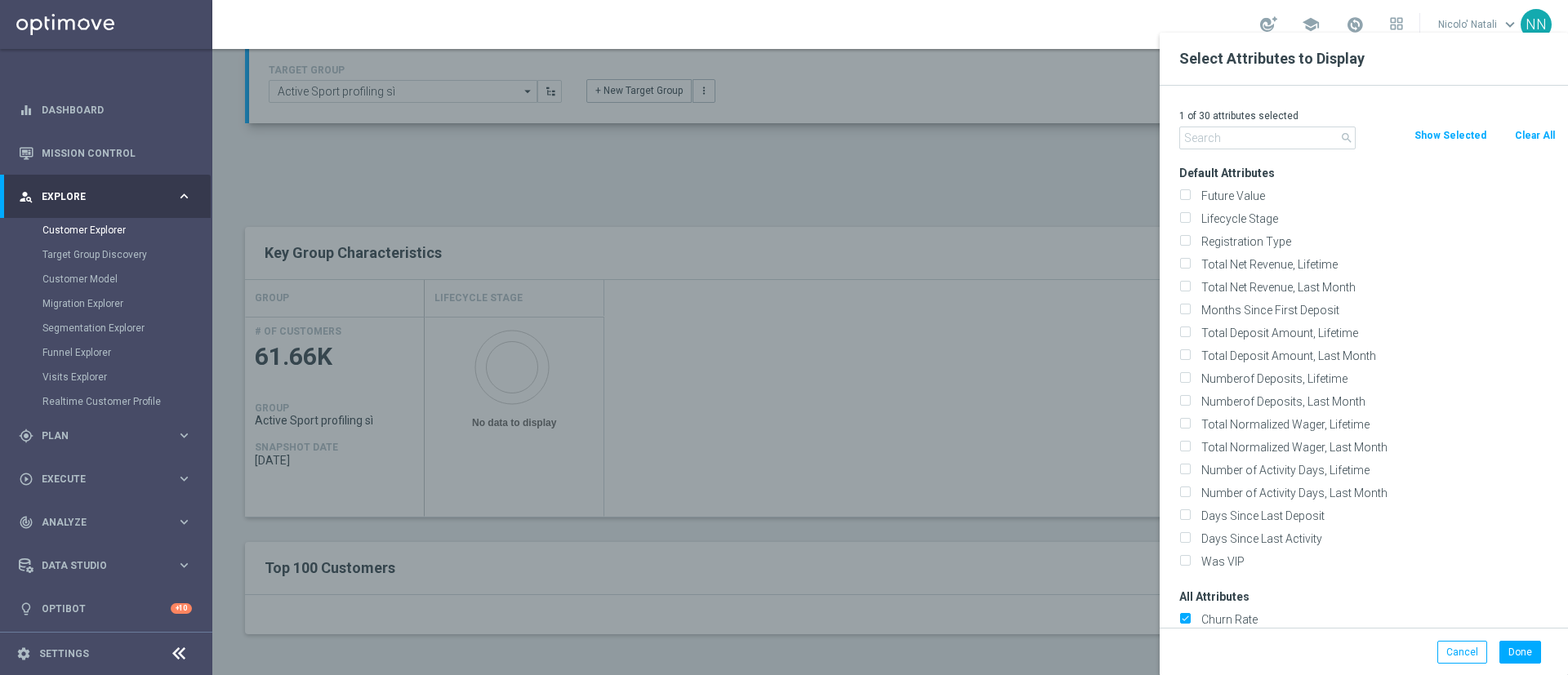
click at [1511, 638] on div "Done Cancel" at bounding box center [1363, 652] width 408 height 48
click at [1512, 642] on button "Done" at bounding box center [1521, 652] width 42 height 22
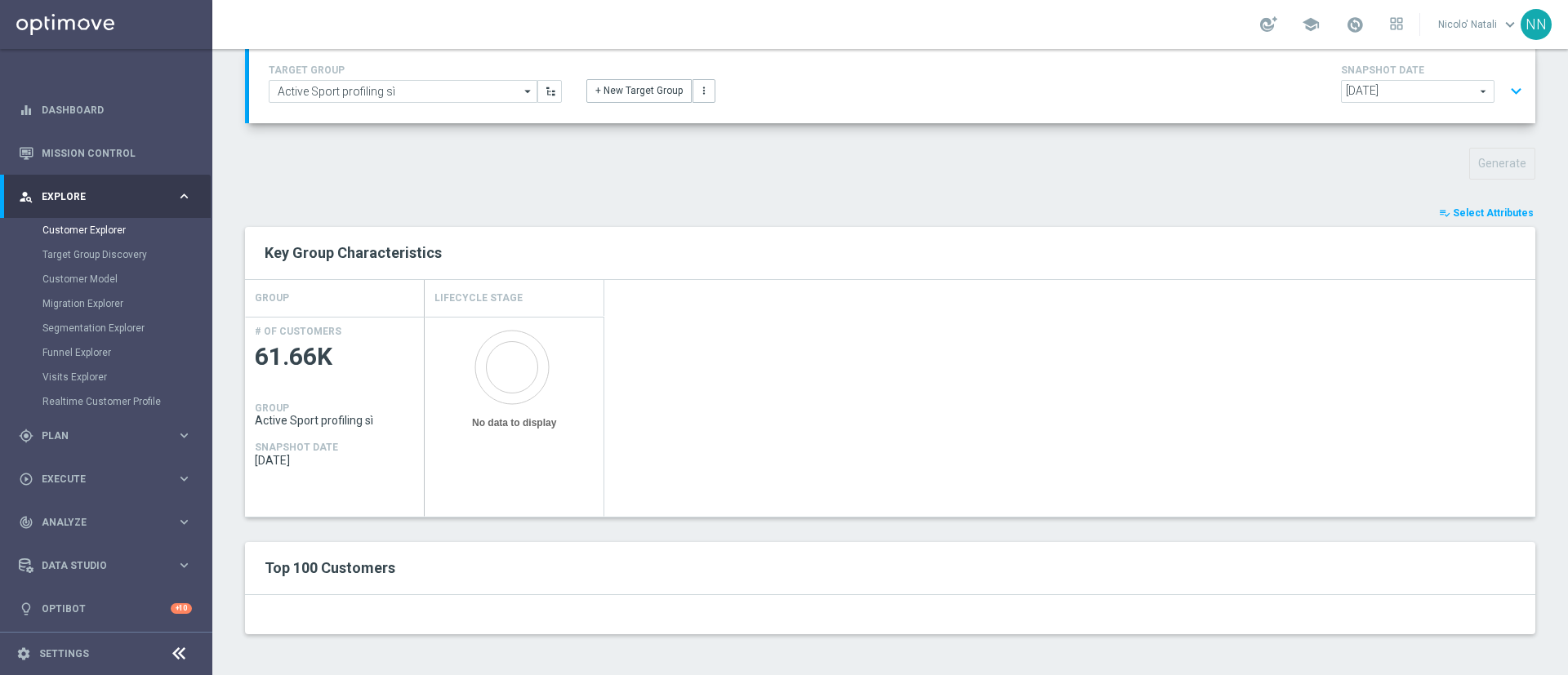
scroll to position [0, 0]
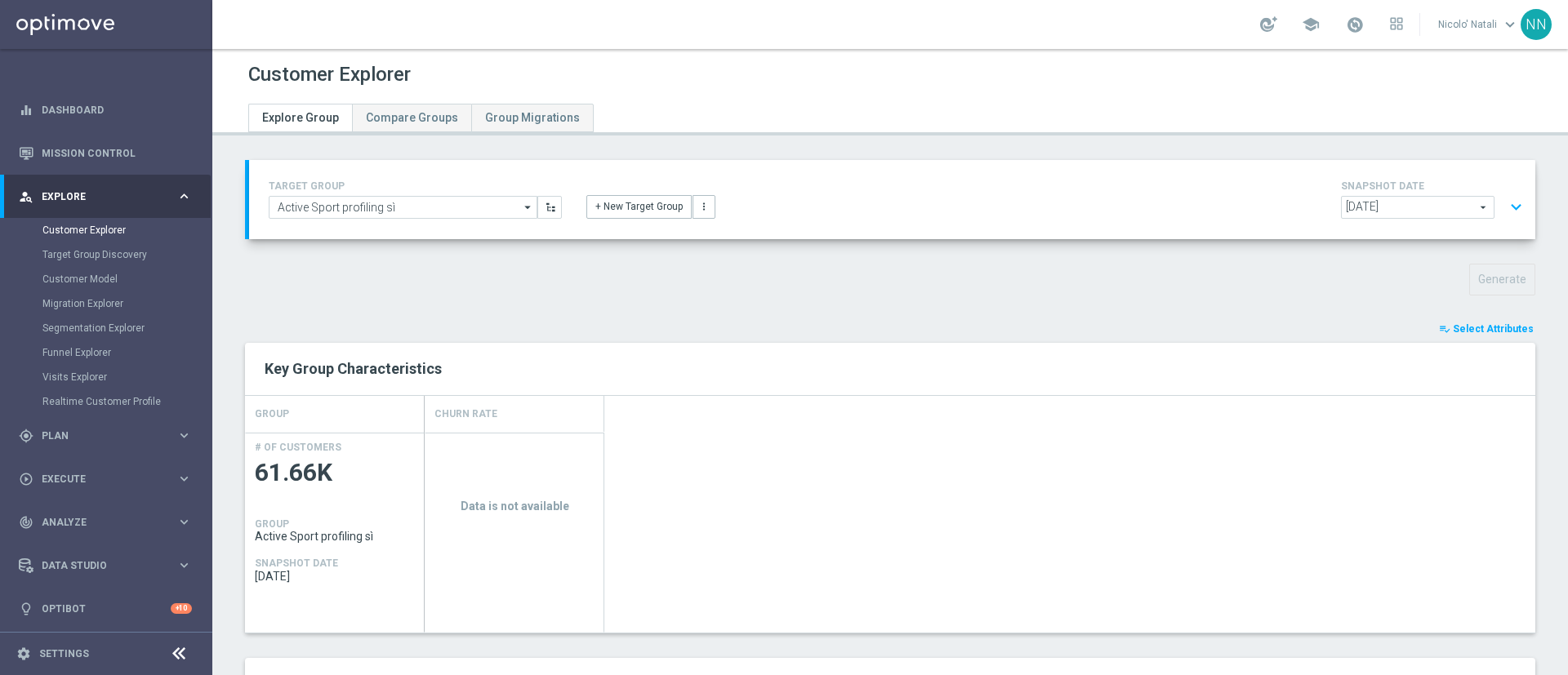
click at [1471, 335] on button "playlist_add_check Select Attributes" at bounding box center [1486, 329] width 98 height 18
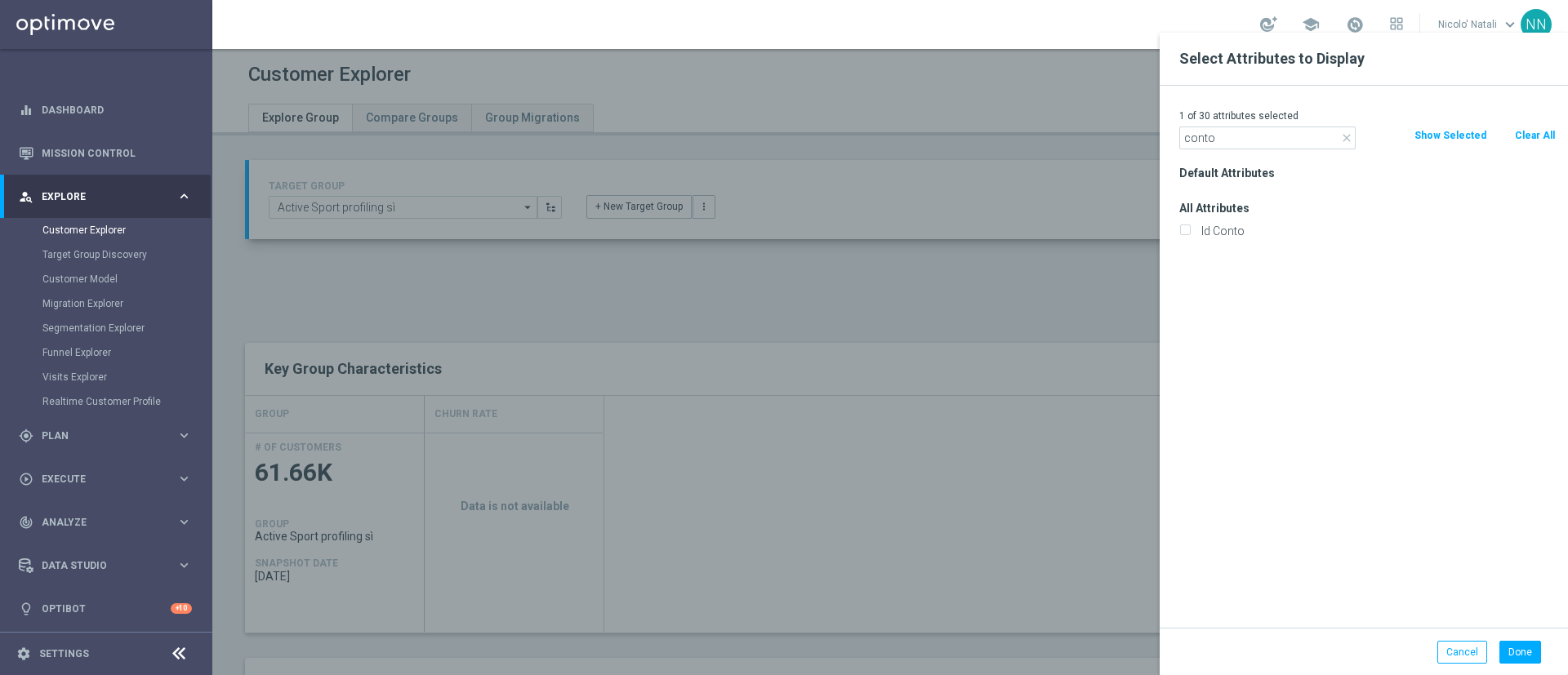
type input "conto"
click at [1224, 220] on div "Id Conto" at bounding box center [1368, 230] width 401 height 22
click at [1222, 225] on label "Id Conto" at bounding box center [1375, 231] width 360 height 15
click at [1190, 228] on input "Id Conto" at bounding box center [1185, 233] width 11 height 11
checkbox input "true"
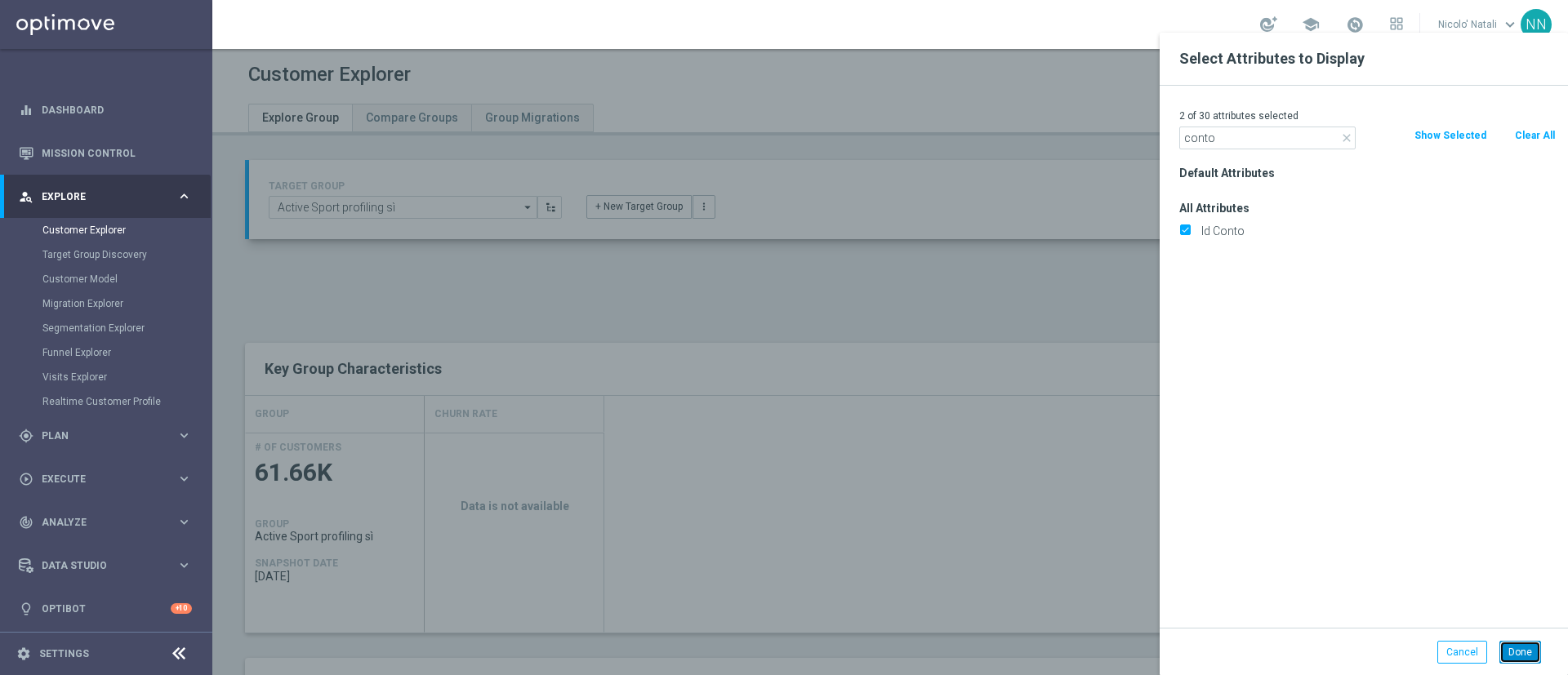
click at [1513, 646] on button "Done" at bounding box center [1521, 652] width 42 height 22
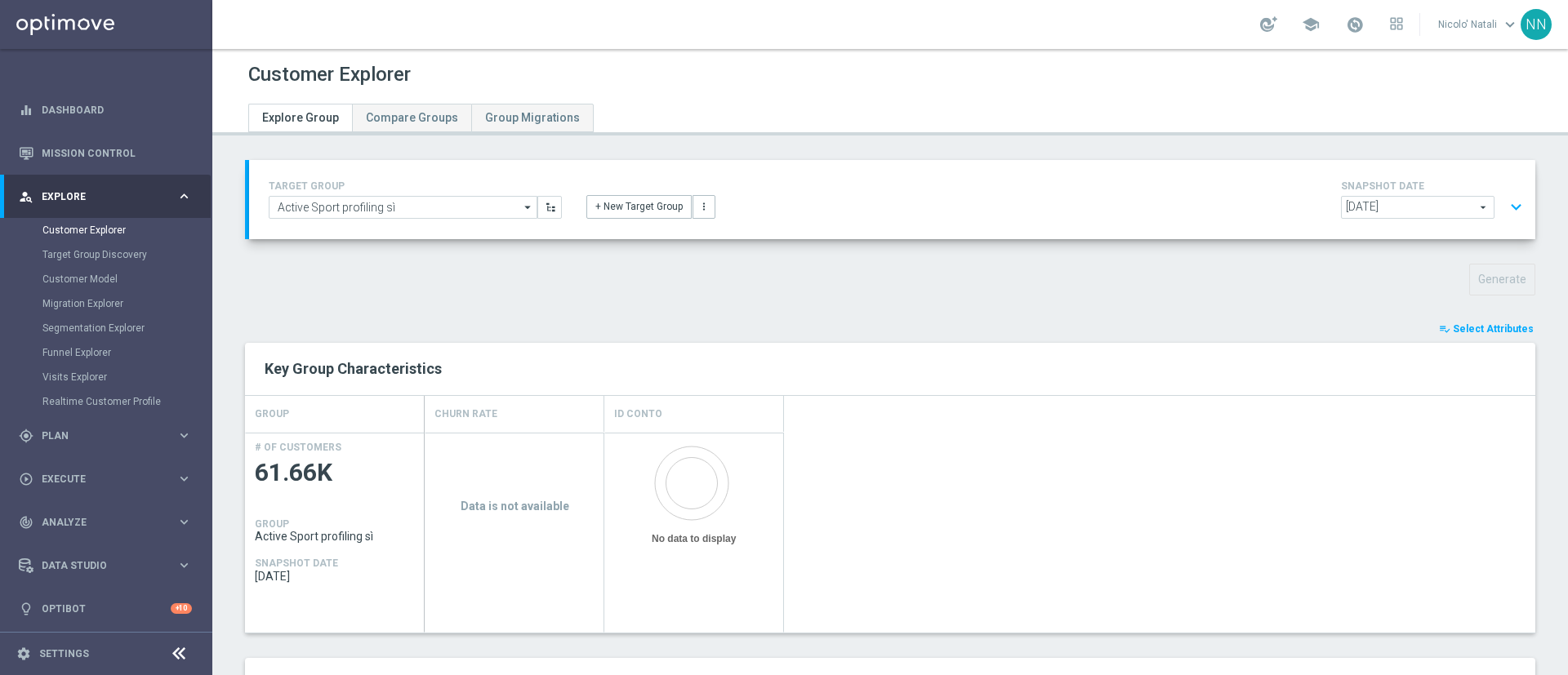
click at [1369, 209] on span "[DATE]" at bounding box center [1417, 208] width 152 height 22
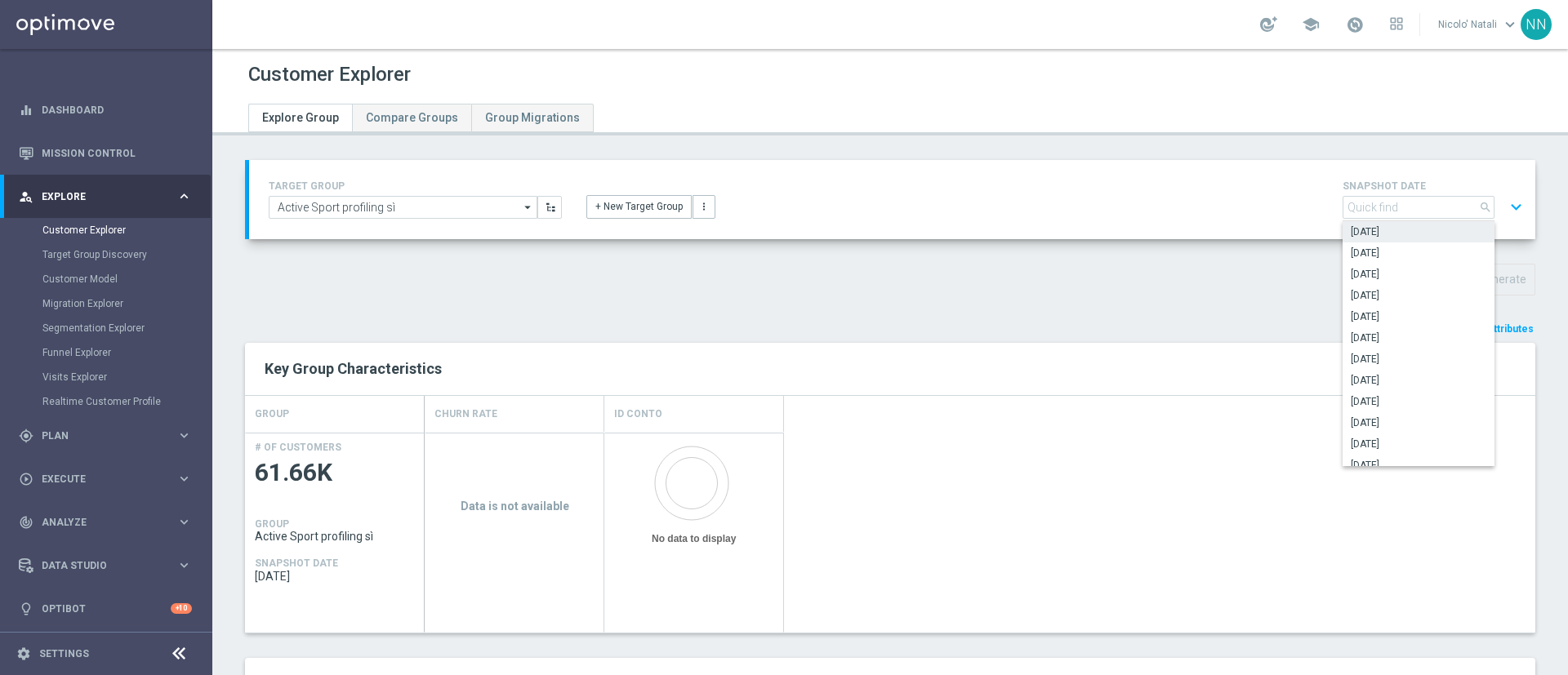
click at [1368, 232] on span "[DATE]" at bounding box center [1418, 232] width 136 height 13
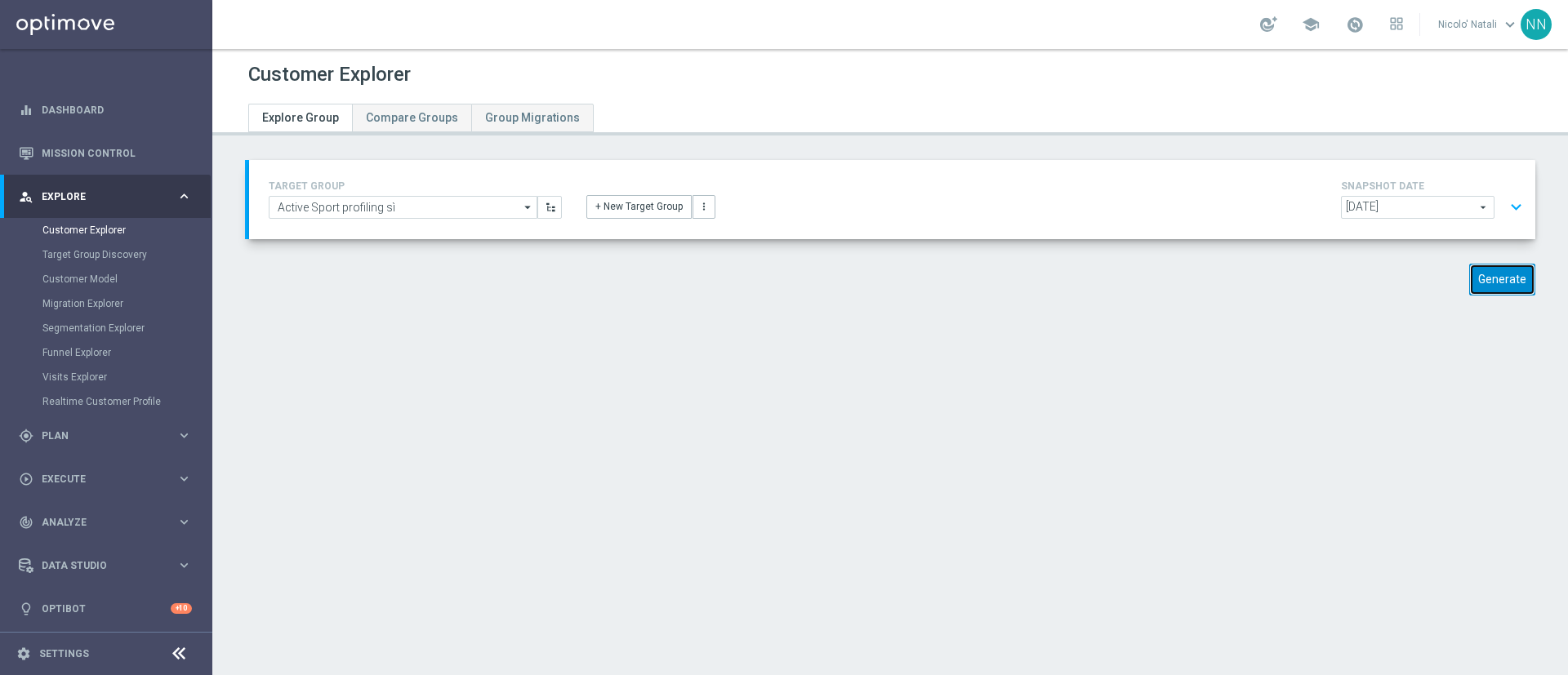
click at [1477, 286] on button "Generate" at bounding box center [1502, 279] width 67 height 32
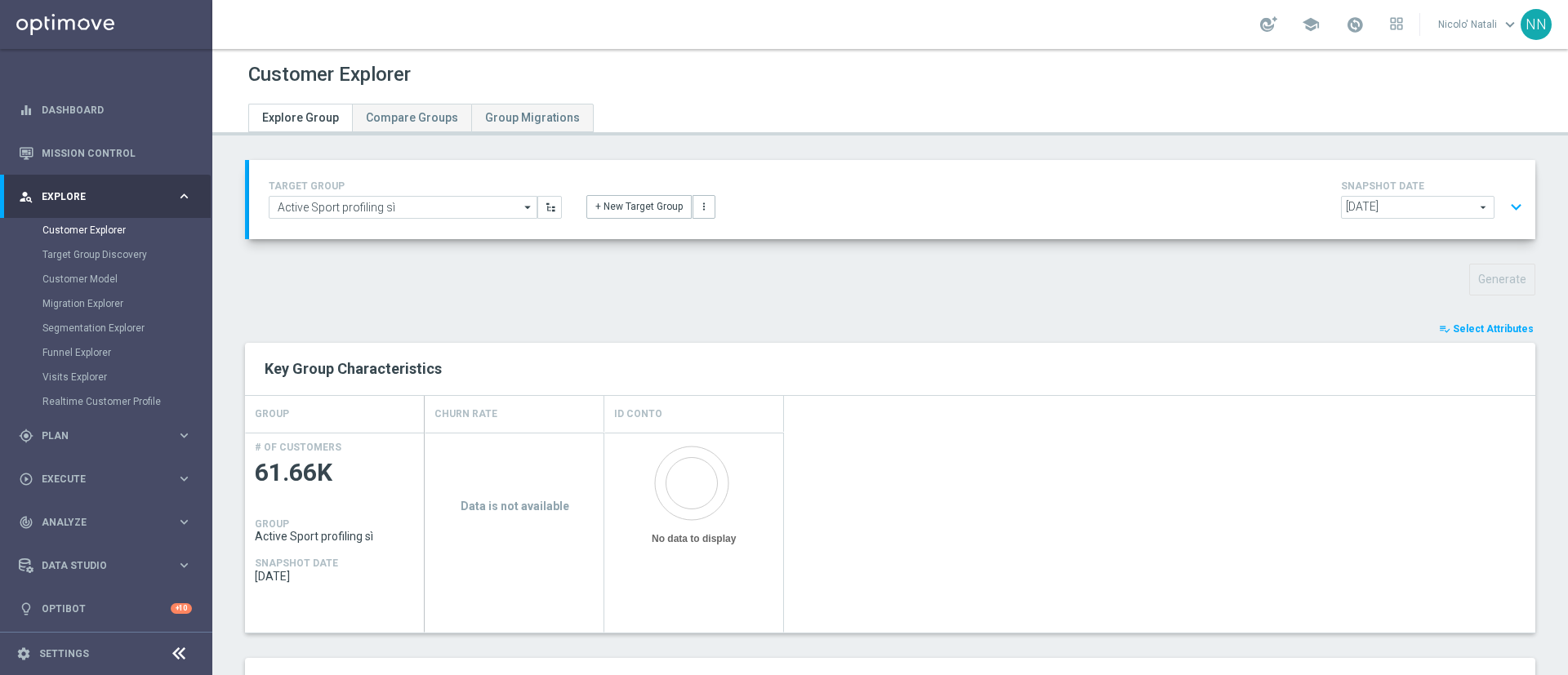
scroll to position [116, 0]
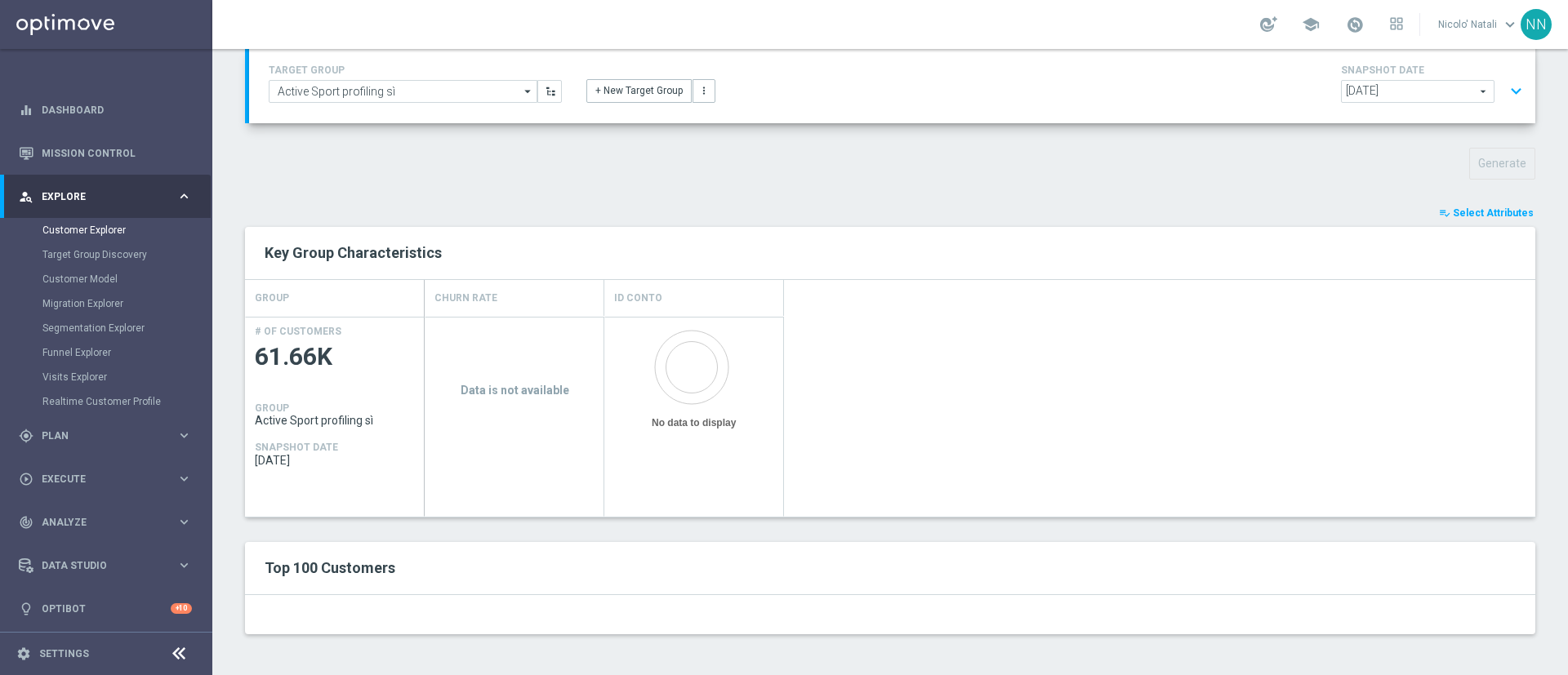
click at [1455, 215] on span "Select Attributes" at bounding box center [1493, 213] width 81 height 12
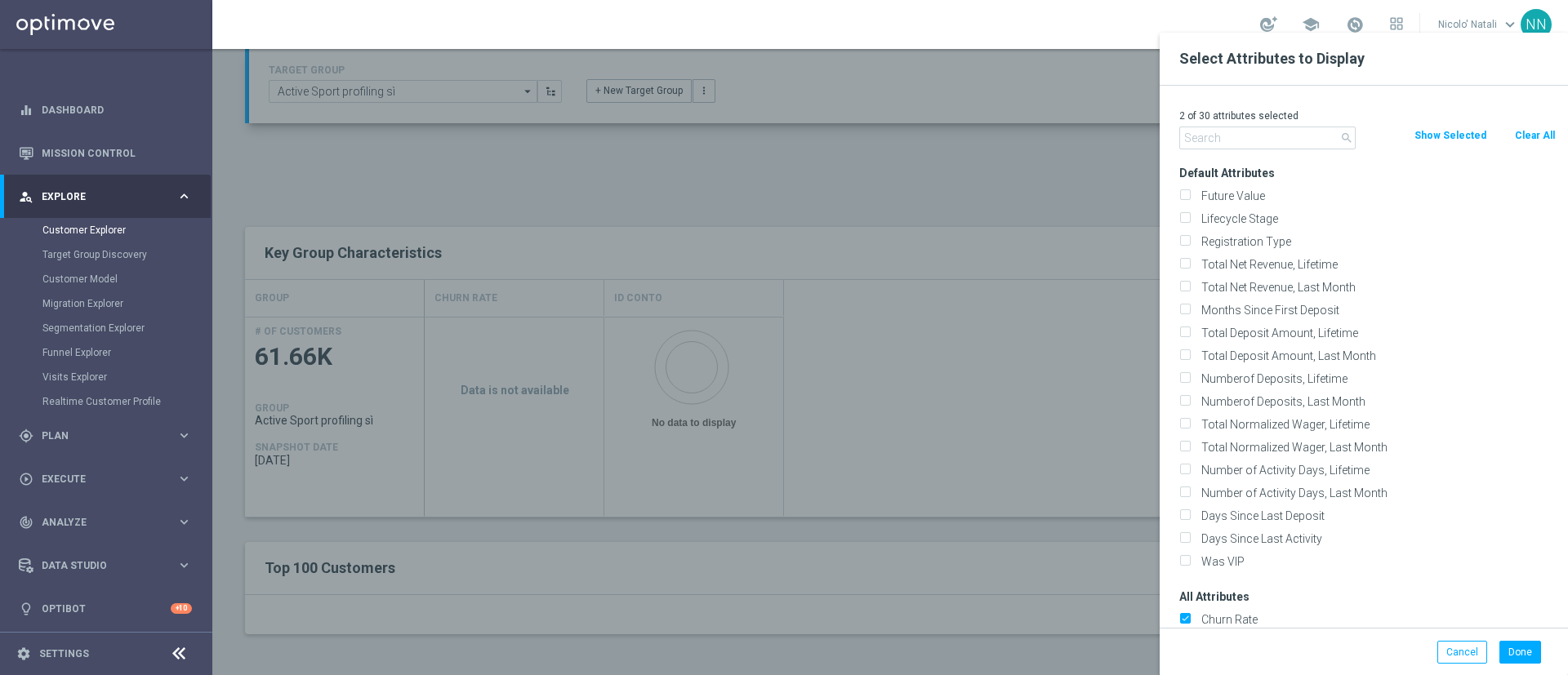
click at [1513, 136] on button "Clear All" at bounding box center [1535, 135] width 43 height 18
checkbox input "false"
click at [1534, 145] on div "search Clear All Show Selected" at bounding box center [1368, 137] width 401 height 22
click at [1534, 143] on button "Clear All" at bounding box center [1535, 135] width 43 height 18
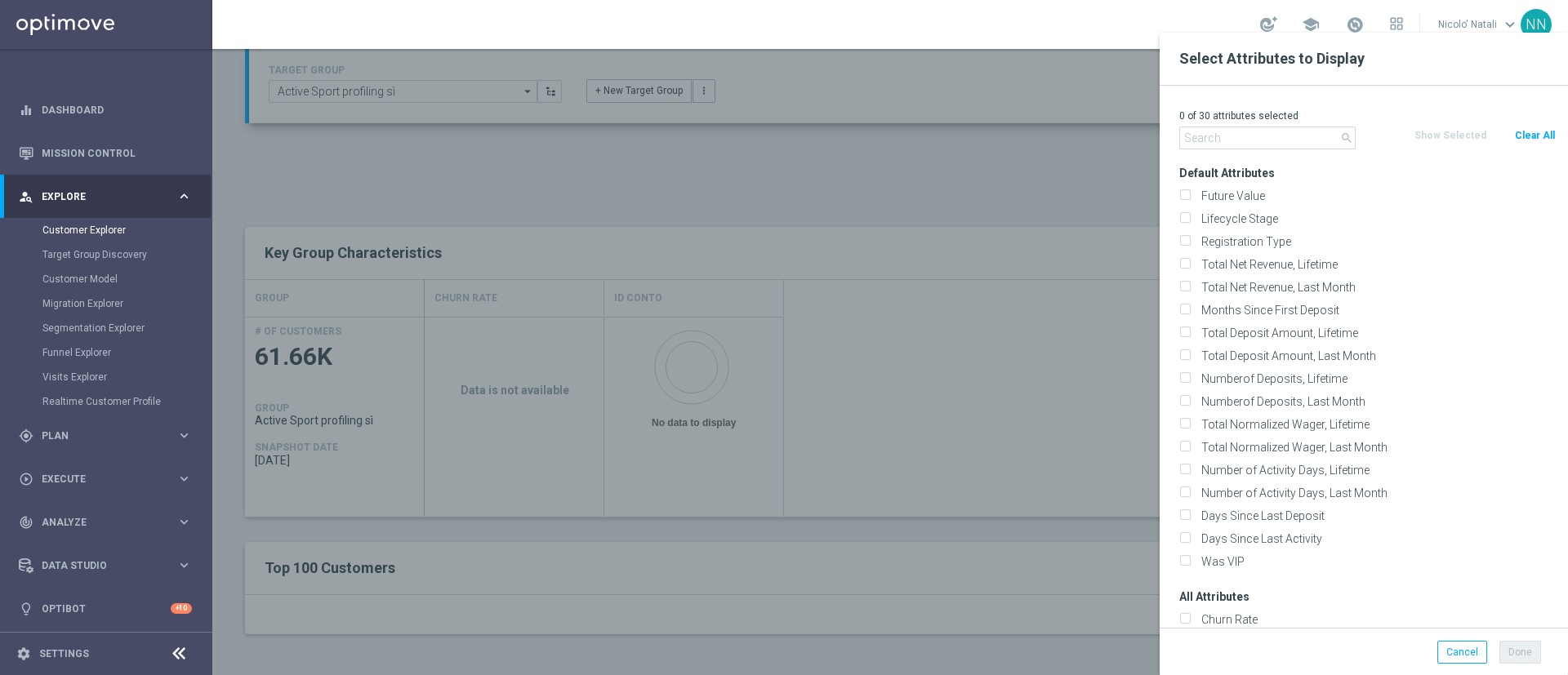
click at [1461, 137] on div "Show Selected" at bounding box center [1451, 135] width 101 height 18
click at [1505, 137] on div "Clear All" at bounding box center [1535, 135] width 67 height 18
click at [1534, 138] on button "Clear All" at bounding box center [1535, 135] width 43 height 18
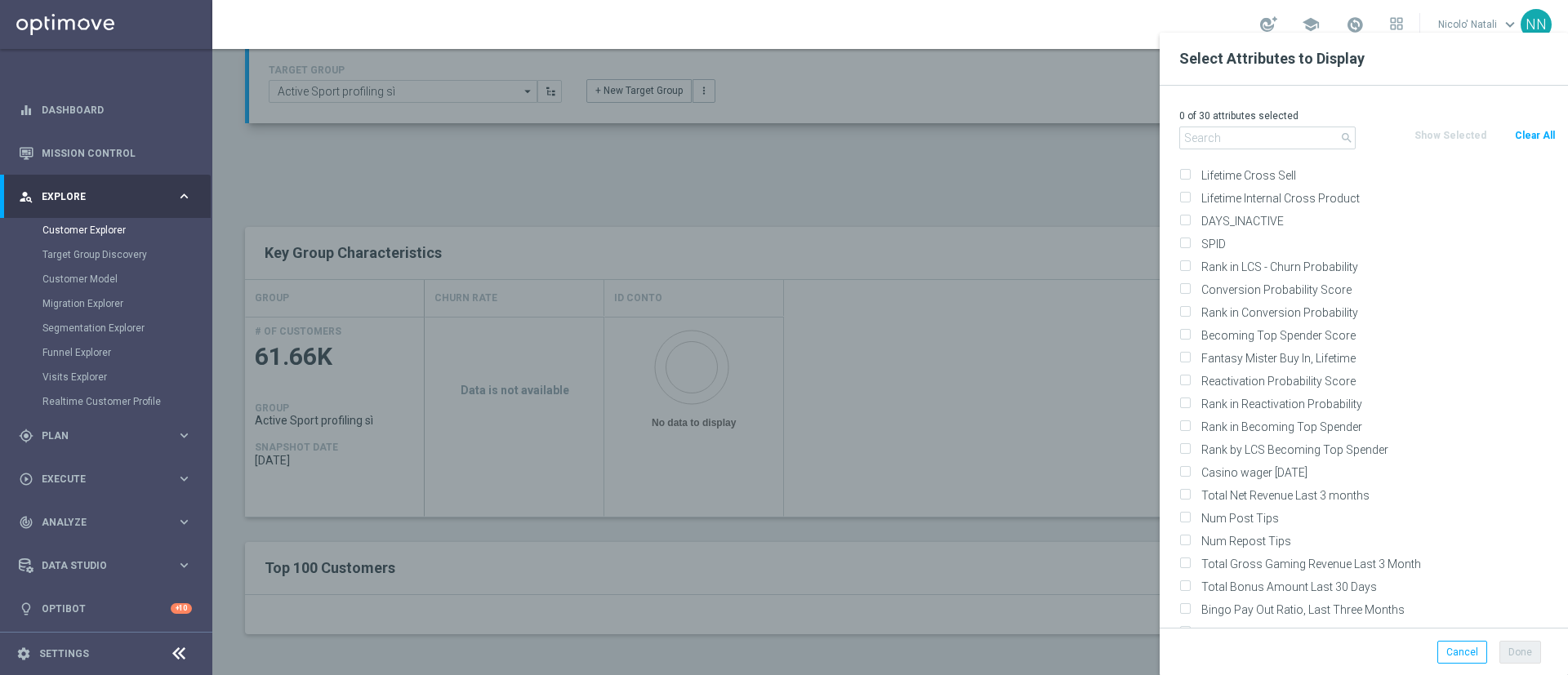
scroll to position [11638, 0]
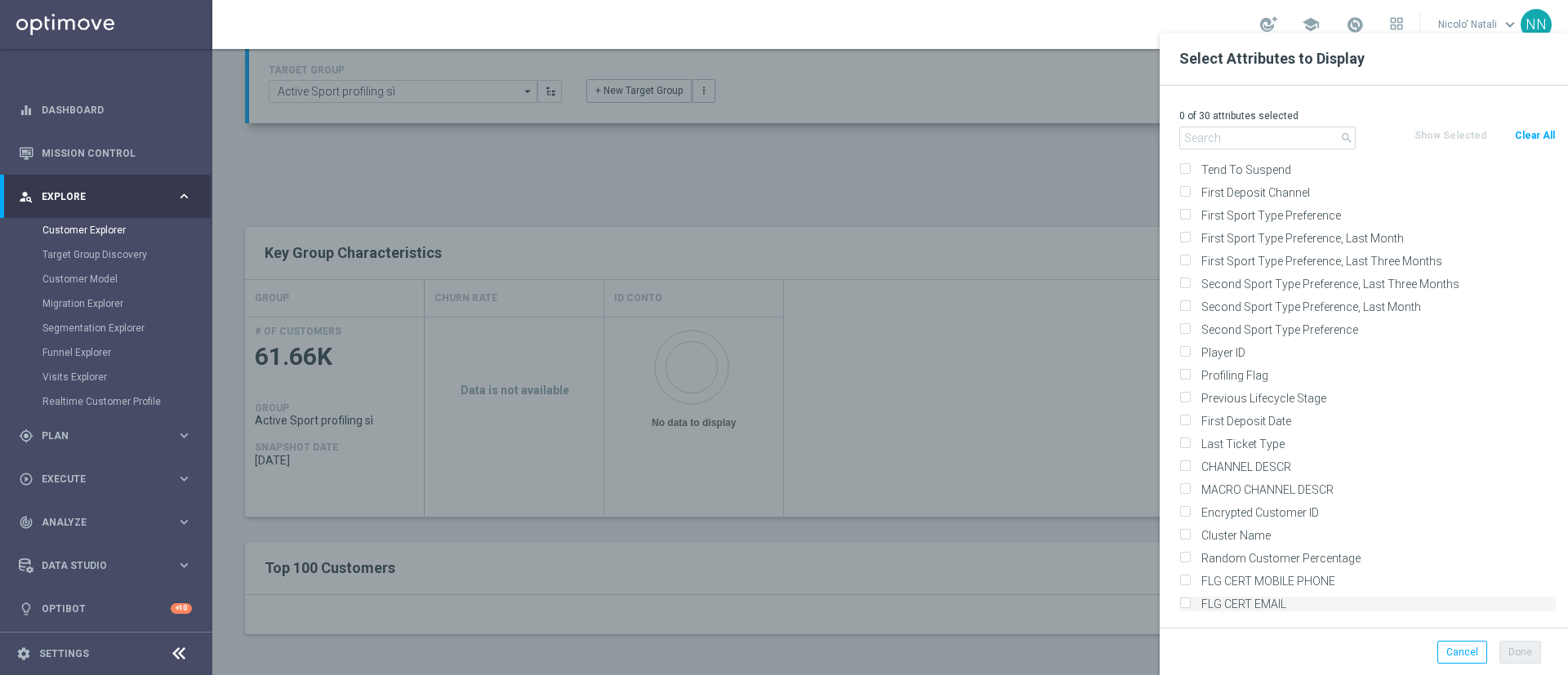
click at [1285, 599] on label "FLG CERT EMAIL" at bounding box center [1375, 604] width 360 height 15
click at [1190, 601] on input "FLG CERT EMAIL" at bounding box center [1185, 606] width 11 height 11
checkbox input "true"
click at [1526, 654] on button "Done" at bounding box center [1521, 652] width 42 height 22
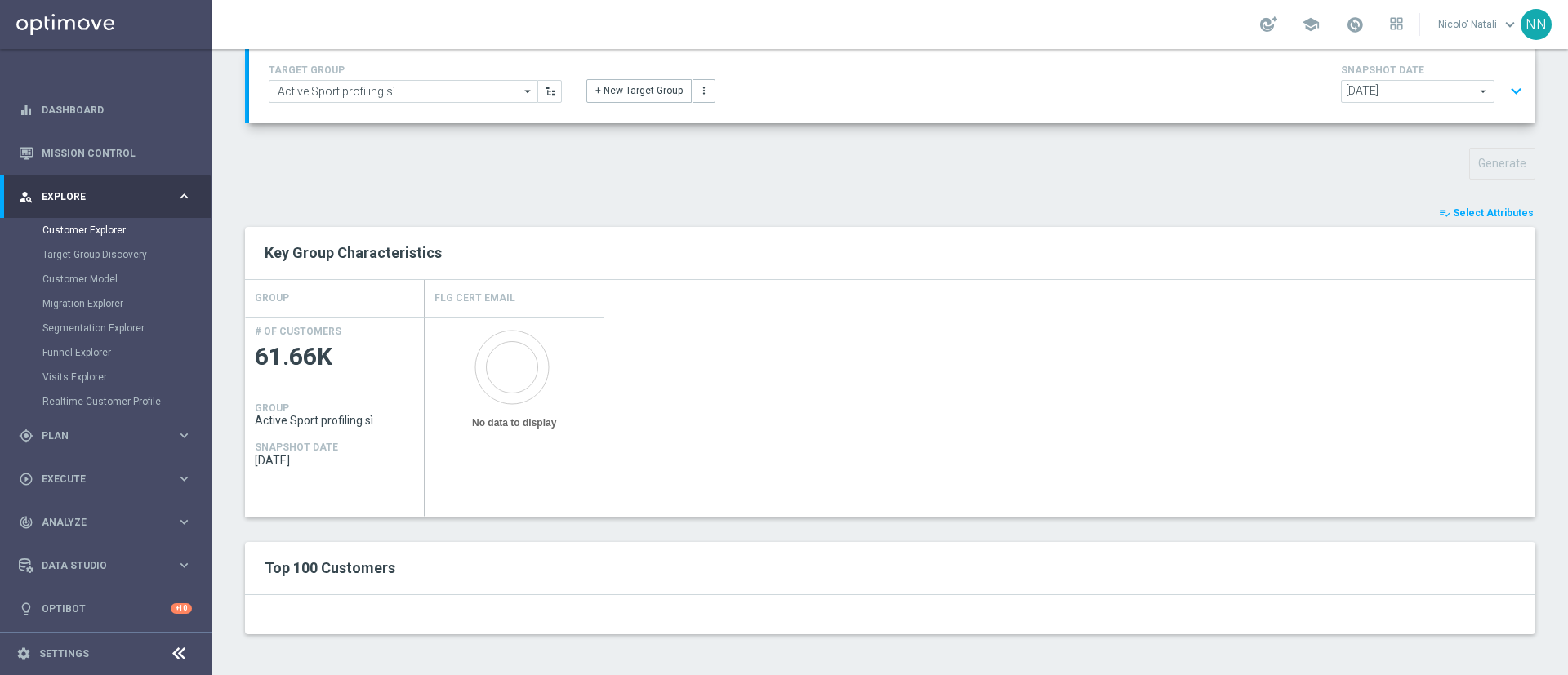
scroll to position [0, 0]
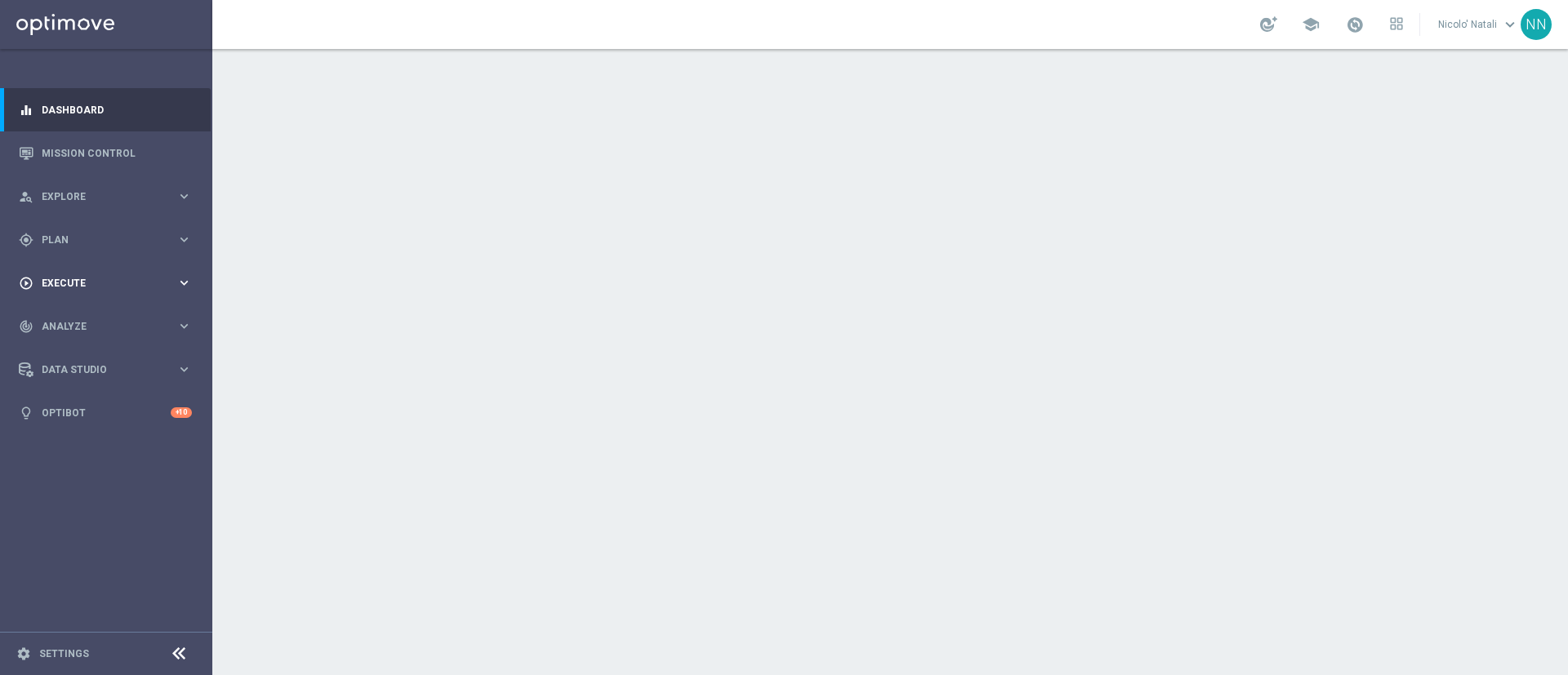
click at [67, 277] on div "play_circle_outline Execute" at bounding box center [98, 283] width 158 height 15
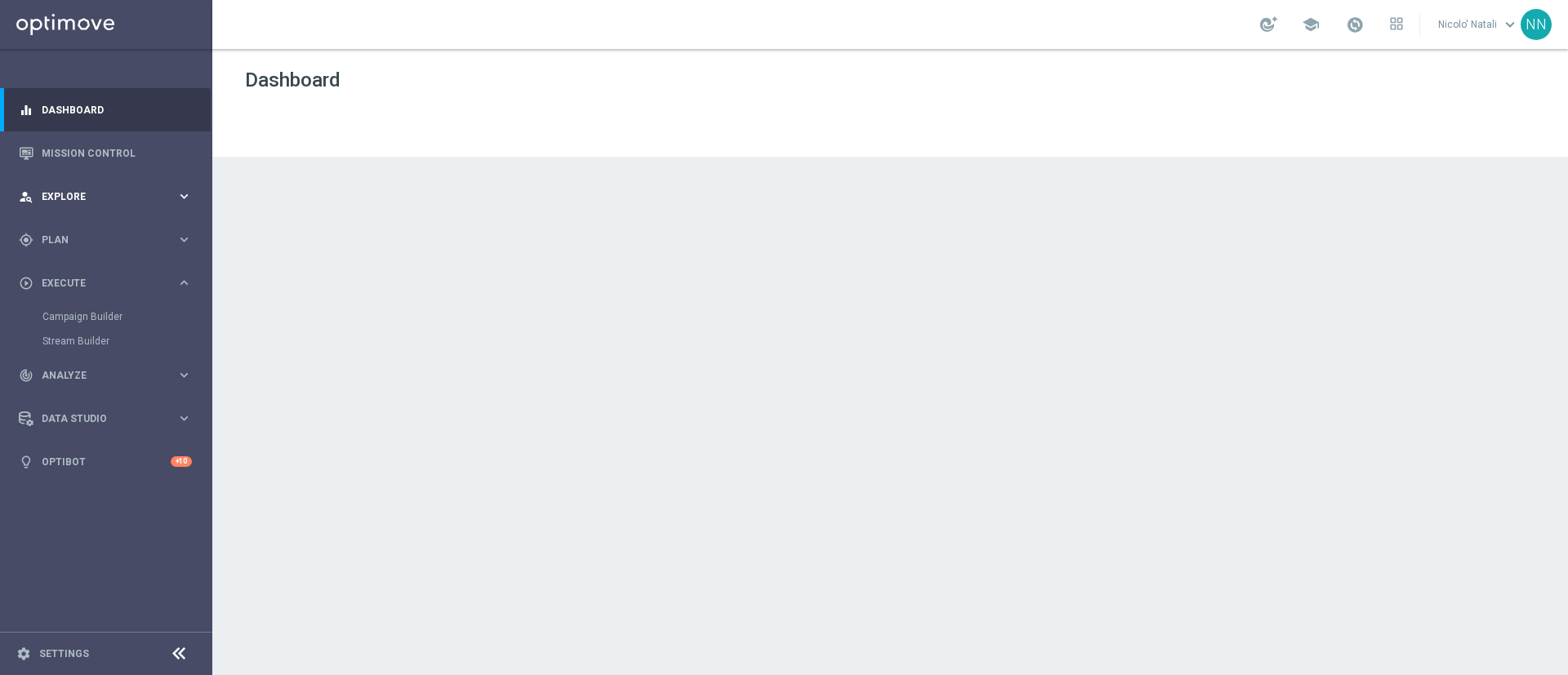
click at [73, 193] on span "Explore" at bounding box center [109, 197] width 135 height 10
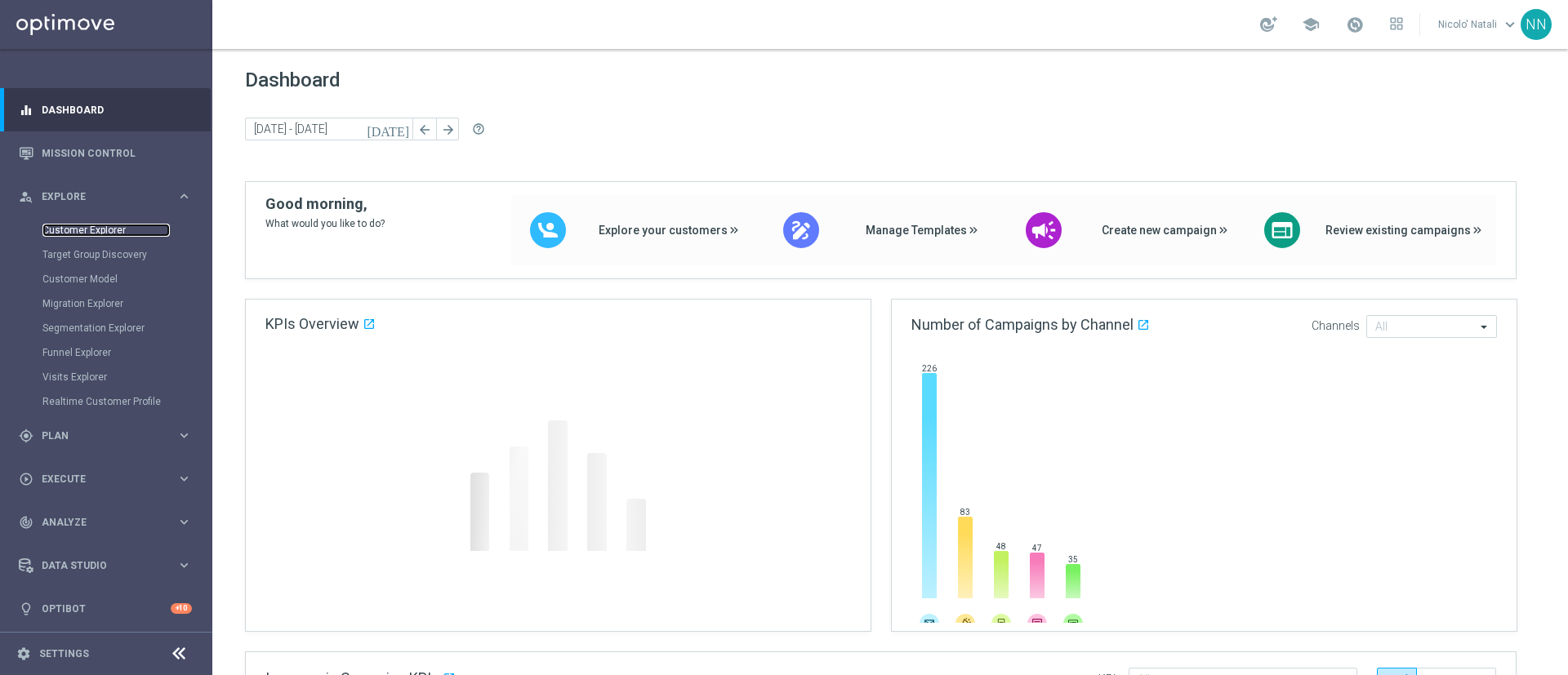
click at [72, 224] on link "Customer Explorer" at bounding box center [106, 230] width 127 height 13
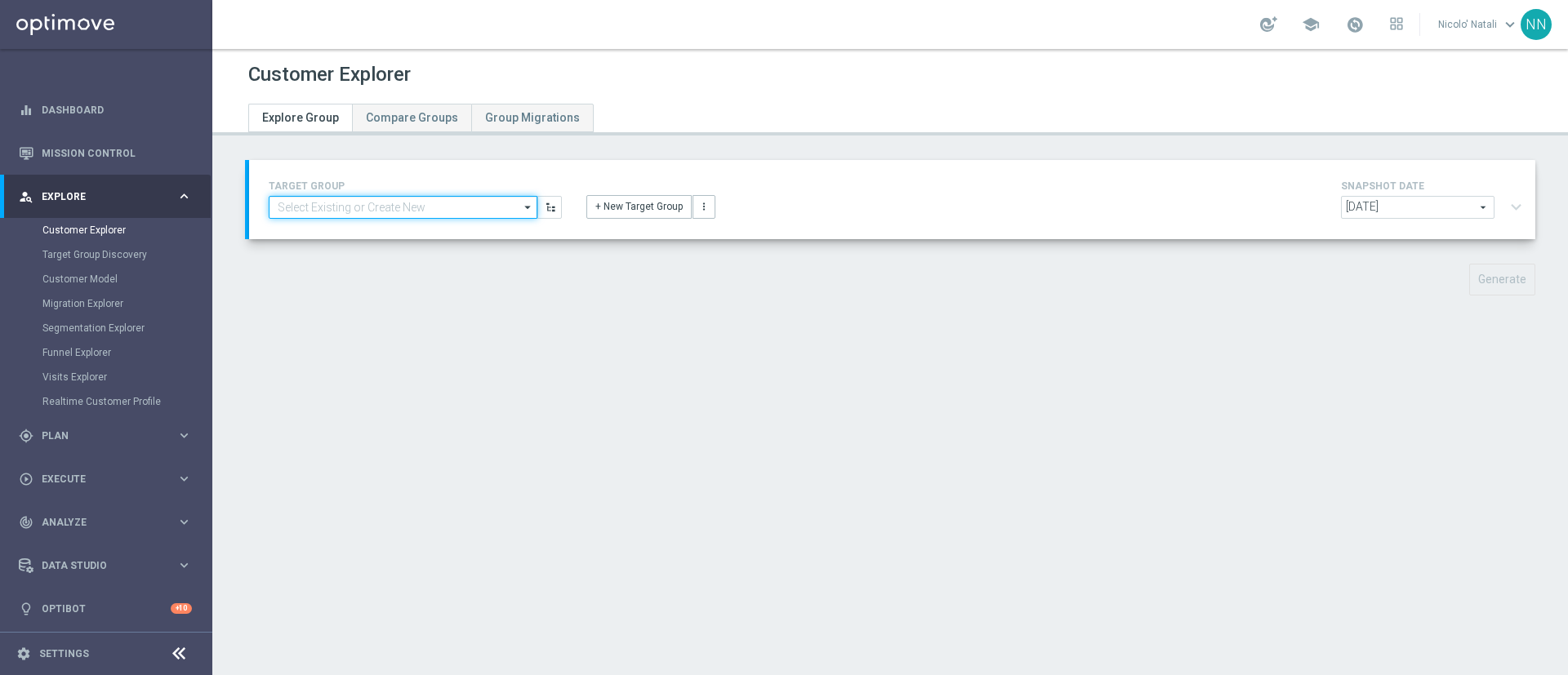
click at [396, 204] on input at bounding box center [403, 207] width 269 height 22
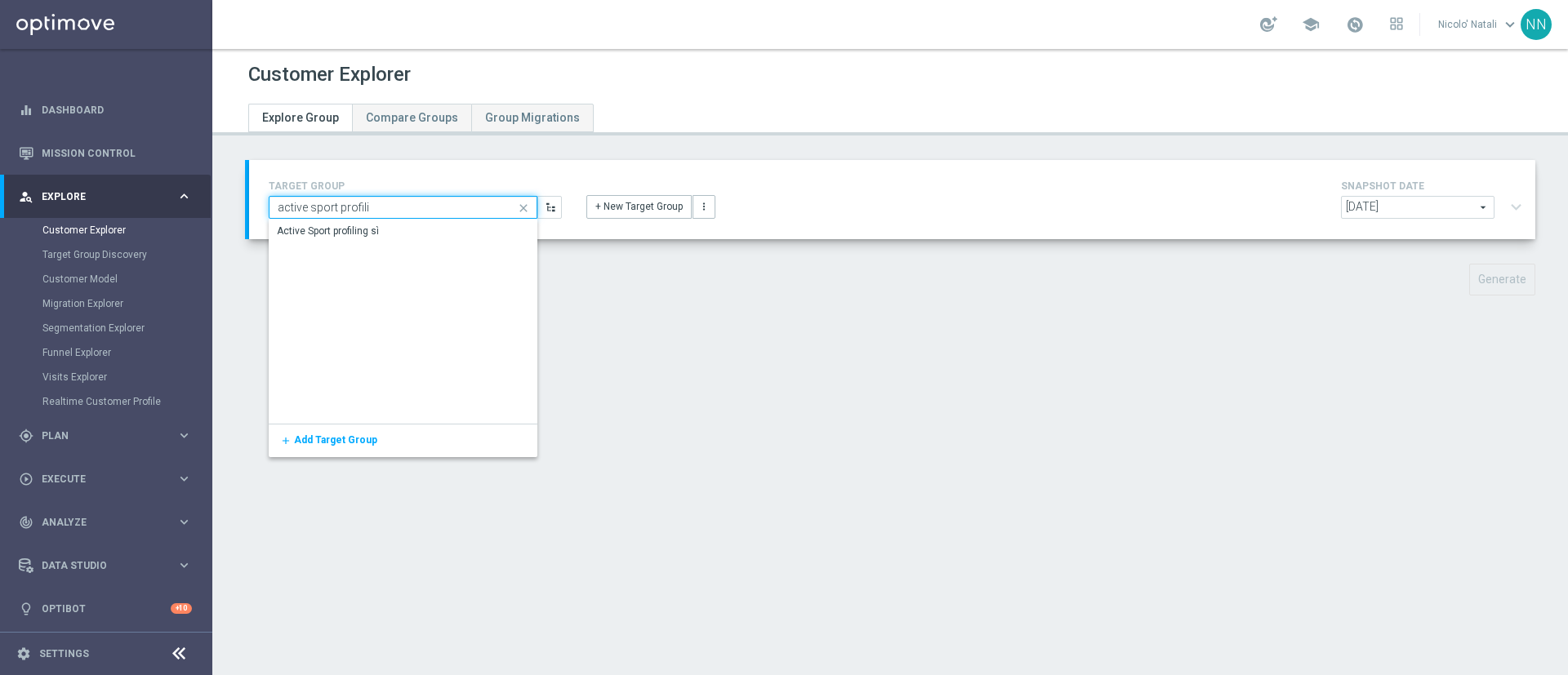
type input "active sport profili"
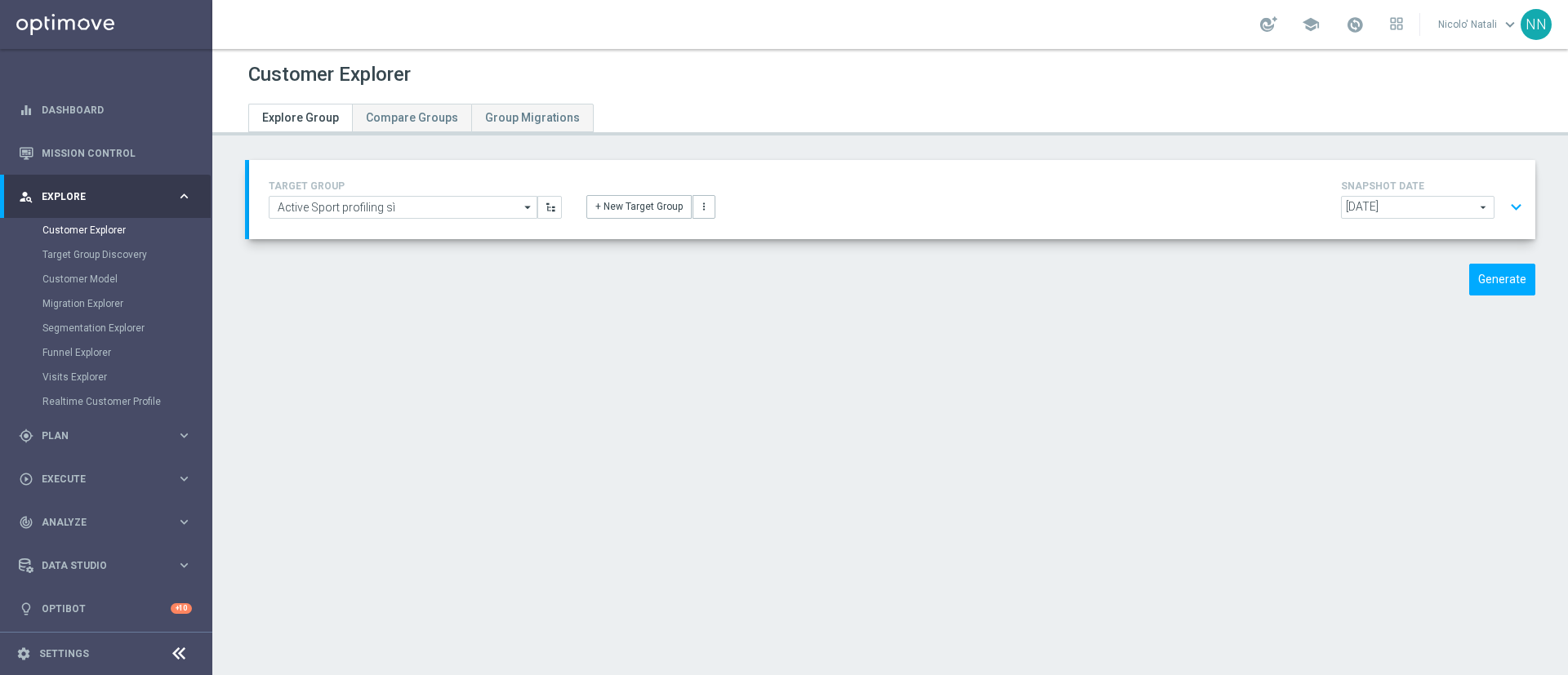
click at [1354, 204] on span "[DATE]" at bounding box center [1417, 208] width 152 height 22
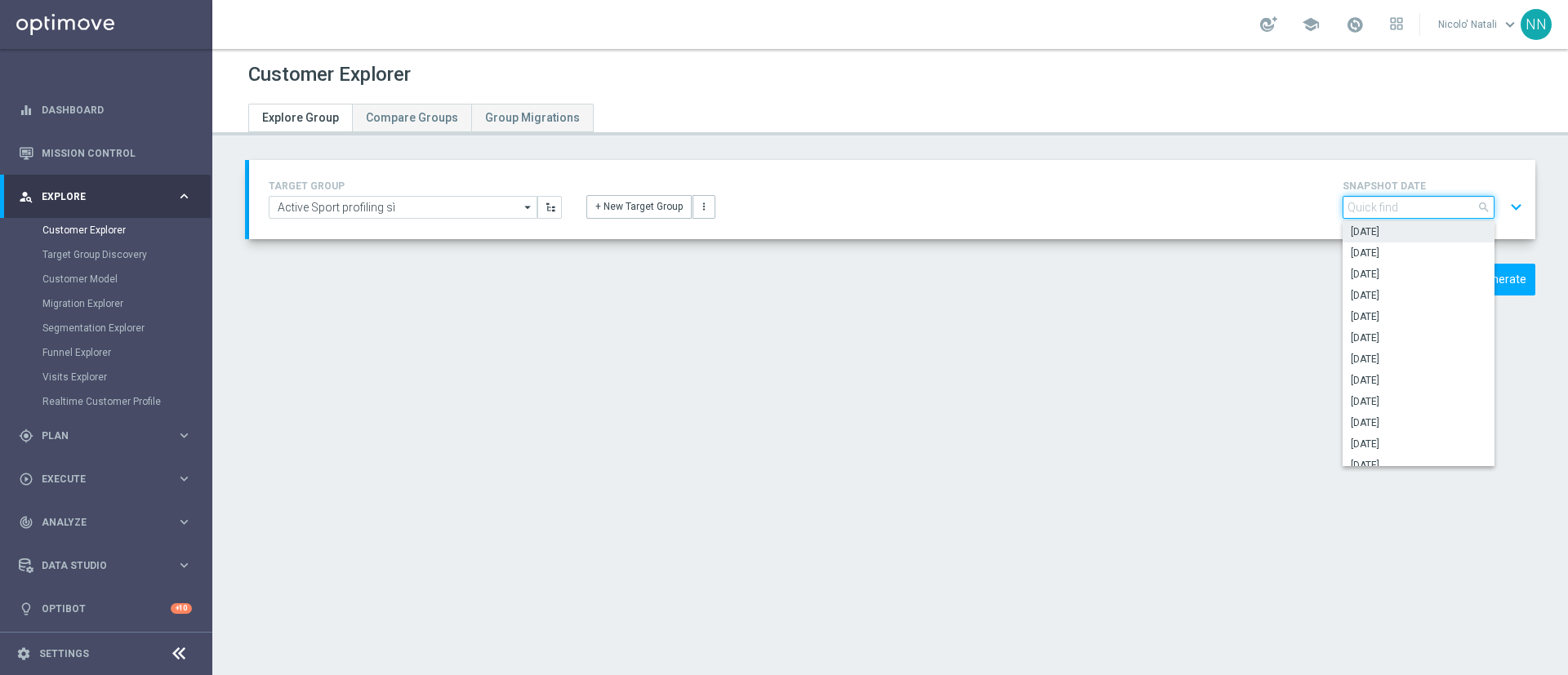
click at [1354, 204] on input "search" at bounding box center [1418, 207] width 152 height 22
click at [1383, 232] on span "[DATE]" at bounding box center [1418, 232] width 136 height 13
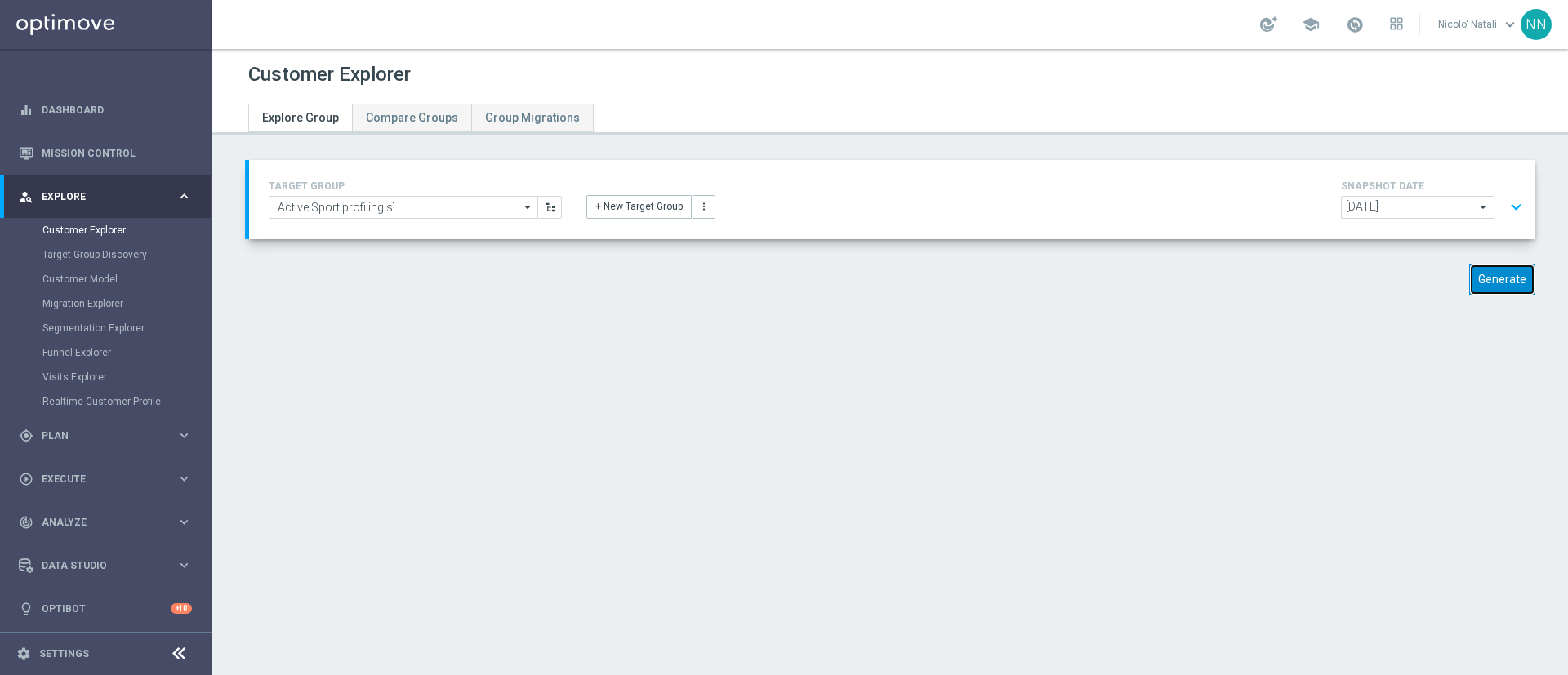
click at [1472, 280] on button "Generate" at bounding box center [1502, 279] width 67 height 32
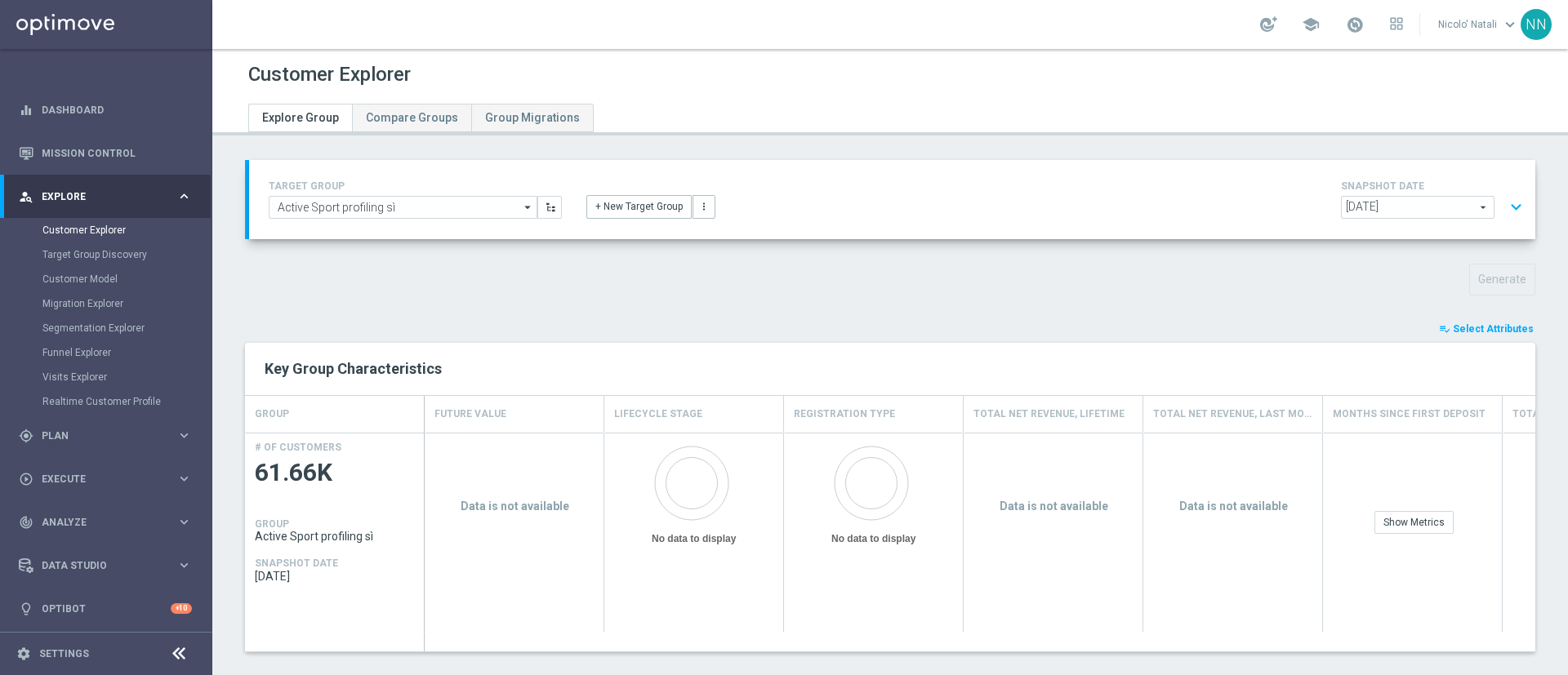
scroll to position [135, 0]
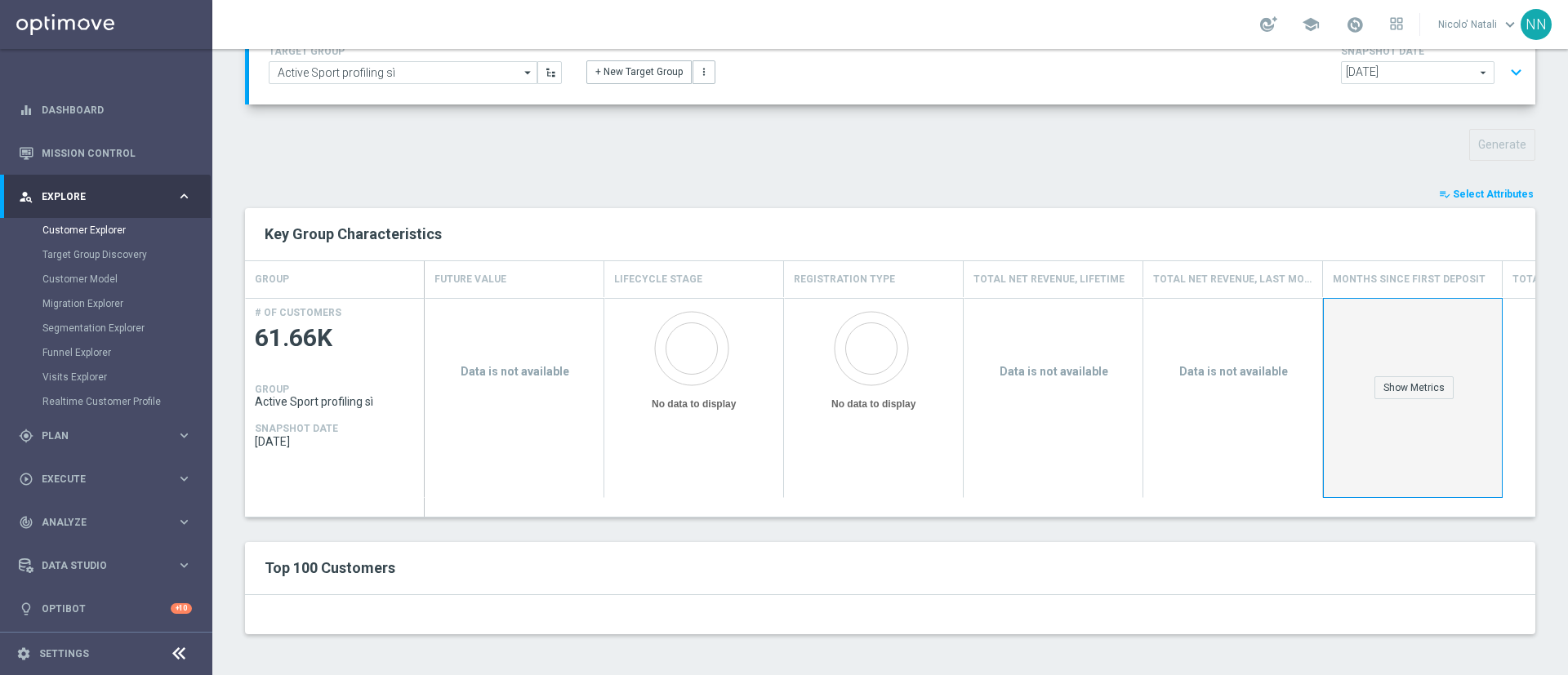
click at [1417, 400] on div "Show Metrics" at bounding box center [1413, 397] width 180 height 200
click at [1467, 198] on span "Select Attributes" at bounding box center [1493, 195] width 81 height 12
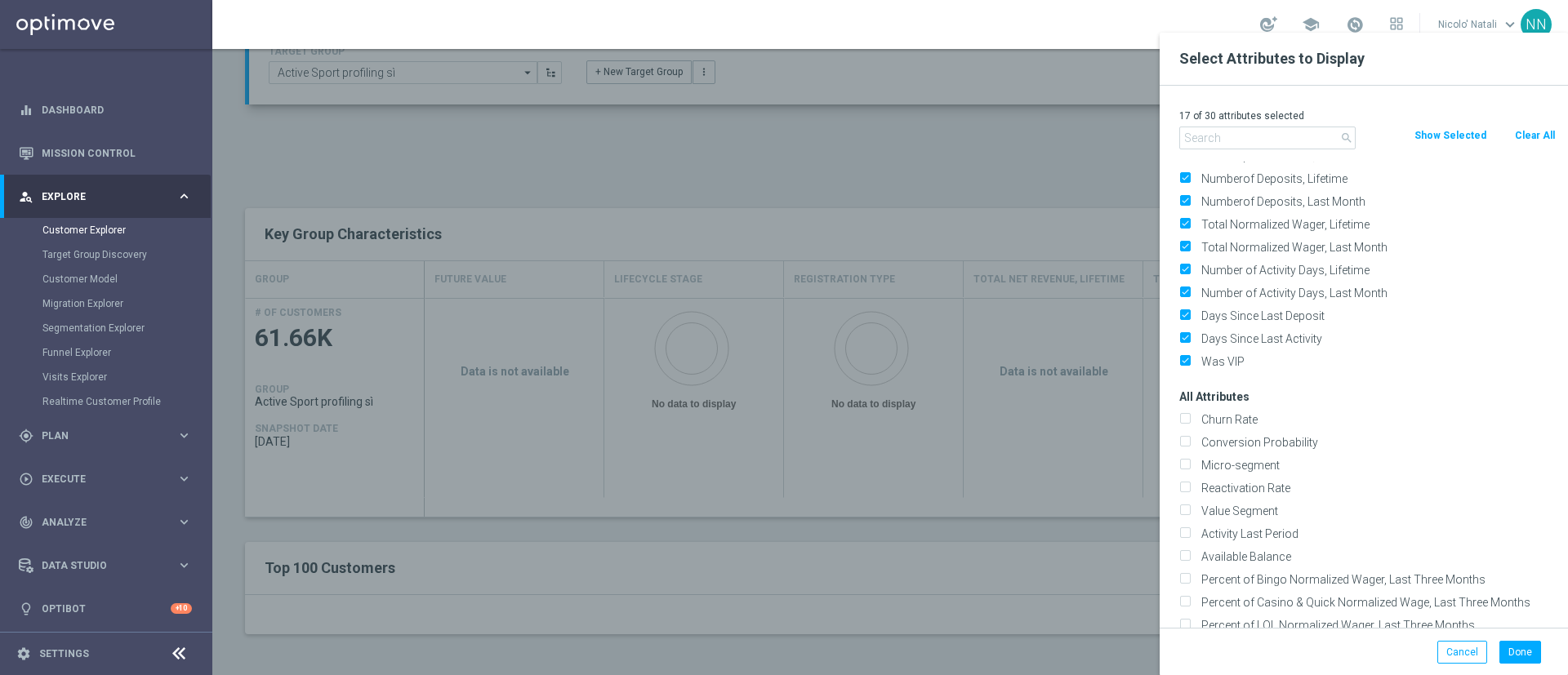
scroll to position [201, 0]
click at [1526, 650] on button "Done" at bounding box center [1521, 652] width 42 height 22
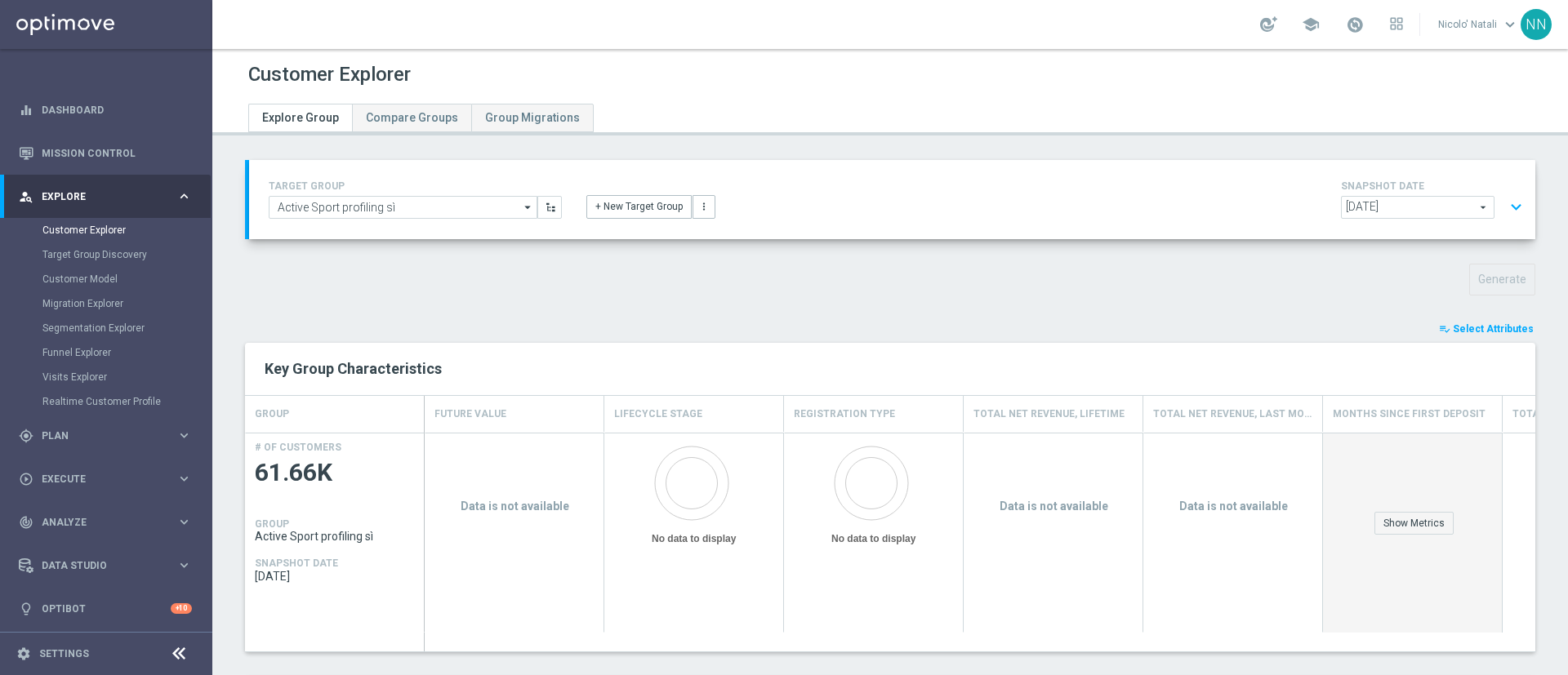
scroll to position [135, 0]
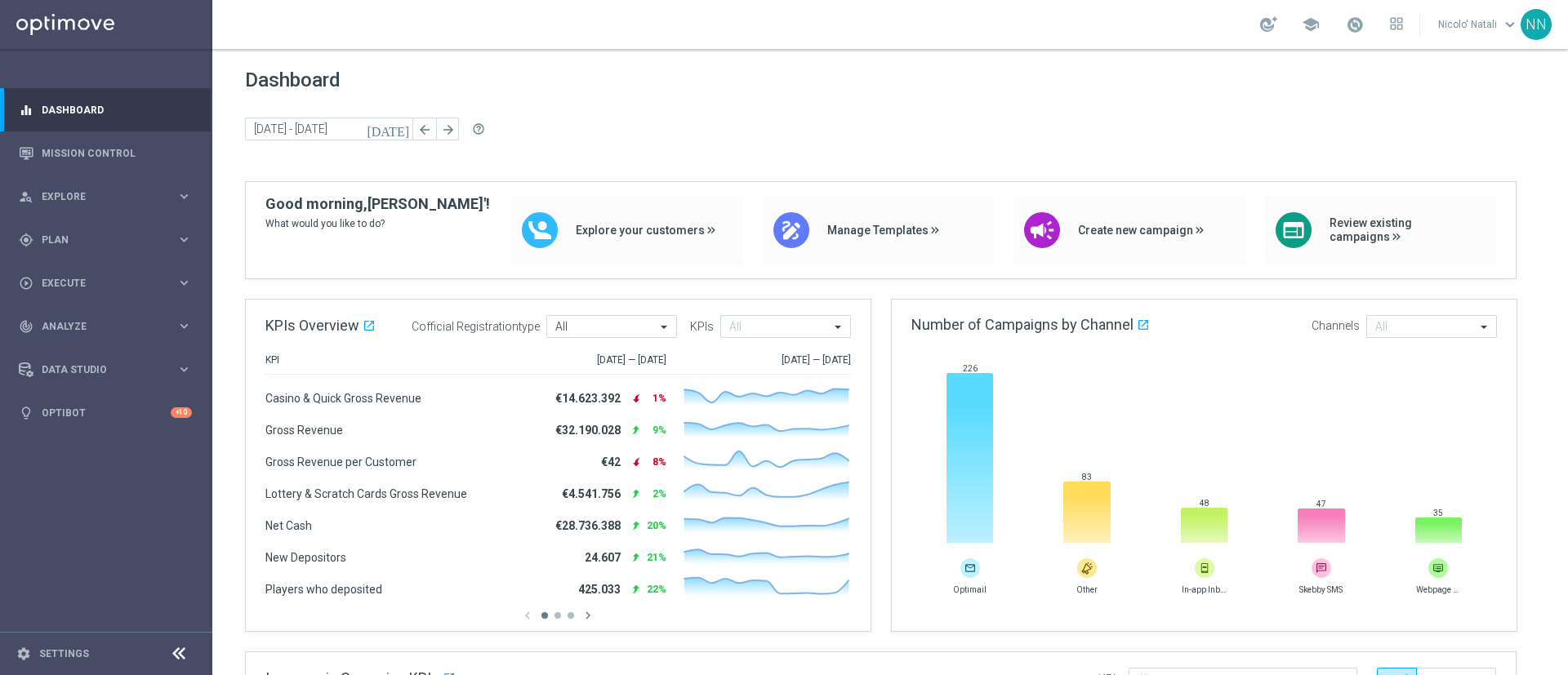
drag, startPoint x: 0, startPoint y: 0, endPoint x: 194, endPoint y: 447, distance: 487.3
click at [194, 447] on sidenavbar "equalizer Dashboard Mission Control" at bounding box center [106, 338] width 212 height 675
